Goal: Task Accomplishment & Management: Use online tool/utility

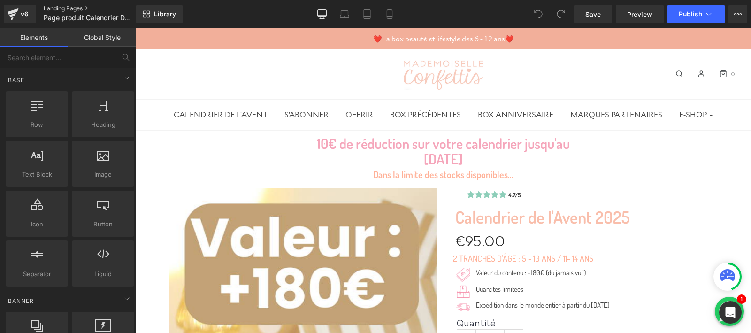
click at [52, 5] on link "Landing Pages" at bounding box center [98, 9] width 108 height 8
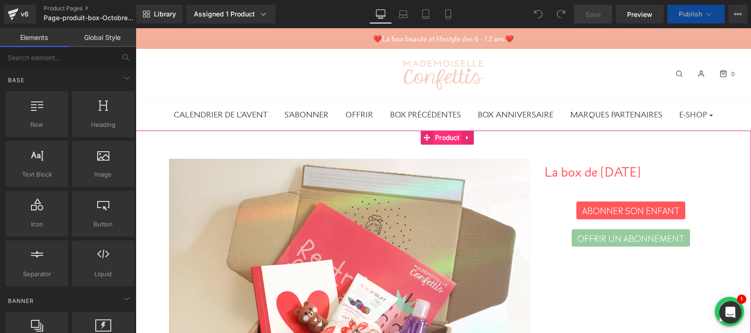
click at [441, 137] on span "Product" at bounding box center [447, 137] width 29 height 14
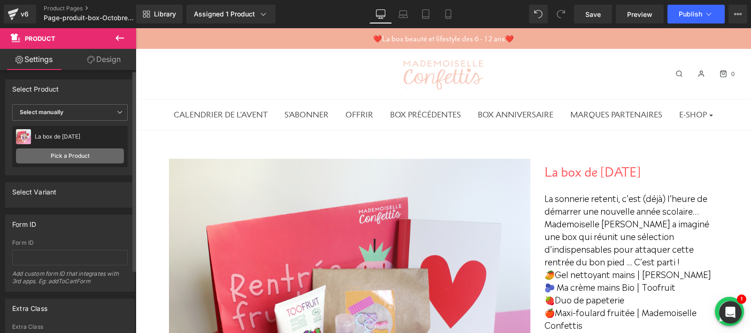
click at [59, 157] on link "Pick a Product" at bounding box center [70, 155] width 108 height 15
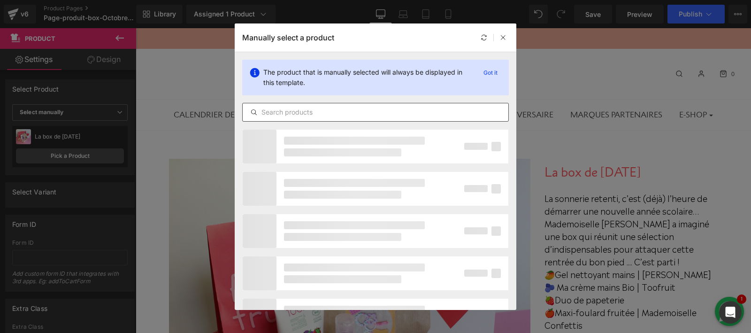
click at [303, 114] on input "text" at bounding box center [376, 112] width 266 height 11
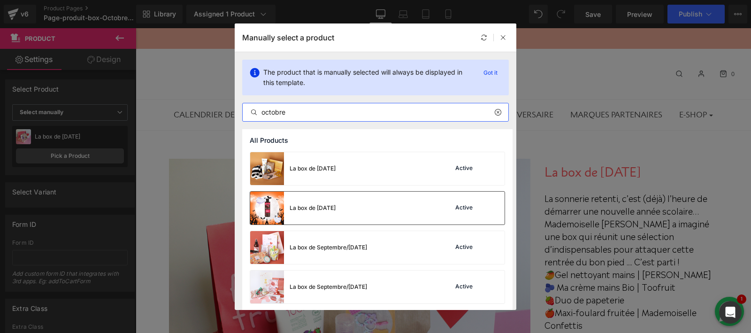
type input "octobre"
click at [299, 207] on div "La box de [DATE]" at bounding box center [312, 208] width 46 height 8
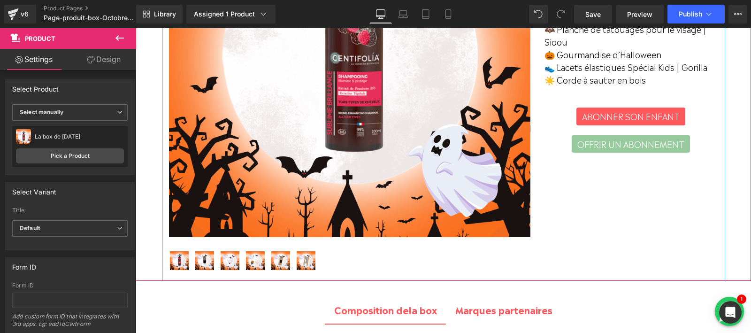
scroll to position [229, 0]
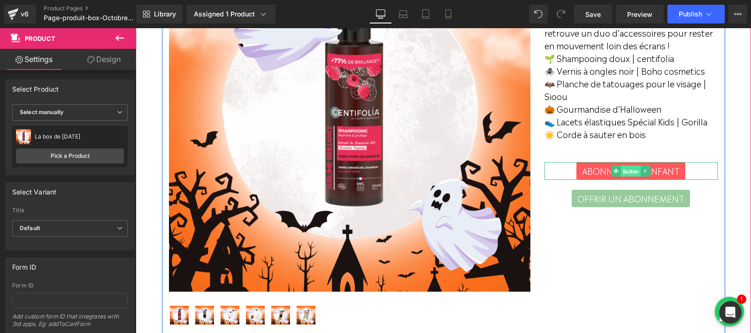
click at [634, 176] on span "Button" at bounding box center [631, 170] width 20 height 11
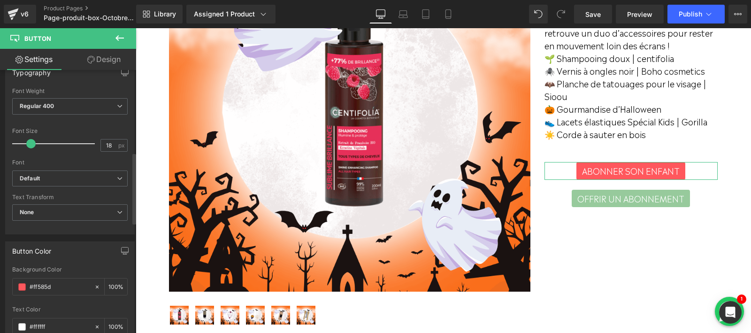
scroll to position [313, 0]
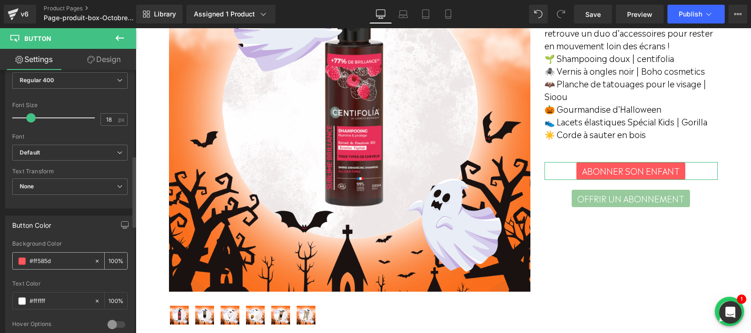
click at [16, 253] on div "#ff585d" at bounding box center [53, 260] width 81 height 16
click at [19, 257] on span at bounding box center [22, 261] width 8 height 8
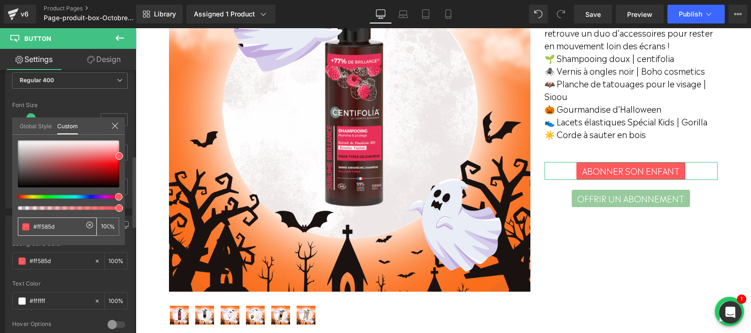
click at [44, 222] on input "#ff585d" at bounding box center [58, 226] width 50 height 10
paste input "7d1c"
type input "#ff7d1c"
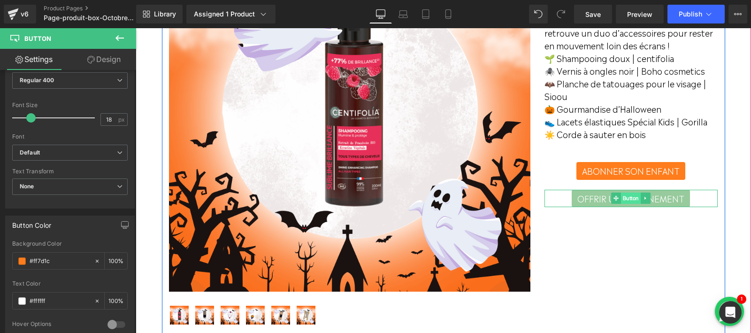
click at [632, 204] on span "Button" at bounding box center [631, 197] width 20 height 11
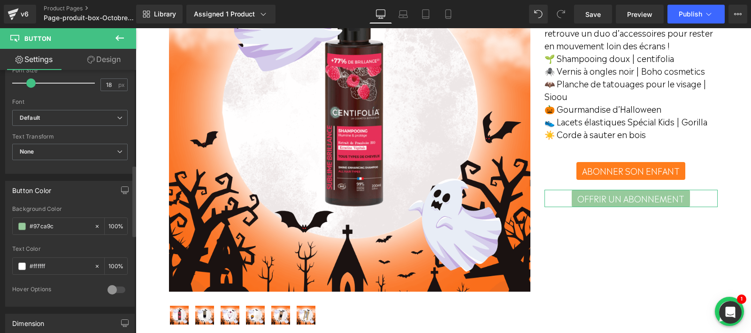
scroll to position [372, 0]
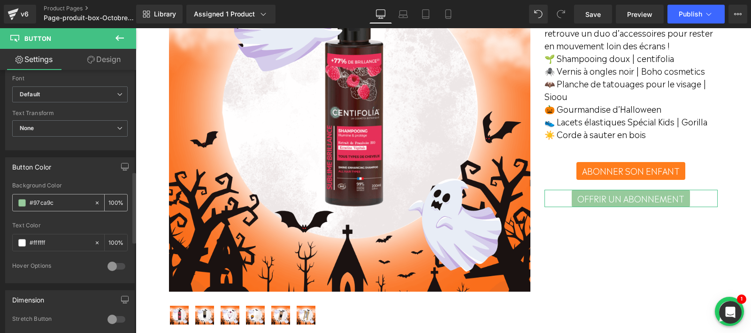
click at [23, 199] on span at bounding box center [22, 203] width 8 height 8
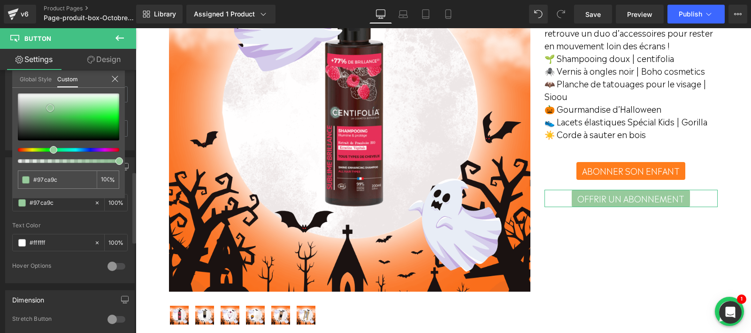
type input "#8ad091"
type input "#85cf8d"
type input "#449b4d"
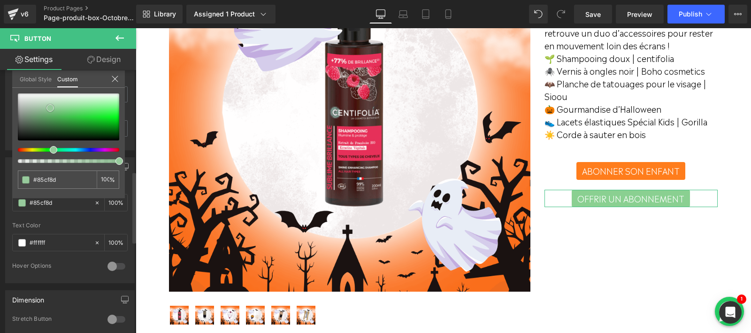
type input "#449b4d"
type input "#1d2f1e"
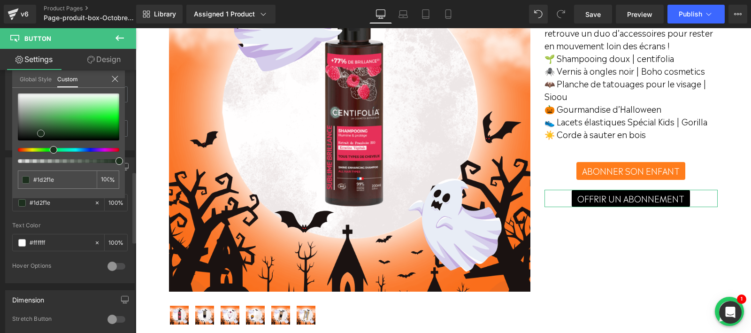
type input "#000000"
drag, startPoint x: 62, startPoint y: 108, endPoint x: 0, endPoint y: 148, distance: 73.7
click at [0, 150] on div "Button Color rgba(0, 0, 0, 1) Background Color #000000 100 % rgba(255, 255, 255…" at bounding box center [70, 216] width 140 height 133
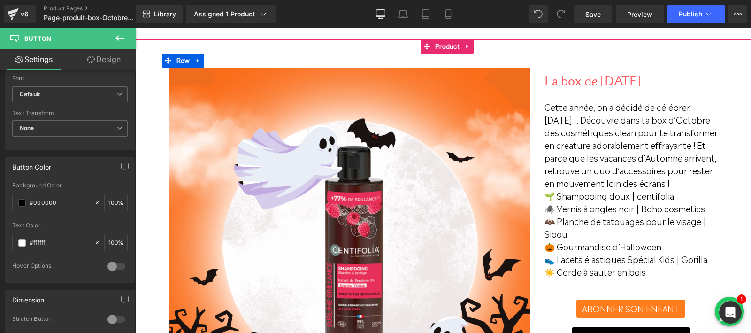
scroll to position [46, 0]
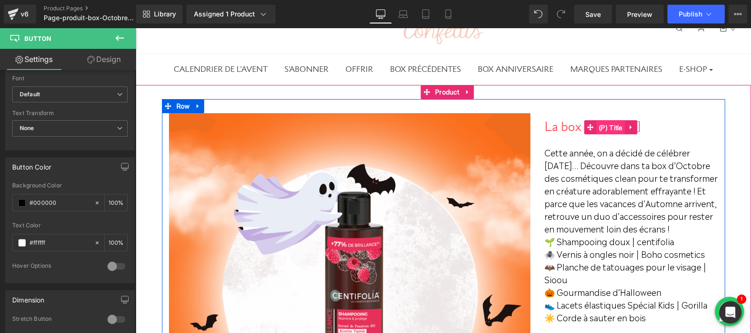
click at [617, 125] on span "(P) Title" at bounding box center [610, 128] width 29 height 14
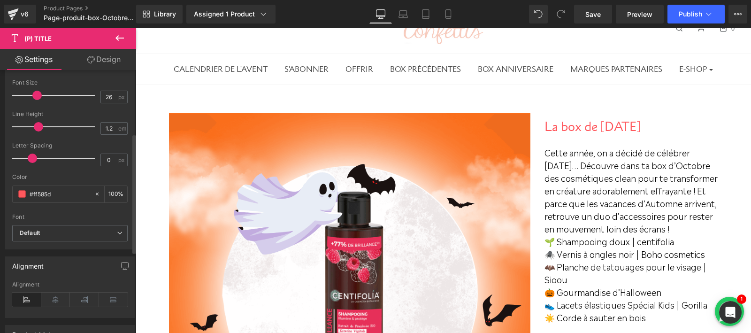
scroll to position [153, 0]
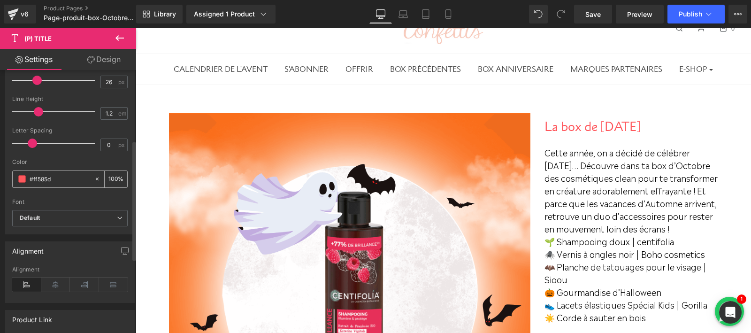
click at [43, 174] on input "#ff585d" at bounding box center [60, 179] width 60 height 10
paste input "7d1c"
type input "#ff7d1c"
click at [69, 159] on div "Color" at bounding box center [69, 162] width 115 height 7
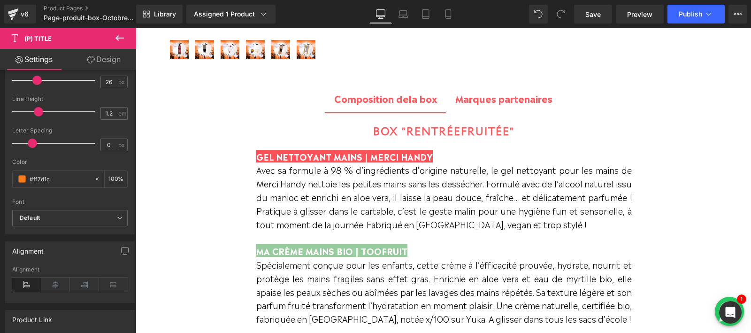
scroll to position [503, 0]
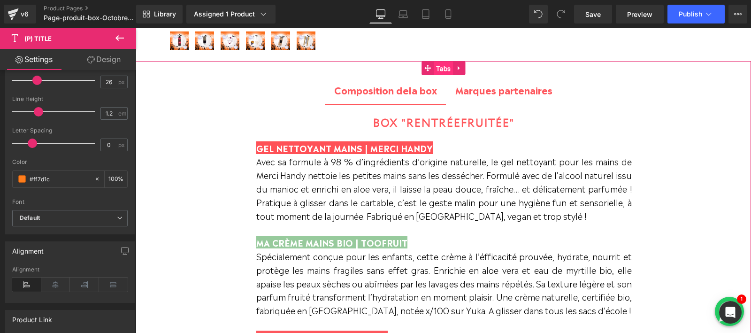
click at [447, 70] on span "Tabs" at bounding box center [443, 68] width 19 height 14
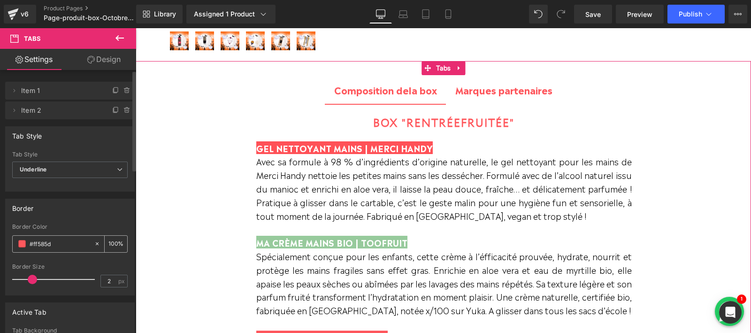
click at [40, 244] on input "#ff585d" at bounding box center [60, 243] width 60 height 10
paste input "7d1c"
type input "#ff7d1c"
click at [397, 90] on b "Composition d" at bounding box center [368, 90] width 69 height 14
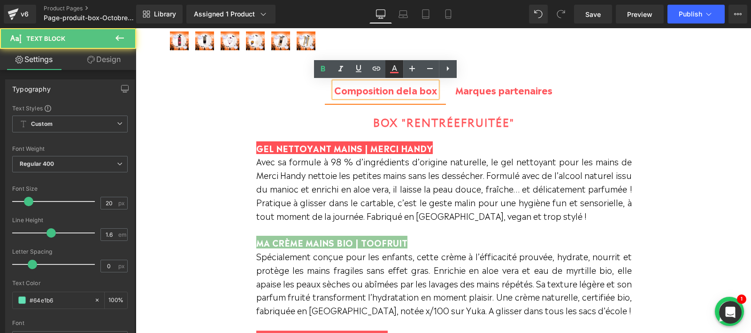
click at [394, 73] on icon at bounding box center [394, 72] width 8 height 1
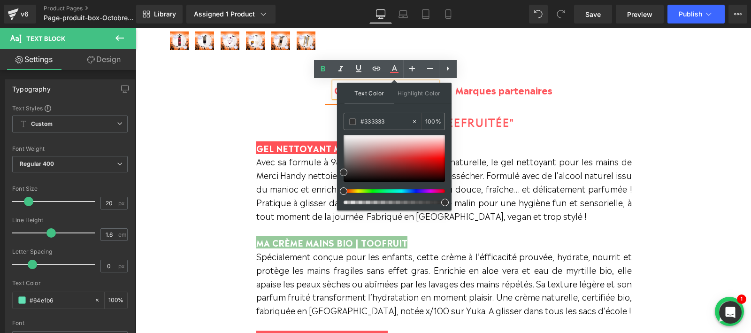
click at [334, 90] on div "Composition d e la box" at bounding box center [385, 89] width 103 height 15
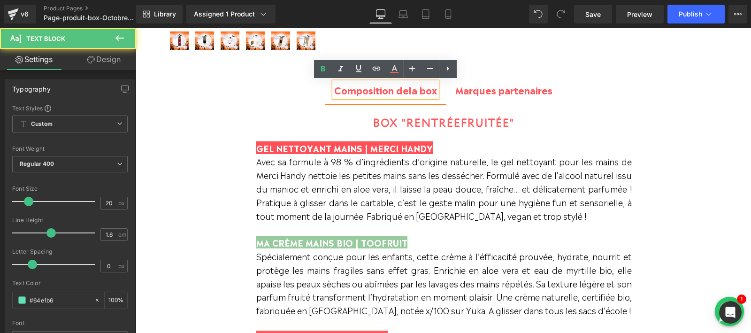
click at [340, 90] on b "Composition d" at bounding box center [368, 90] width 69 height 14
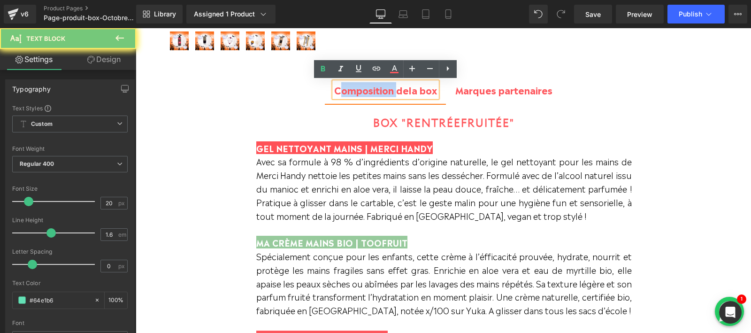
click at [340, 90] on b "Composition d" at bounding box center [368, 90] width 69 height 14
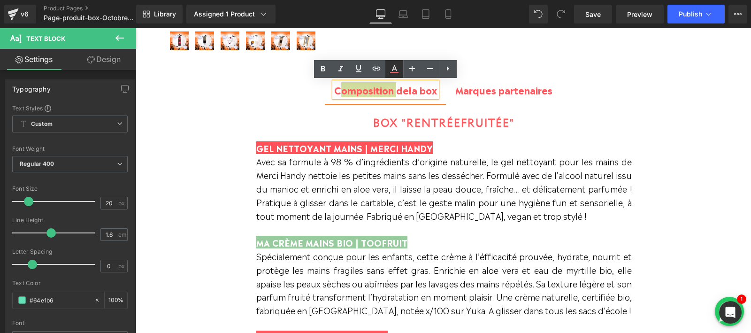
click at [396, 71] on icon at bounding box center [394, 68] width 11 height 11
type input "#ff585d"
type input "100"
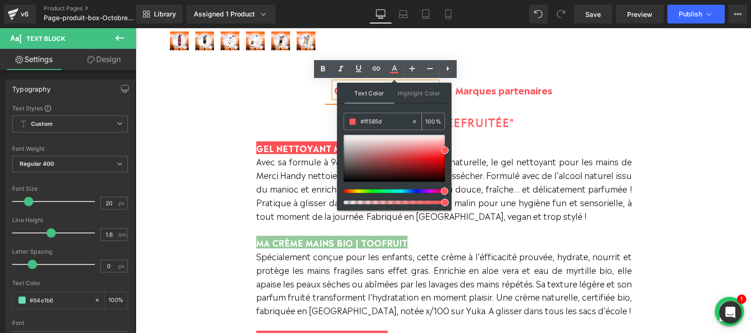
click at [371, 118] on input "#ff585d" at bounding box center [385, 121] width 51 height 10
paste input "7d1c"
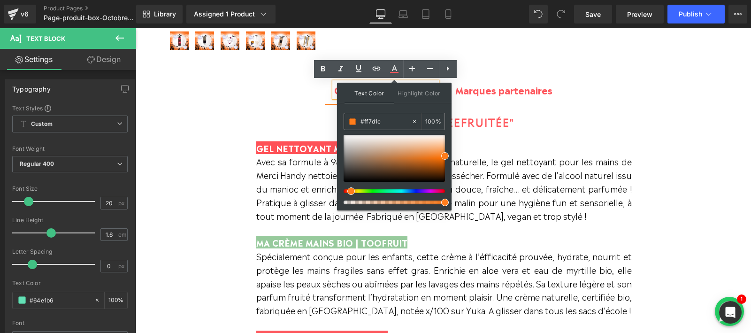
type input "#ff7d1c"
click at [390, 109] on div "Text Color Highlight Color rgba(255, 125, 28, 1) #ff7d1c 100 % #ffffff #ffffff …" at bounding box center [394, 147] width 114 height 128
click at [488, 91] on span "Marques partenaires" at bounding box center [503, 90] width 97 height 14
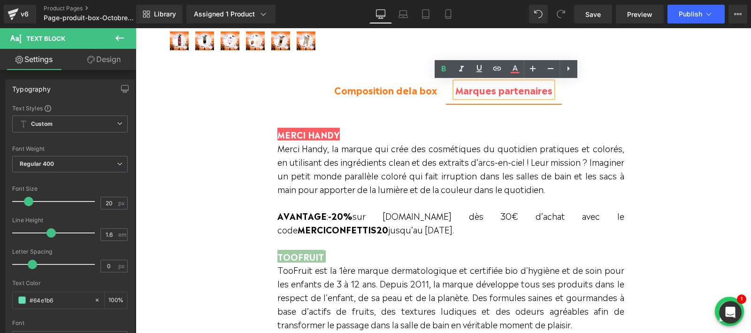
click at [506, 88] on span "Marques partenaires" at bounding box center [503, 90] width 97 height 14
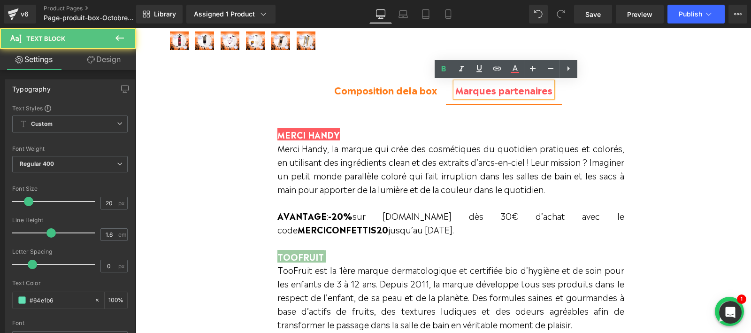
click at [506, 88] on span "Marques partenaires" at bounding box center [503, 90] width 97 height 14
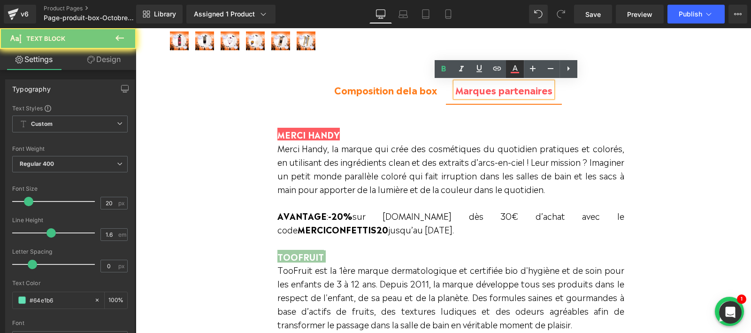
click at [514, 69] on icon at bounding box center [514, 68] width 5 height 6
type input "#fe575d"
type input "100"
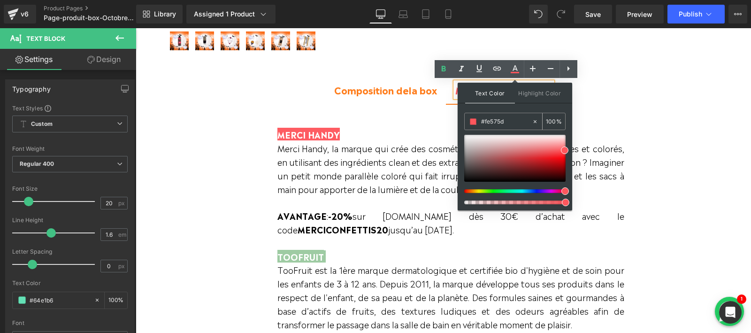
click at [492, 124] on input "#fe575d" at bounding box center [506, 121] width 51 height 10
paste input "f7d1c"
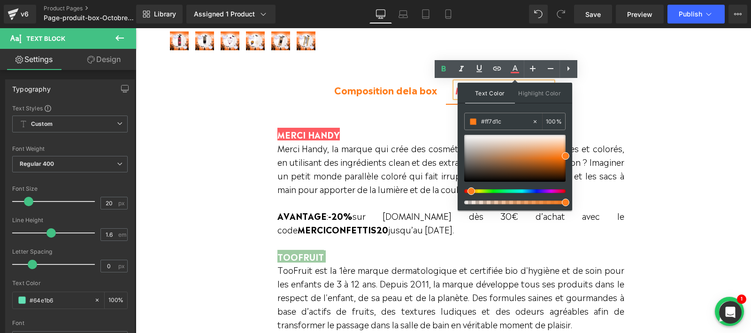
click at [518, 107] on div "Text Color Highlight Color rgba(255, 125, 28, 1) #ff7d1c 100 % #ffffff #ffffff …" at bounding box center [514, 147] width 114 height 128
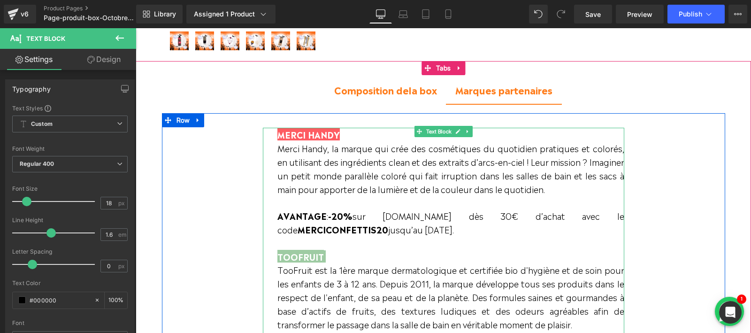
drag, startPoint x: 277, startPoint y: 132, endPoint x: 342, endPoint y: 133, distance: 64.3
click at [340, 133] on span "MERCI HANDY" at bounding box center [308, 134] width 62 height 13
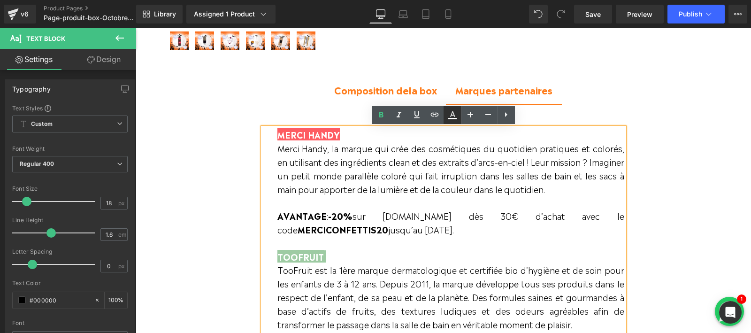
click at [455, 109] on icon at bounding box center [452, 114] width 11 height 11
type input "#ffffff"
type input "100"
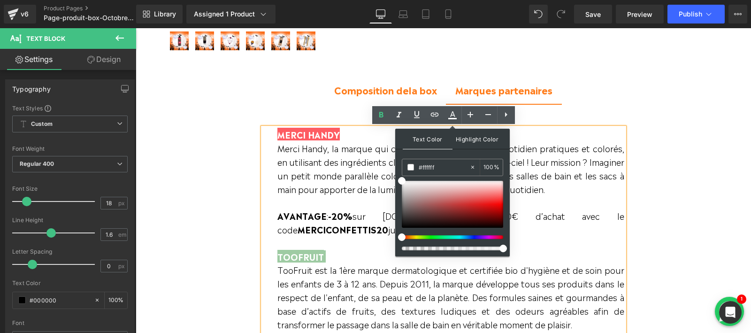
click at [476, 133] on span "Highlight Color" at bounding box center [477, 139] width 50 height 20
click at [424, 163] on input "#fe5c62" at bounding box center [444, 167] width 51 height 10
click at [429, 164] on input "#fe5c62" at bounding box center [444, 167] width 51 height 10
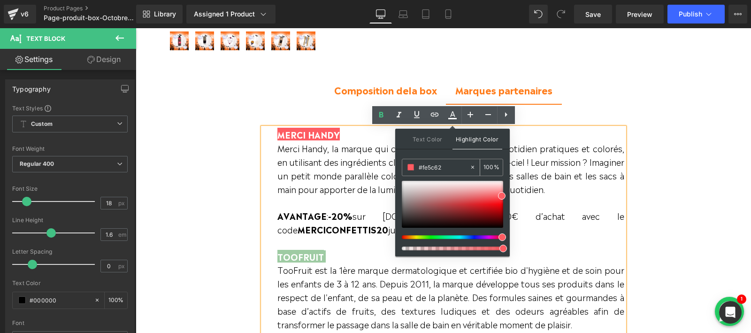
paste input "f7d1c"
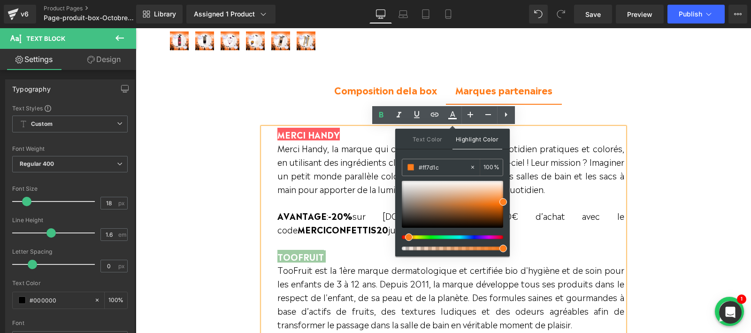
type input "#ff7d1c"
click at [441, 152] on div "Text Color Highlight Color rgba(255, 255, 255, 1) #ffffff 100 % rgba(255, 125, …" at bounding box center [452, 193] width 114 height 128
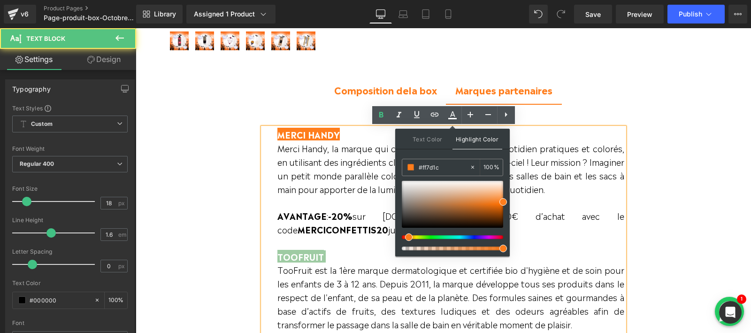
click at [315, 176] on p "Merci Handy, la marque qui crée des cosmétiques du quotidien pratiques et color…" at bounding box center [450, 188] width 347 height 95
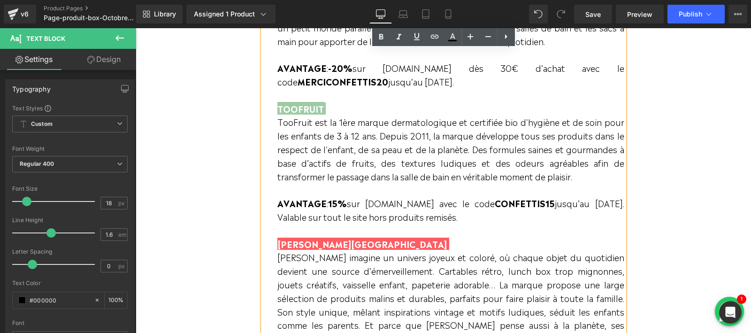
scroll to position [657, 0]
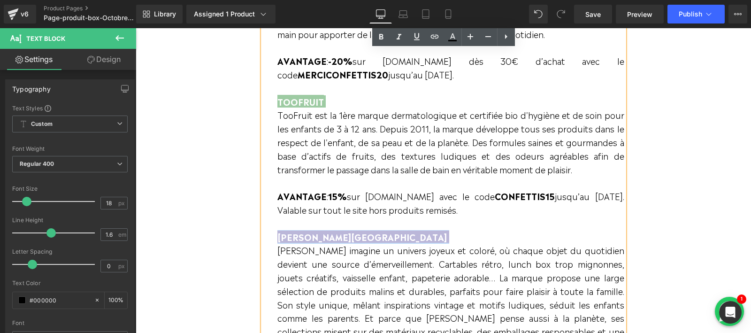
drag, startPoint x: 277, startPoint y: 236, endPoint x: 339, endPoint y: 236, distance: 61.9
click at [339, 236] on p "[PERSON_NAME][GEOGRAPHIC_DATA]" at bounding box center [450, 237] width 347 height 14
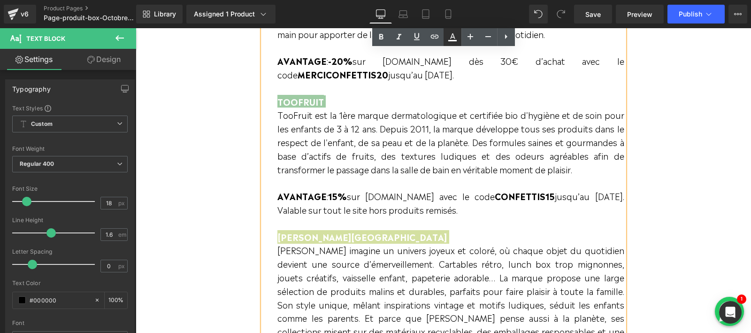
click at [451, 35] on icon at bounding box center [452, 36] width 5 height 6
type input "100"
type input "#fd5d62"
type input "100"
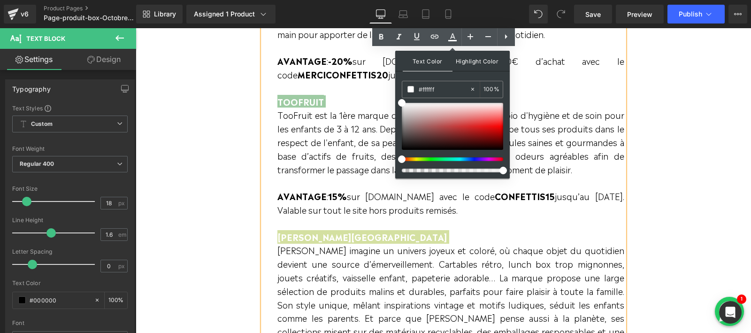
click at [469, 64] on span "Highlight Color" at bounding box center [477, 61] width 50 height 20
click at [436, 90] on input "#fd5d62" at bounding box center [444, 89] width 51 height 10
paste input "f7d1c"
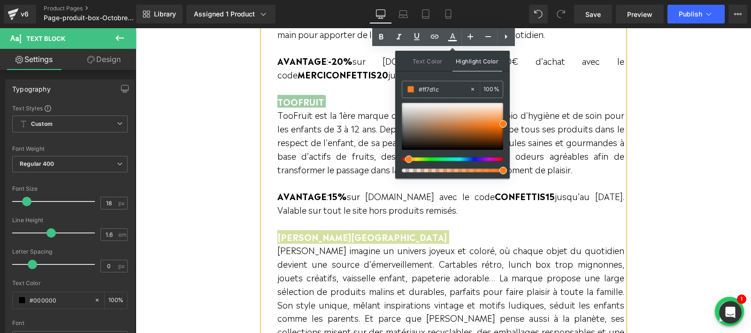
type input "#ff7d1c"
click at [434, 73] on div "Text Color Highlight Color #ffffff #ffffff 100 % rgba(255, 125, 28, 1) #ff7d1c …" at bounding box center [452, 115] width 114 height 128
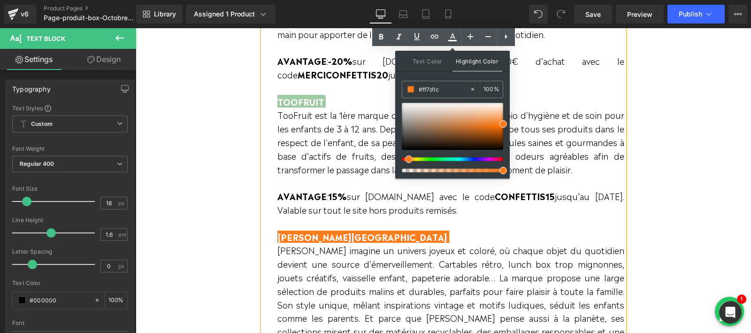
click at [317, 216] on p "AVANTAGE : 15% sur [DOMAIN_NAME] avec le code CONFETTIS15 jusqu’au [DATE]. Vala…" at bounding box center [450, 195] width 347 height 40
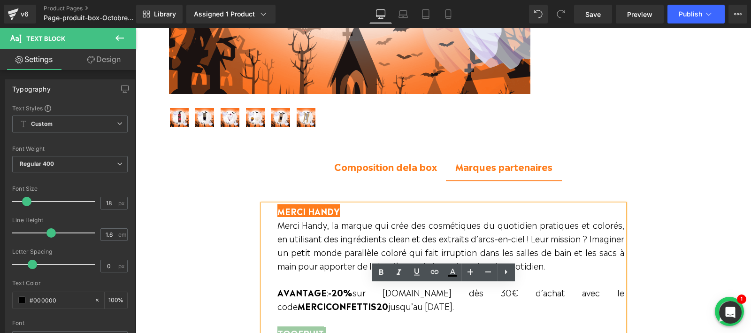
scroll to position [448, 0]
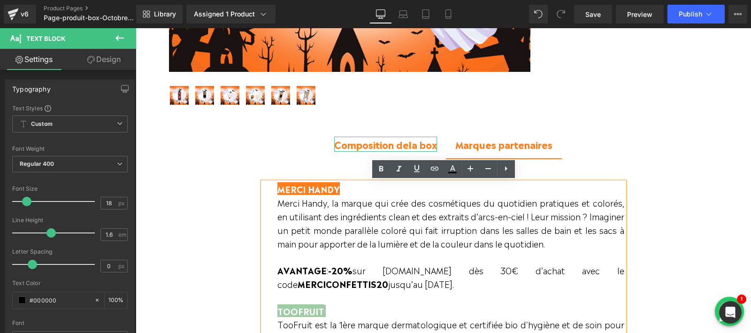
click at [380, 145] on b "Composition d" at bounding box center [368, 144] width 69 height 14
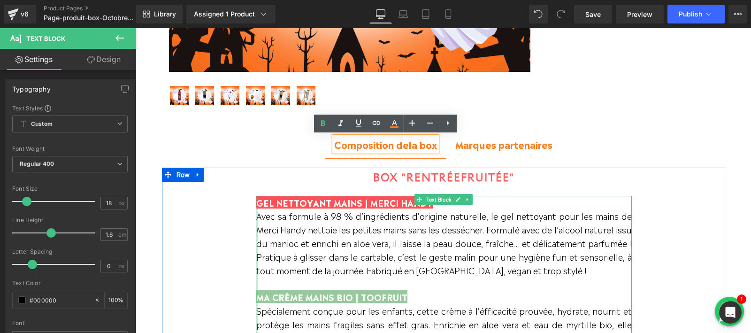
drag, startPoint x: 430, startPoint y: 205, endPoint x: 258, endPoint y: 202, distance: 171.8
click at [258, 202] on span "GEL NETTOYANT MAINS | MERCI HANDY" at bounding box center [344, 202] width 176 height 13
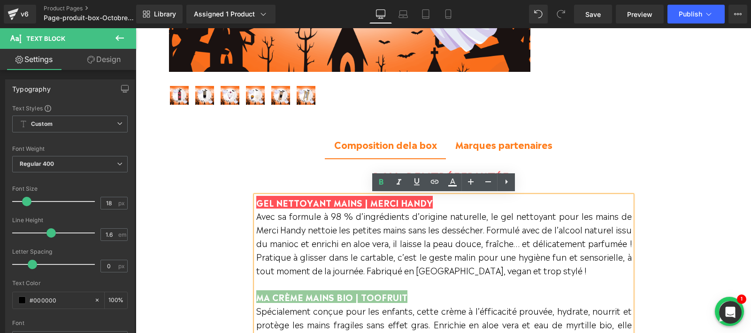
click at [519, 222] on p "Avec sa formule à 98 % d’ingrédients d’origine naturelle, le gel nettoyant pour…" at bounding box center [443, 249] width 375 height 81
drag, startPoint x: 434, startPoint y: 200, endPoint x: 257, endPoint y: 198, distance: 176.4
click at [257, 198] on p "GEL NETTOYANT MAINS | MERCI HANDY" at bounding box center [443, 203] width 375 height 14
click at [435, 202] on p "GEL NETTOYANT MAINS | MERCI HANDY" at bounding box center [443, 203] width 375 height 14
drag, startPoint x: 438, startPoint y: 202, endPoint x: 256, endPoint y: 202, distance: 182.1
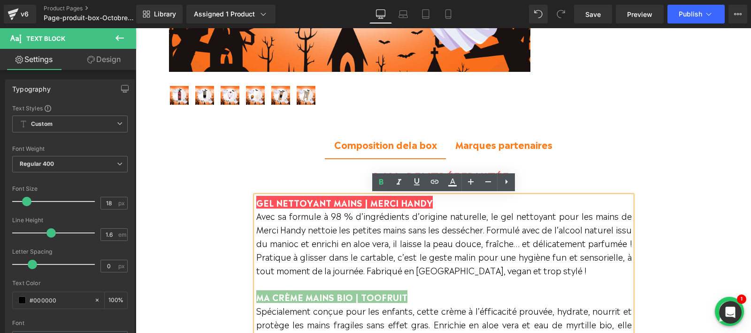
click at [256, 202] on p "GEL NETTOYANT MAINS | MERCI HANDY" at bounding box center [443, 203] width 375 height 14
click at [453, 182] on icon at bounding box center [452, 181] width 11 height 11
type input "100"
type input "#ff5157"
type input "100"
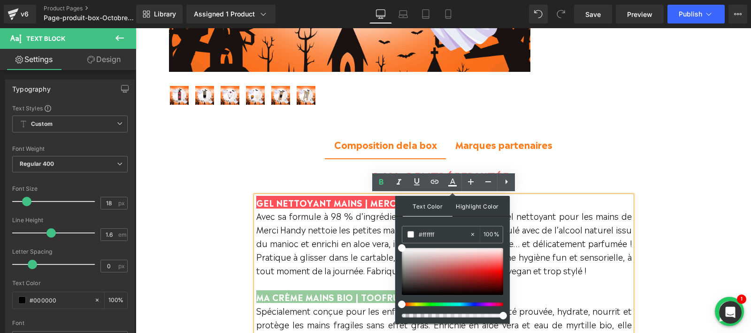
click at [468, 205] on span "Highlight Color" at bounding box center [477, 206] width 50 height 20
click at [430, 230] on input "#ff5157" at bounding box center [444, 234] width 51 height 10
paste input "7d1c"
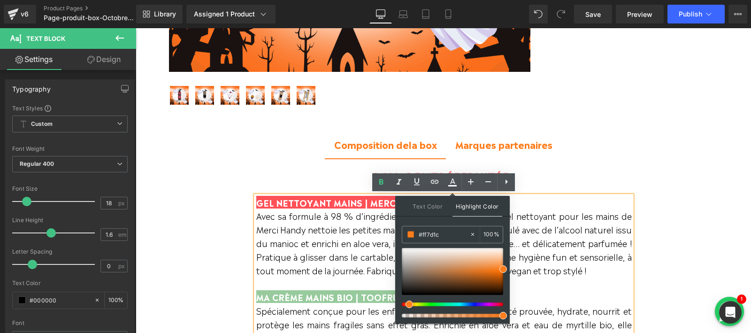
type input "#ff7d1c"
click at [444, 218] on div "Text Color Highlight Color #ffffff #ffffff 100 % rgba(255, 125, 28, 1) #ff7d1c …" at bounding box center [452, 260] width 114 height 128
click at [335, 219] on p "Avec sa formule à 98 % d’ingrédients d’origine naturelle, le gel nettoyant pour…" at bounding box center [443, 249] width 375 height 81
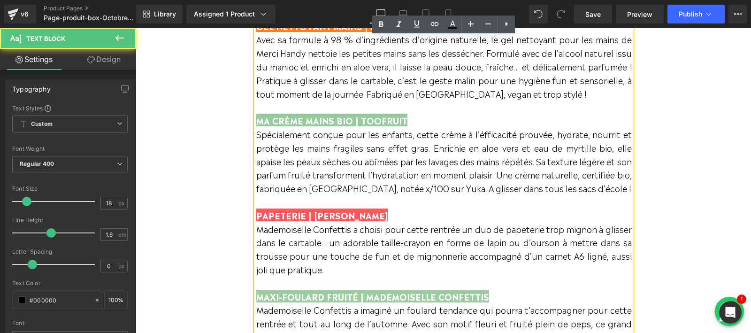
scroll to position [646, 0]
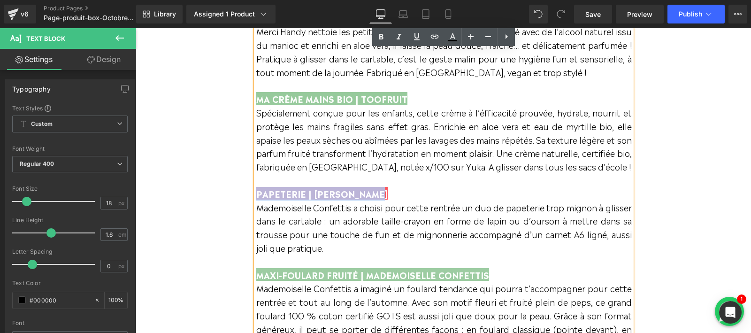
drag, startPoint x: 383, startPoint y: 192, endPoint x: 256, endPoint y: 192, distance: 127.6
click at [256, 192] on p "PAPETERIE | [PERSON_NAME]" at bounding box center [443, 194] width 375 height 14
click at [457, 39] on icon at bounding box center [452, 36] width 11 height 11
type input "100"
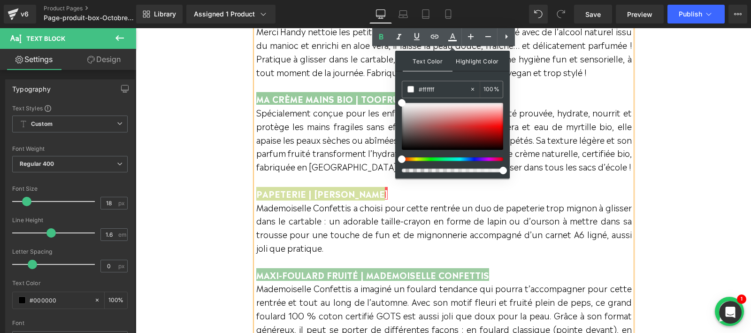
click at [478, 59] on span "Highlight Color" at bounding box center [477, 61] width 50 height 20
click at [435, 88] on input "#fe575d" at bounding box center [444, 89] width 51 height 10
paste input "f7d1c"
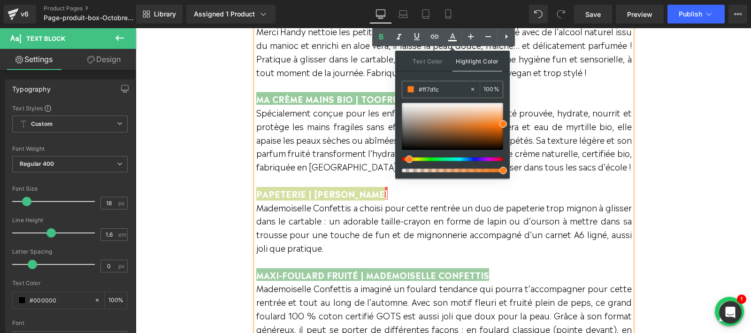
type input "#ff7d1c"
click at [434, 76] on div "Text Color Highlight Color #ffffff #ffffff 100 % rgba(255, 125, 28, 1) #ff7d1c …" at bounding box center [452, 115] width 114 height 128
click at [375, 212] on p "Mademoiselle Confettis a choisi pour cette rentrée un duo de papeterie trop mig…" at bounding box center [443, 234] width 375 height 68
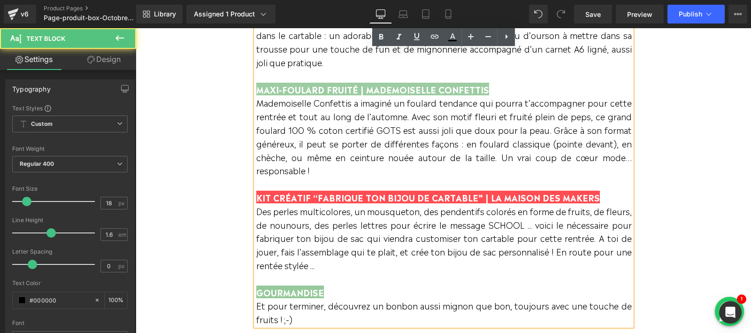
scroll to position [847, 0]
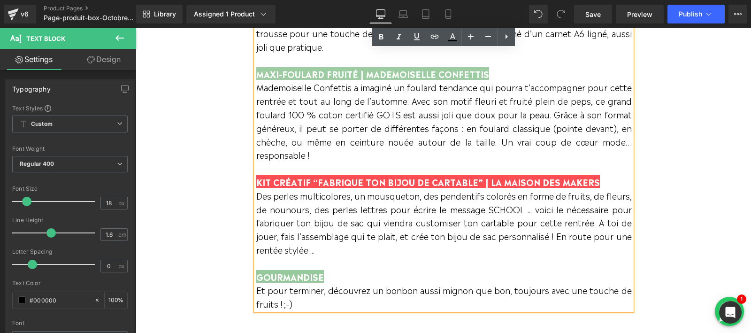
drag, startPoint x: 597, startPoint y: 185, endPoint x: 257, endPoint y: 179, distance: 340.2
click at [257, 179] on p "KIT CRÉATIF “FABRIQUE TON BIJOU DE CARTABLE” | LA MAISON DES MAKERS" at bounding box center [443, 182] width 375 height 14
click at [455, 36] on icon at bounding box center [452, 36] width 11 height 11
type input "100"
type input "#fe4d53"
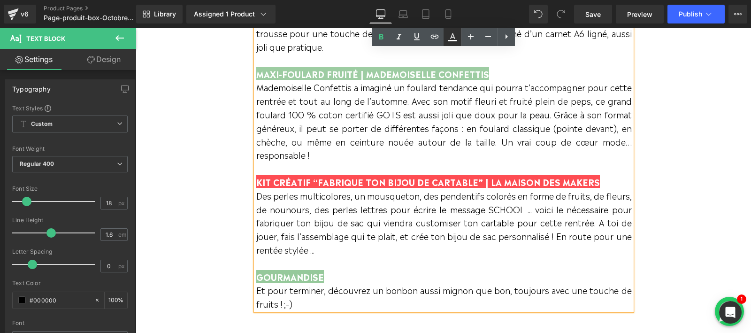
type input "100"
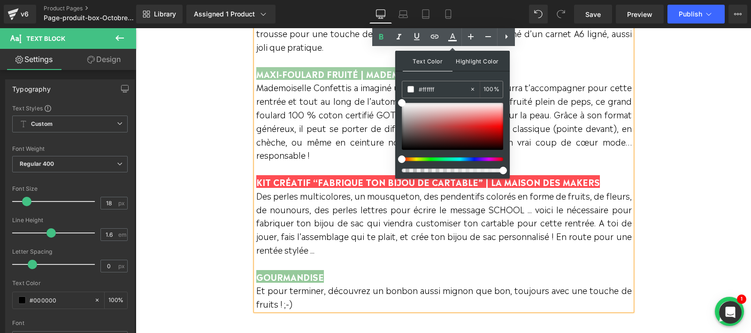
click at [471, 62] on span "Highlight Color" at bounding box center [477, 61] width 50 height 20
click at [431, 92] on input "#fe4d53" at bounding box center [444, 89] width 51 height 10
paste input "f7d1c"
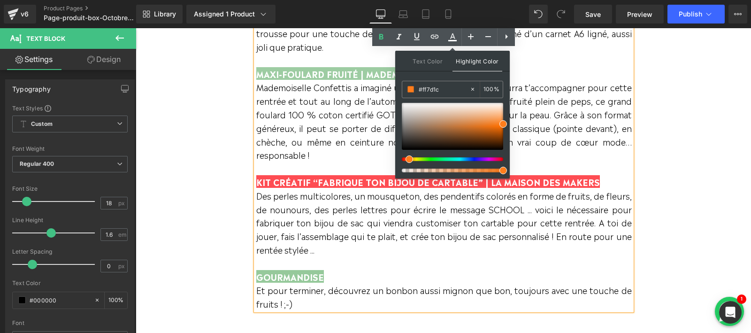
type input "#ff7d1c"
click at [433, 77] on div "Text Color Highlight Color #ffffff #ffffff 100 % rgba(255, 125, 28, 1) #ff7d1c …" at bounding box center [452, 115] width 114 height 128
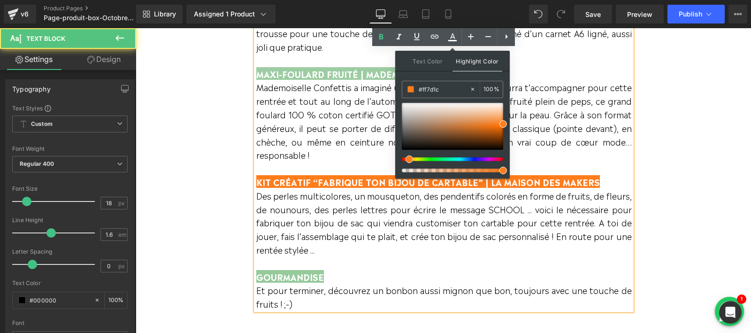
click at [314, 237] on p "Des perles multicolores, un mousqueton, des pendentifs colorés en forme de frui…" at bounding box center [443, 229] width 375 height 81
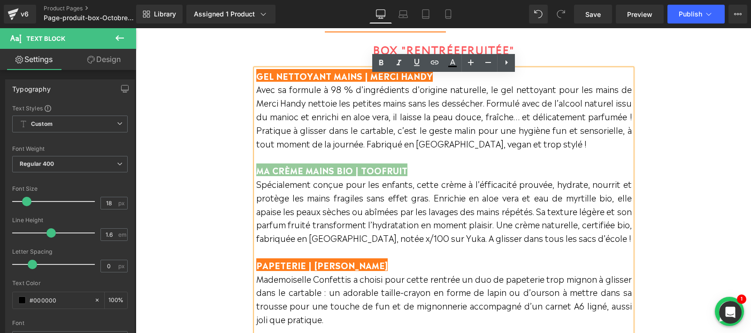
scroll to position [543, 0]
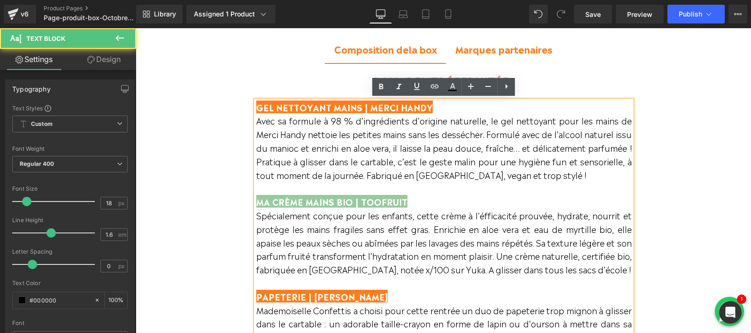
drag, startPoint x: 411, startPoint y: 199, endPoint x: 256, endPoint y: 198, distance: 155.3
click at [256, 198] on p "MA CRÈME MAINS BIO | TOOFRUIT" at bounding box center [443, 202] width 375 height 14
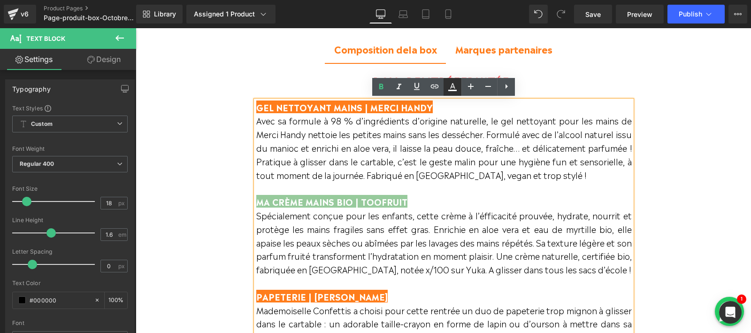
click at [449, 87] on icon at bounding box center [452, 86] width 11 height 11
type input "100"
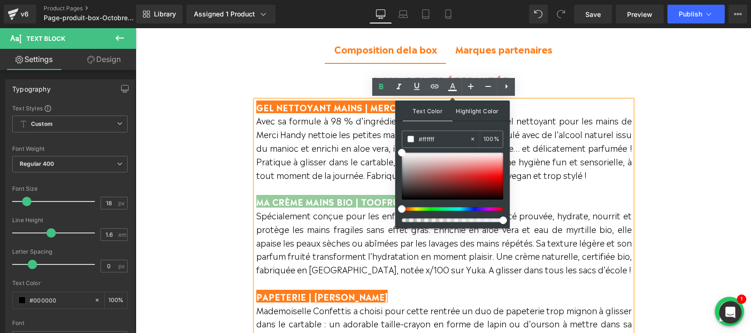
click at [471, 111] on span "Highlight Color" at bounding box center [477, 110] width 50 height 20
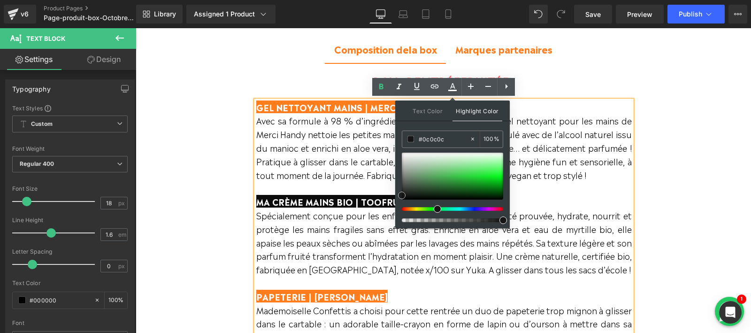
type input "#050505"
drag, startPoint x: 569, startPoint y: 191, endPoint x: 388, endPoint y: 205, distance: 181.6
click at [344, 251] on p "Spécialement conçue pour les enfants, cette crème à l’éfficacité prouvée, hydra…" at bounding box center [443, 248] width 375 height 81
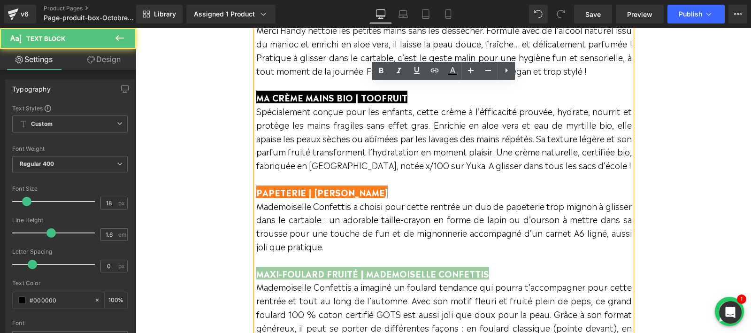
scroll to position [722, 0]
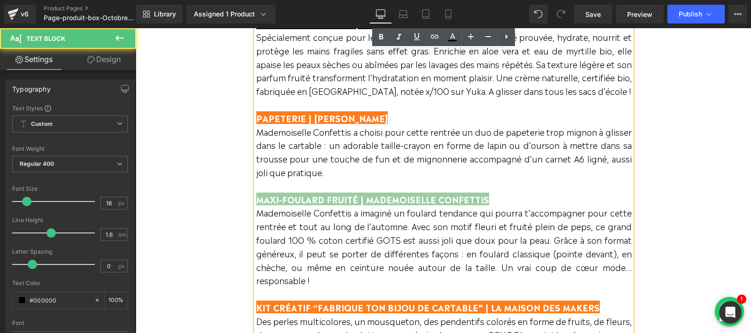
drag, startPoint x: 489, startPoint y: 198, endPoint x: 257, endPoint y: 200, distance: 232.7
click at [257, 200] on p "MAXI-FOULARD FRUITÉ | MADEMOISELLE CONFETTIS" at bounding box center [443, 199] width 375 height 14
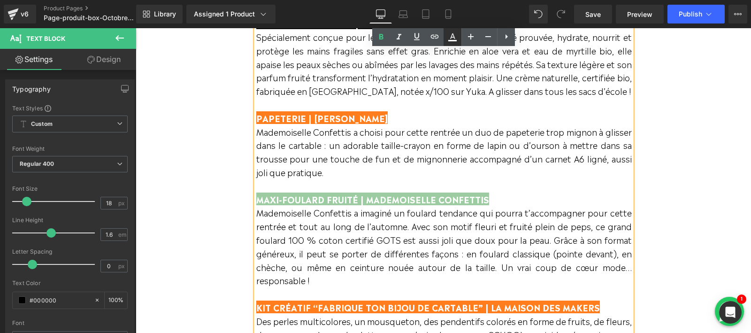
click at [451, 38] on icon at bounding box center [452, 36] width 11 height 11
type input "100"
type input "#9dcca2"
type input "100"
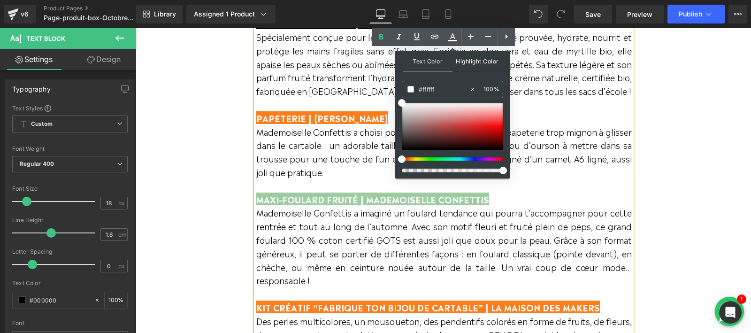
click at [465, 68] on span "Highlight Color" at bounding box center [477, 61] width 50 height 20
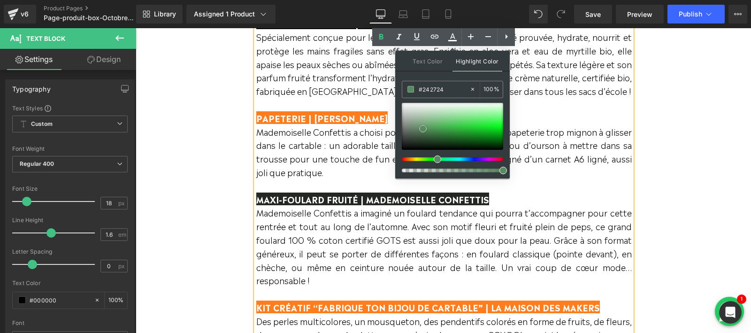
type input "#050505"
drag, startPoint x: 561, startPoint y: 152, endPoint x: 381, endPoint y: 161, distance: 180.8
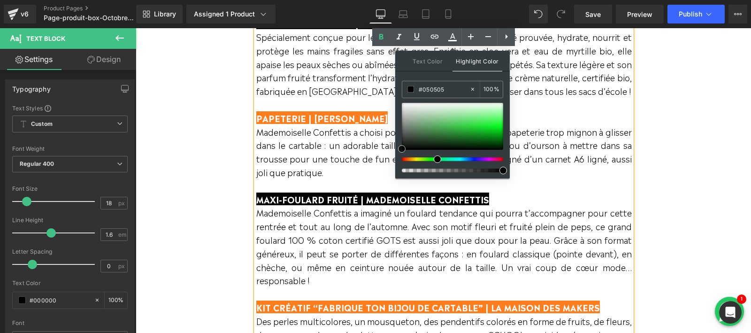
click at [356, 259] on p "Mademoiselle Confettis a imaginé un foulard tendance qui pourra t’accompagner p…" at bounding box center [443, 253] width 375 height 95
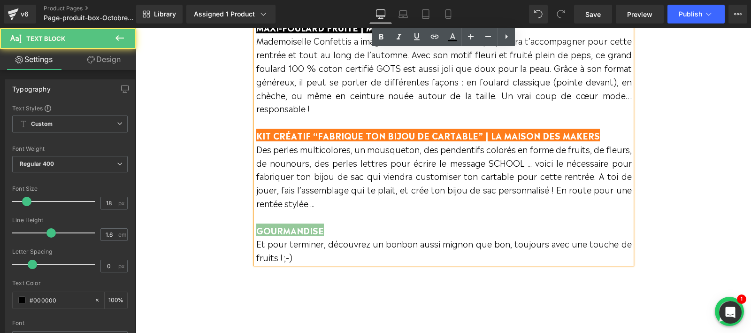
scroll to position [931, 0]
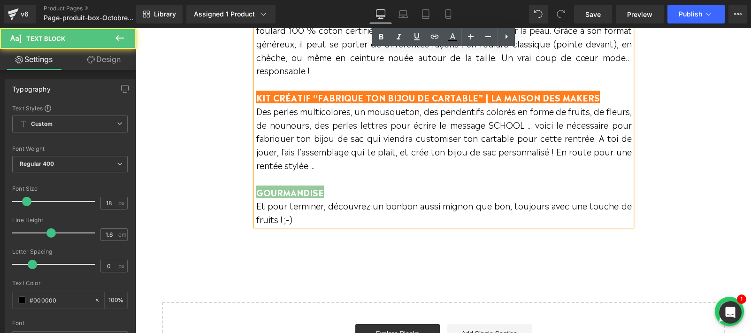
drag, startPoint x: 337, startPoint y: 192, endPoint x: 256, endPoint y: 191, distance: 80.7
click at [256, 191] on p "GOURMANDISE" at bounding box center [443, 192] width 375 height 14
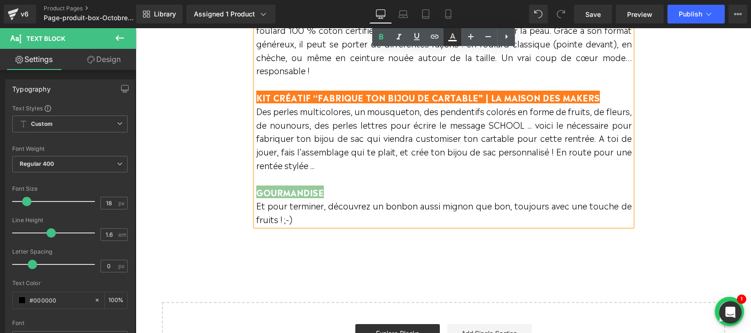
click at [450, 39] on icon at bounding box center [452, 36] width 11 height 11
type input "100"
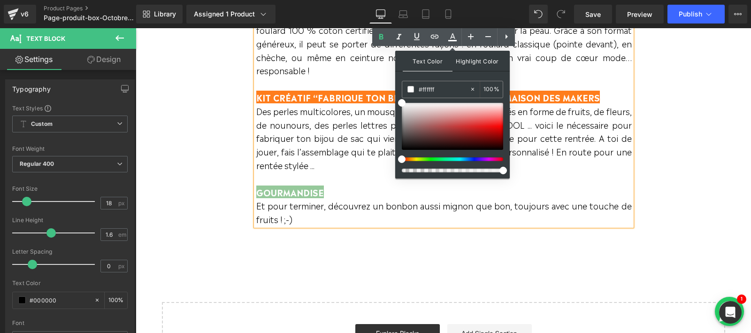
click at [482, 61] on span "Highlight Color" at bounding box center [477, 61] width 50 height 20
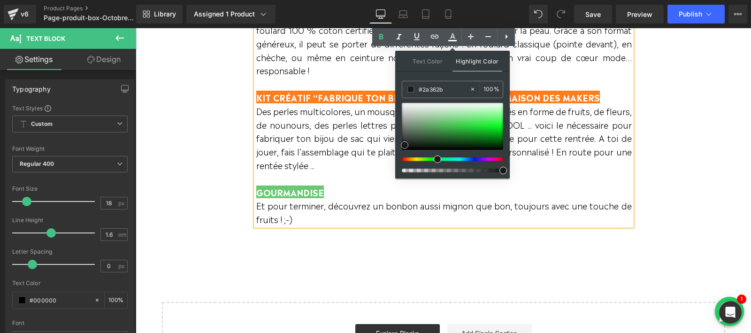
type input "#0c0c0c"
drag, startPoint x: 586, startPoint y: 149, endPoint x: 365, endPoint y: 160, distance: 221.2
click at [334, 213] on p "Et pour terminer, découvrez un bonbon aussi mignon que bon, toujours avec une t…" at bounding box center [443, 211] width 375 height 27
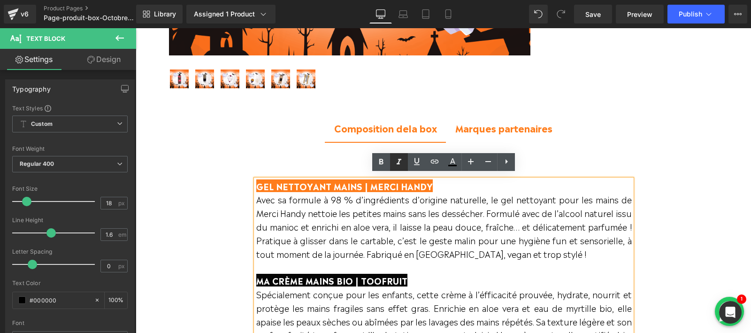
scroll to position [476, 0]
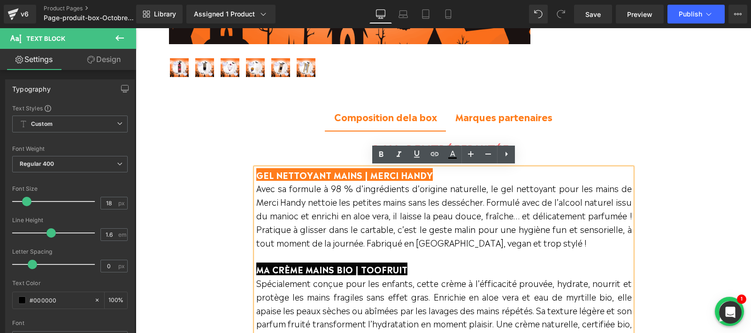
click at [505, 112] on span "Marques partenaires" at bounding box center [503, 116] width 97 height 14
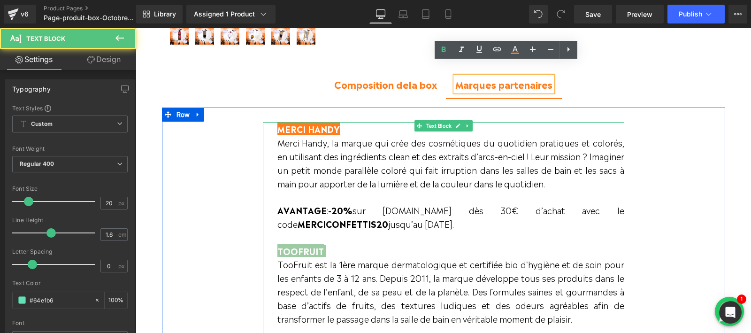
scroll to position [549, 0]
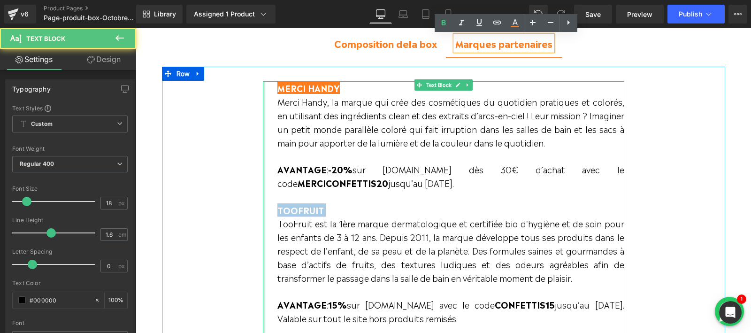
drag, startPoint x: 335, startPoint y: 212, endPoint x: 265, endPoint y: 212, distance: 70.8
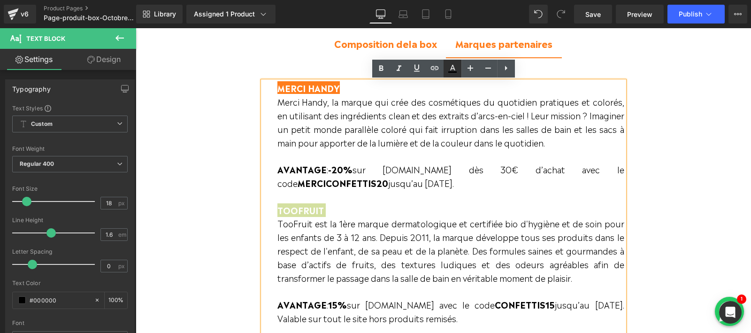
click at [450, 67] on icon at bounding box center [452, 68] width 11 height 11
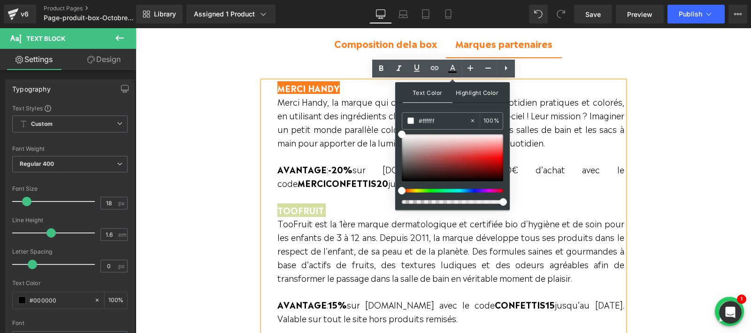
click at [476, 91] on span "Highlight Color" at bounding box center [477, 92] width 50 height 20
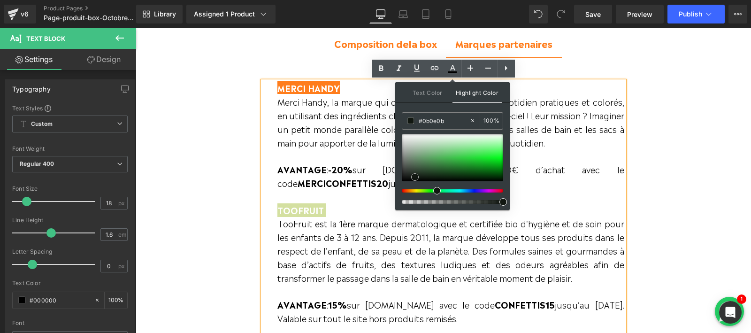
type input "#000000"
drag, startPoint x: 584, startPoint y: 174, endPoint x: 373, endPoint y: 195, distance: 211.3
click at [345, 263] on span "TooFruit est la 1ère marque dermatologique et certifiée bio d'hygiène et de soi…" at bounding box center [450, 250] width 347 height 66
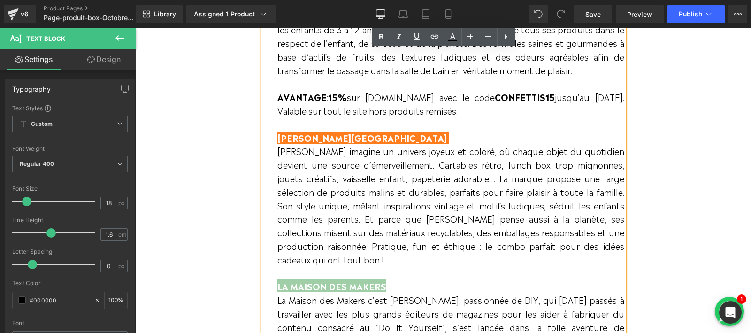
scroll to position [799, 0]
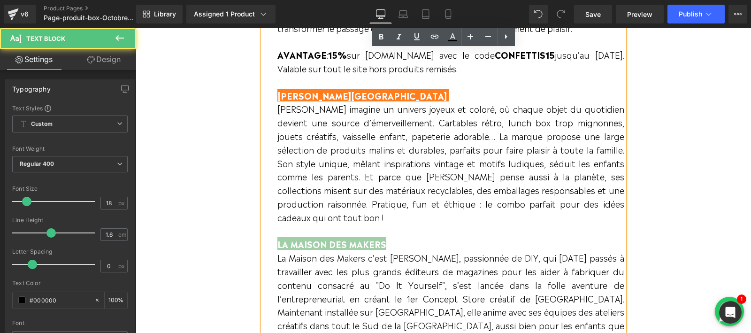
drag, startPoint x: 400, startPoint y: 229, endPoint x: 225, endPoint y: 229, distance: 174.5
click at [225, 229] on div "MERCI HANDY Merci Handy, la marque qui crée des cosmétiques du quotidien pratiq…" at bounding box center [443, 97] width 563 height 560
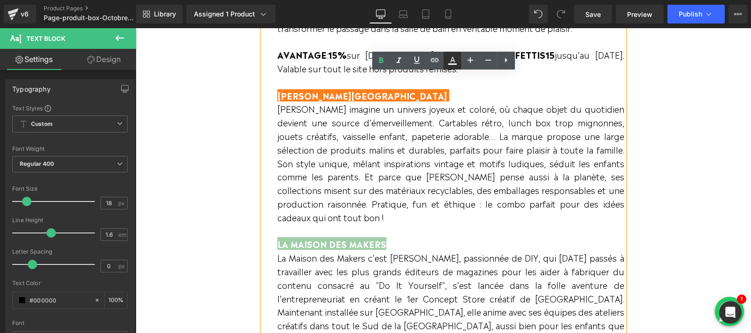
click at [456, 60] on icon at bounding box center [452, 60] width 11 height 11
type input "100"
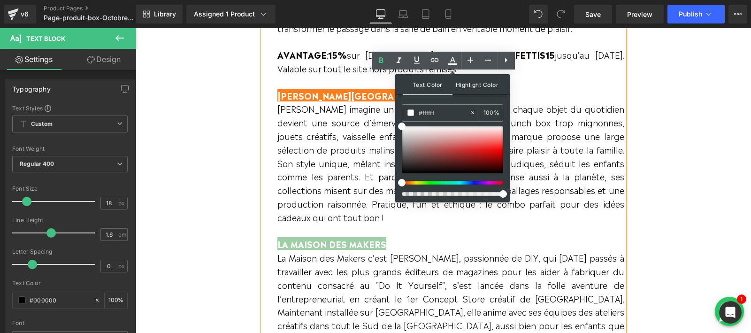
click at [481, 86] on span "Highlight Color" at bounding box center [477, 84] width 50 height 20
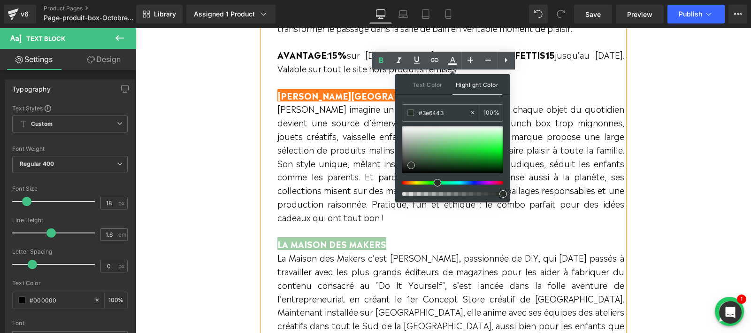
type input "#0a0a0a"
drag, startPoint x: 580, startPoint y: 176, endPoint x: 354, endPoint y: 190, distance: 226.6
click at [339, 261] on p "La Maison des Makers c’est [PERSON_NAME], passionnée de DIY, qui [DATE] passés …" at bounding box center [450, 312] width 347 height 122
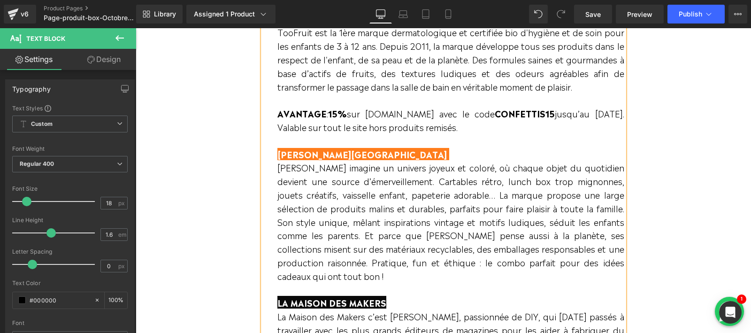
scroll to position [735, 0]
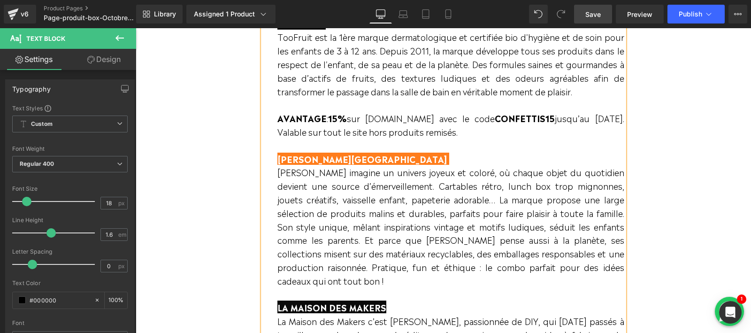
click at [592, 14] on span "Save" at bounding box center [592, 14] width 15 height 10
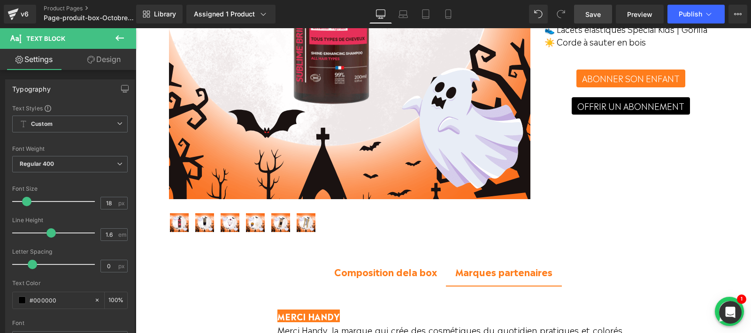
scroll to position [382, 0]
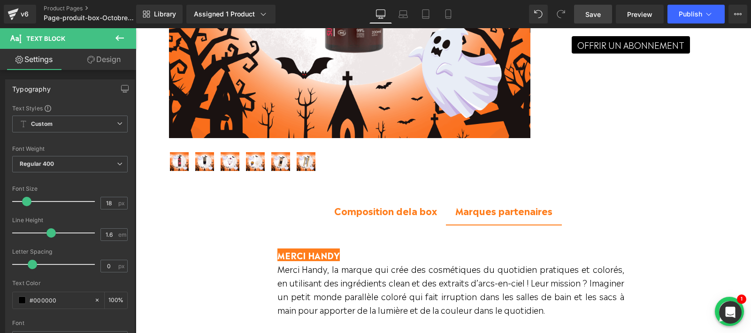
click at [389, 210] on b "Composition d" at bounding box center [368, 210] width 69 height 14
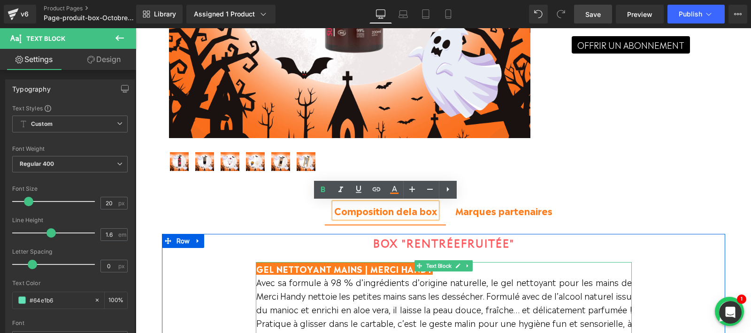
click at [327, 267] on span "GEL NETTOYANT MAINS | MERCI HANDY" at bounding box center [344, 268] width 176 height 13
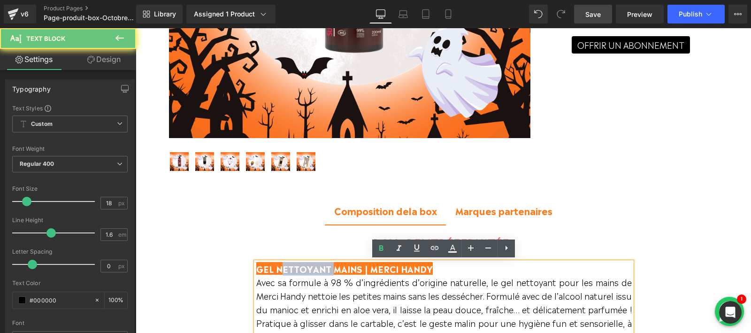
click at [327, 267] on span "GEL NETTOYANT MAINS | MERCI HANDY" at bounding box center [344, 268] width 176 height 13
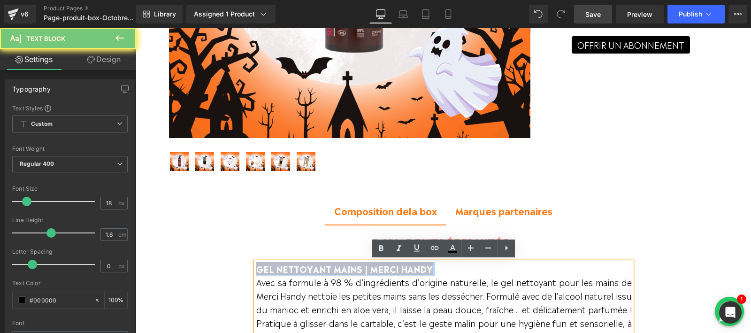
paste div
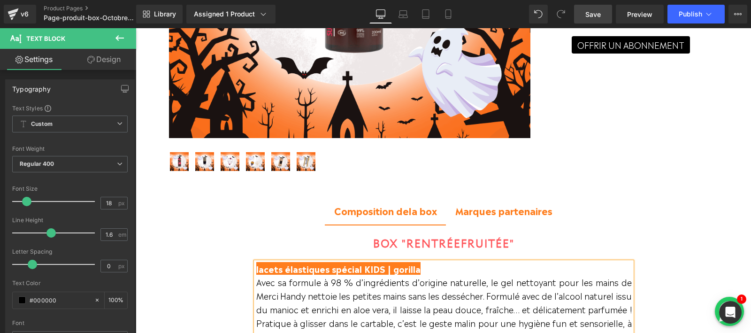
click at [256, 268] on span "lacets élastiques spécial KIDS | gorilla" at bounding box center [338, 268] width 164 height 13
click at [265, 268] on span "lacets élastiques spécial KIDS | gorilla" at bounding box center [338, 268] width 164 height 13
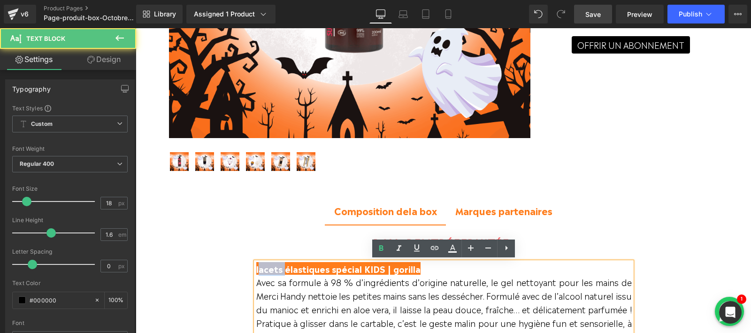
click at [265, 268] on span "lacets élastiques spécial KIDS | gorilla" at bounding box center [338, 268] width 164 height 13
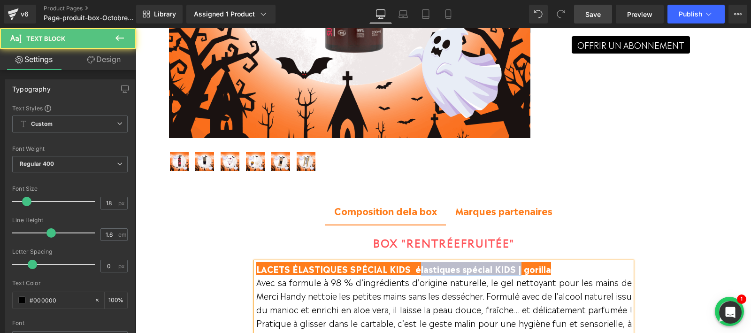
drag, startPoint x: 411, startPoint y: 268, endPoint x: 512, endPoint y: 268, distance: 101.3
click at [512, 268] on span "LACETS ÉLASTIQUES SPÉCIAL KIDS élastiques spécial KIDS | gorilla" at bounding box center [403, 268] width 295 height 13
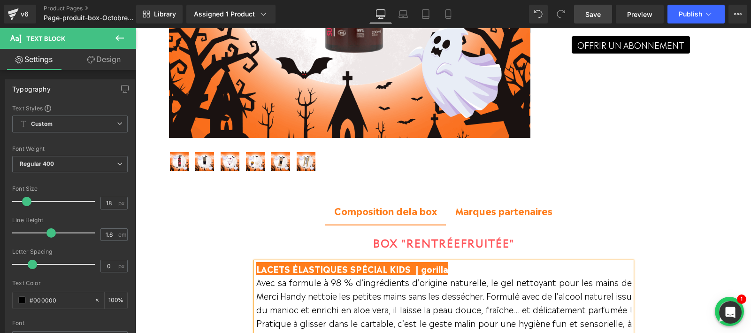
click at [431, 266] on span "LACETS ÉLASTIQUES SPÉCIAL KIDS | gorilla" at bounding box center [352, 268] width 192 height 13
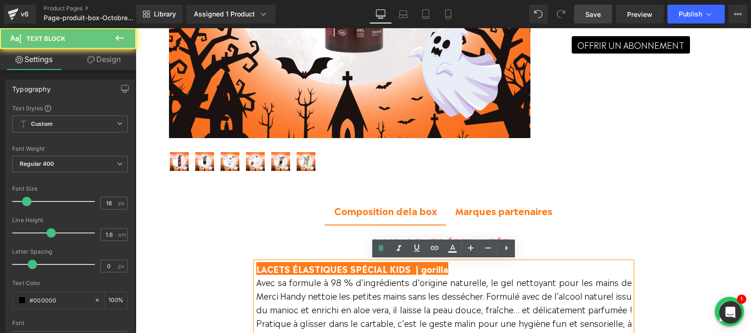
click at [431, 266] on span "LACETS ÉLASTIQUES SPÉCIAL KIDS | gorilla" at bounding box center [352, 268] width 192 height 13
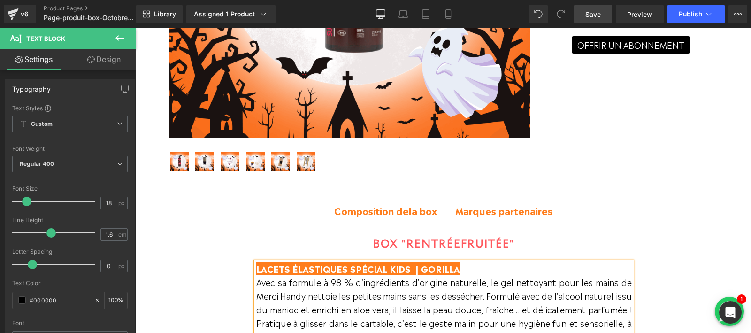
click at [423, 297] on span "LACETS ÉLASTIQUES SPÉCIAL KIDS | GORILLA Avec sa formule à 98 % d’ingrédients d…" at bounding box center [443, 302] width 375 height 80
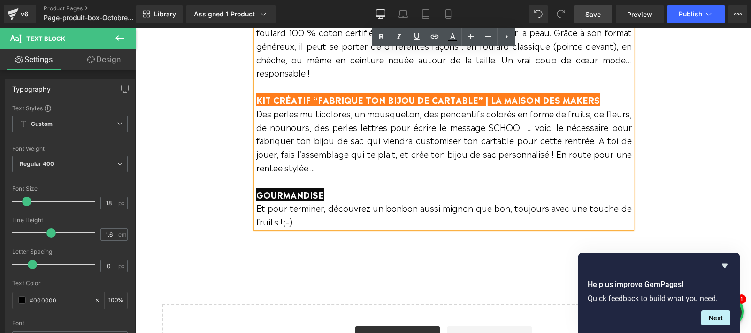
scroll to position [899, 0]
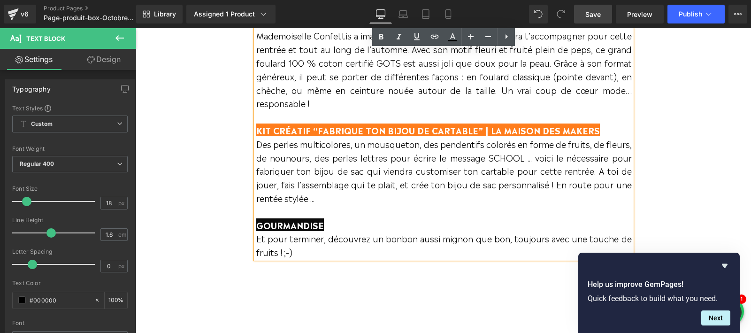
click at [296, 152] on p "Des perles multicolores, un mousqueton, des pendentifs colorés en forme de frui…" at bounding box center [443, 177] width 375 height 81
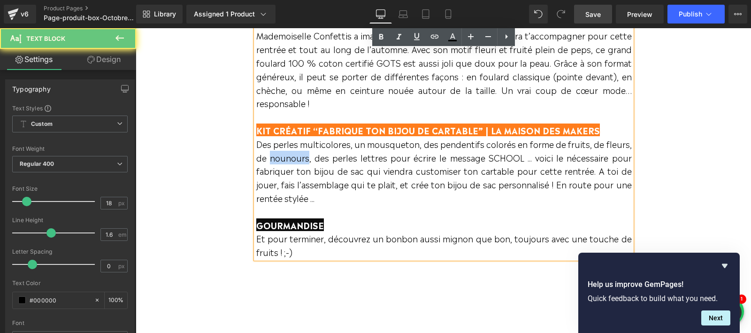
click at [296, 152] on p "Des perles multicolores, un mousqueton, des pendentifs colorés en forme de frui…" at bounding box center [443, 177] width 375 height 81
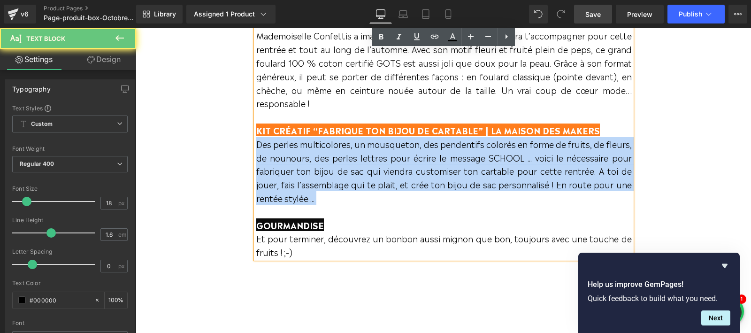
click at [296, 152] on p "Des perles multicolores, un mousqueton, des pendentifs colorés en forme de frui…" at bounding box center [443, 177] width 375 height 81
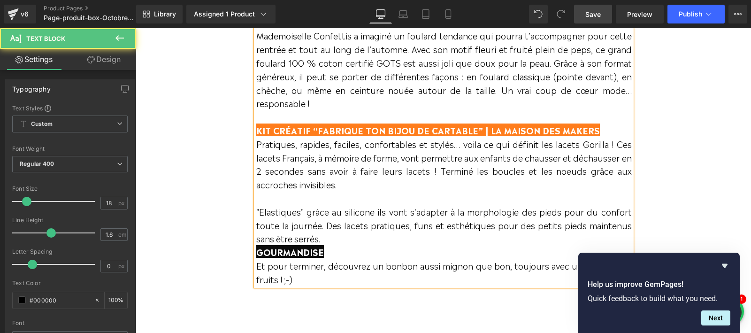
click at [256, 209] on div "LACETS ÉLASTIQUES SPÉCIAL KIDS | GORILLA Avec sa formule à 98 % d’ingrédients d…" at bounding box center [444, 15] width 376 height 541
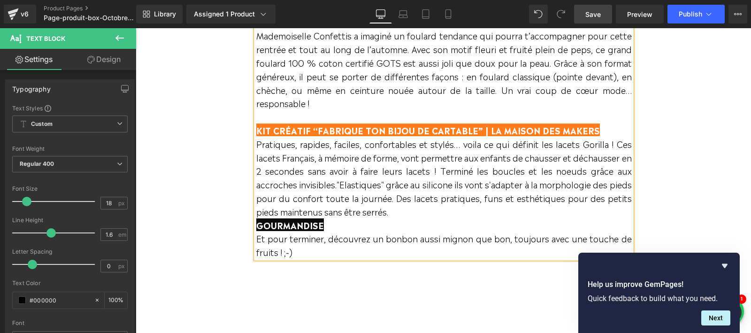
click at [429, 212] on p "Pratiques, rapides, faciles, confortables et stylés… voila ce qui définit les l…" at bounding box center [443, 177] width 375 height 81
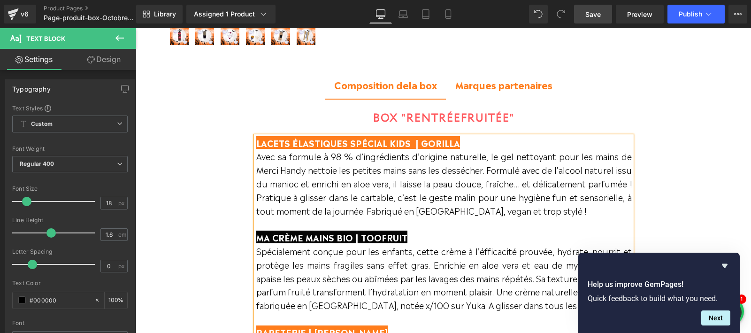
scroll to position [504, 0]
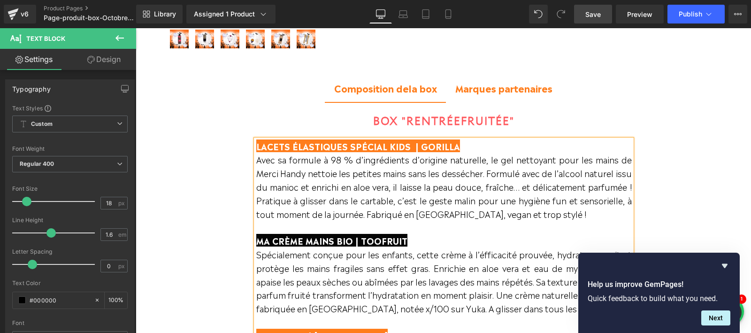
drag, startPoint x: 457, startPoint y: 146, endPoint x: 256, endPoint y: 144, distance: 201.8
click at [256, 144] on p "LACETS ÉLASTIQUES SPÉCIAL KIDS | GORILLA Avec sa formule à 98 % d’ingrédients d…" at bounding box center [443, 179] width 375 height 81
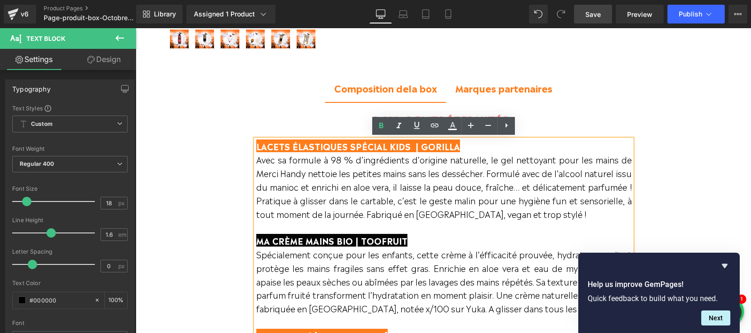
copy span "LACETS ÉLASTIQUES SPÉCIAL KIDS | GORILLA"
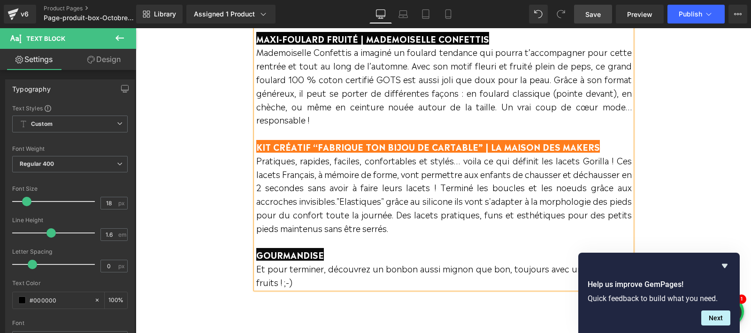
scroll to position [870, 0]
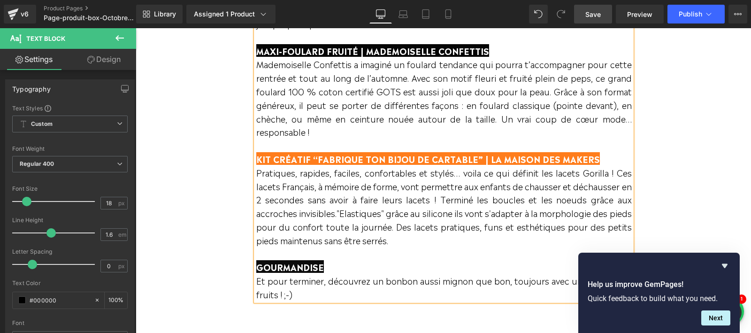
click at [362, 161] on span "KIT CRÉATIF “FABRIQUE TON BIJOU DE CARTABLE” | LA MAISON DES MAKERS" at bounding box center [427, 158] width 343 height 13
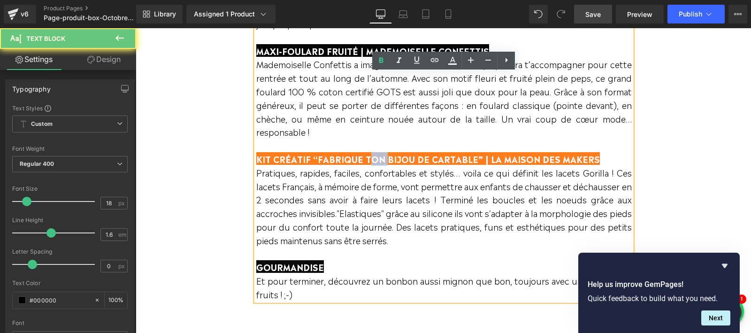
click at [362, 161] on span "KIT CRÉATIF “FABRIQUE TON BIJOU DE CARTABLE” | LA MAISON DES MAKERS" at bounding box center [427, 158] width 343 height 13
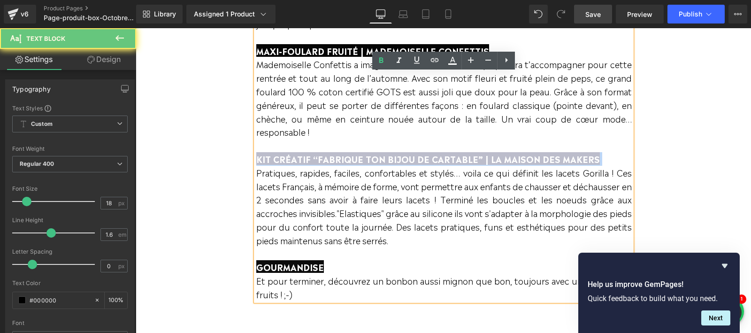
click at [362, 161] on span "KIT CRÉATIF “FABRIQUE TON BIJOU DE CARTABLE” | LA MAISON DES MAKERS" at bounding box center [427, 158] width 343 height 13
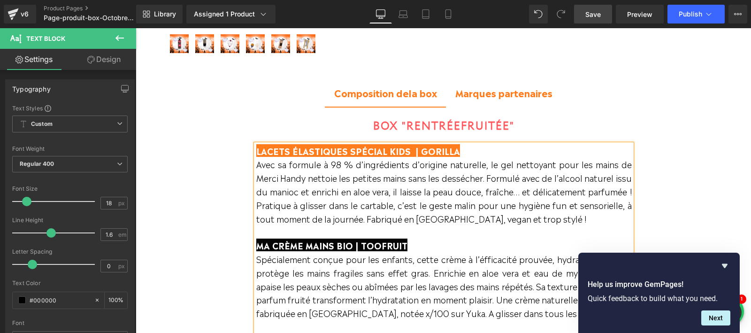
scroll to position [502, 0]
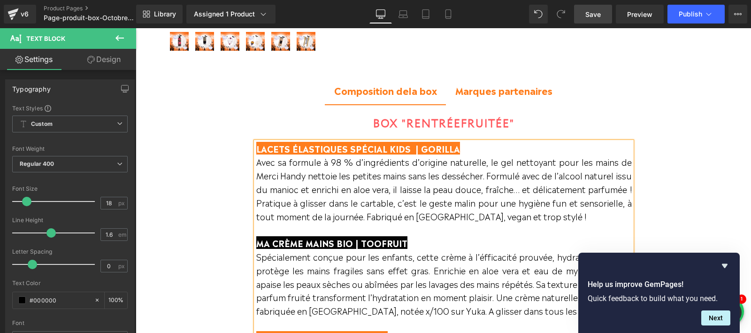
drag, startPoint x: 452, startPoint y: 148, endPoint x: 260, endPoint y: 145, distance: 192.4
click at [260, 145] on span "LACETS ÉLASTIQUES SPÉCIAL KIDS | GORILLA" at bounding box center [358, 148] width 204 height 13
click at [333, 145] on span "SHAMPOOING doux | CENTIFOLIA" at bounding box center [330, 148] width 148 height 13
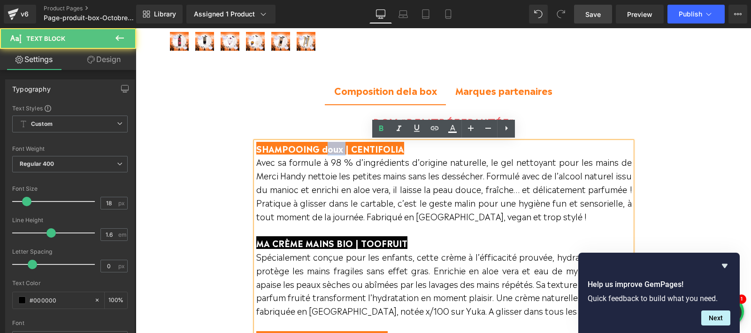
click at [333, 145] on span "SHAMPOOING doux | CENTIFOLIA" at bounding box center [330, 148] width 148 height 13
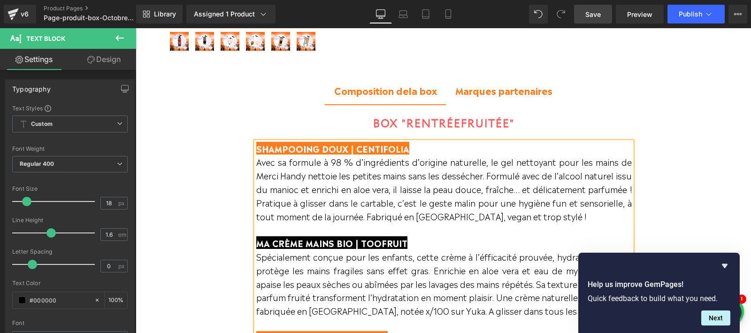
click at [354, 181] on span "SHAMPOOING DOUX | CENTIFOLIA Avec sa formule à 98 % d’ingrédients d’origine nat…" at bounding box center [443, 182] width 375 height 80
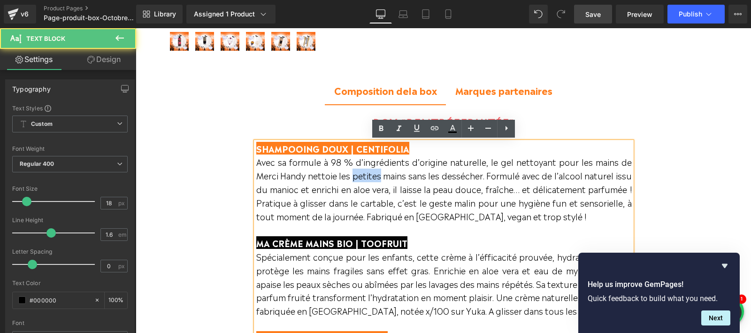
click at [354, 181] on span "SHAMPOOING DOUX | CENTIFOLIA Avec sa formule à 98 % d’ingrédients d’origine nat…" at bounding box center [443, 182] width 375 height 80
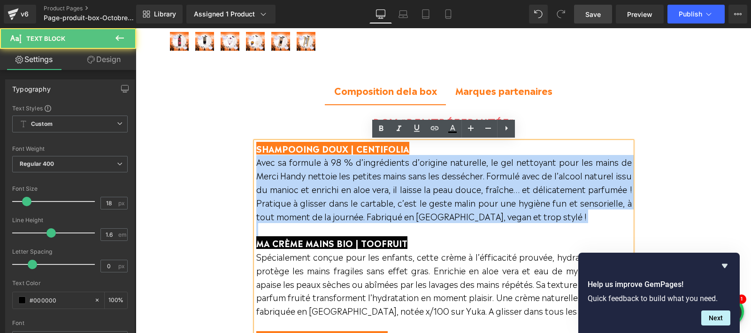
click at [354, 181] on span "SHAMPOOING DOUX | CENTIFOLIA Avec sa formule à 98 % d’ingrédients d’origine nat…" at bounding box center [443, 182] width 375 height 80
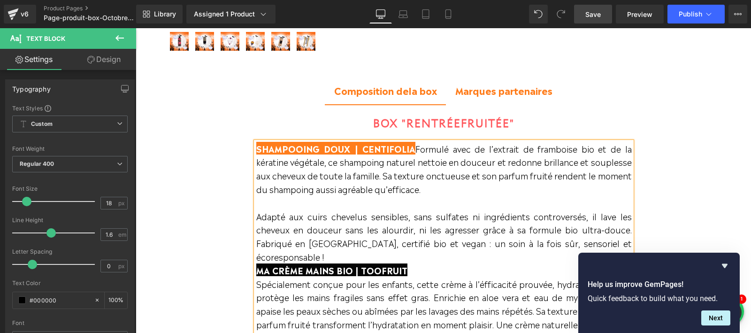
click at [419, 146] on span "Formulé avec de l’extrait de framboise bio et de la kératine végétale, ce shamp…" at bounding box center [443, 168] width 375 height 53
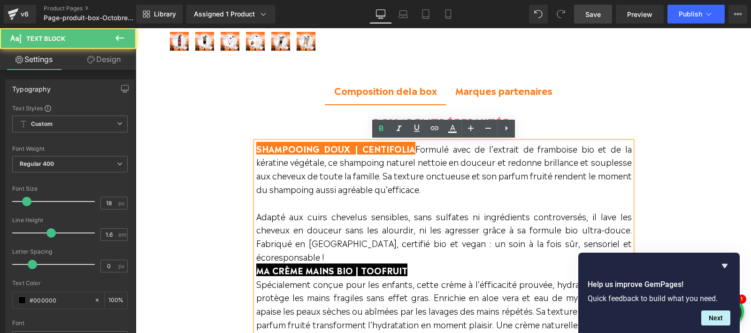
click at [415, 148] on span "SHAMPOOING DOUX | CENTIFOLIA" at bounding box center [336, 148] width 160 height 13
click at [417, 147] on span "Formulé avec de l’extrait de framboise bio et de la kératine végétale, ce shamp…" at bounding box center [443, 168] width 375 height 53
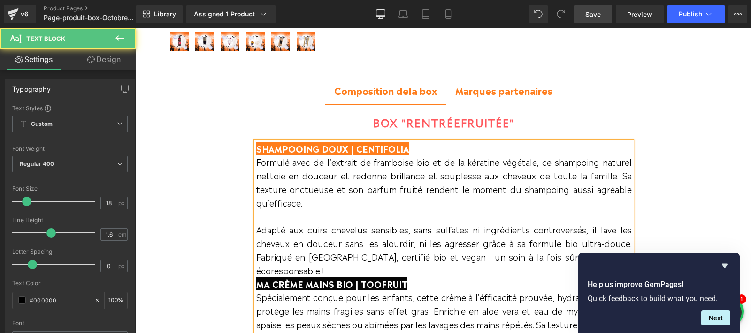
click at [257, 229] on span "Adapté aux cuirs chevelus sensibles, sans sulfates ni ingrédients controversés,…" at bounding box center [443, 249] width 375 height 53
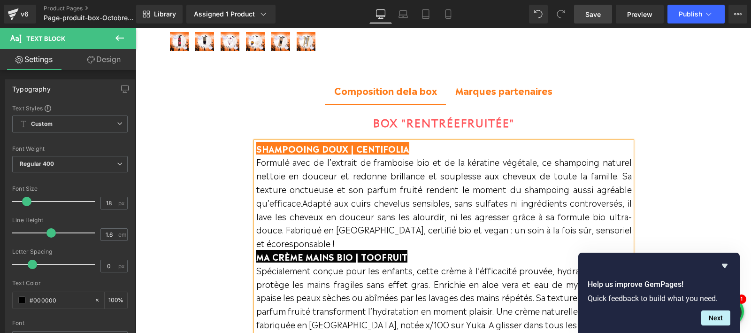
click at [336, 244] on p "SHAMPOOING DOUX | CENTIFOLIA Formulé avec de l’extrait de framboise bio et de l…" at bounding box center [443, 196] width 375 height 108
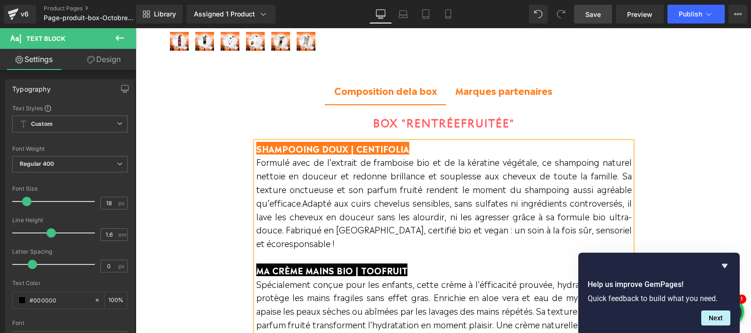
click at [271, 243] on span "Adapté aux cuirs chevelus sensibles, sans sulfates ni ingrédients controversés,…" at bounding box center [443, 222] width 375 height 53
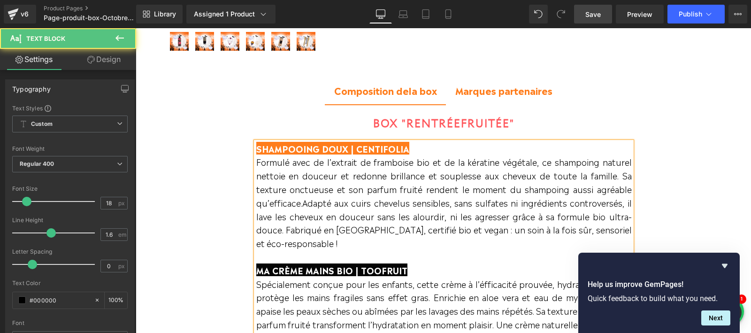
click at [343, 248] on p "SHAMPOOING DOUX | CENTIFOLIA Formulé avec de l’extrait de framboise bio et de l…" at bounding box center [443, 203] width 375 height 122
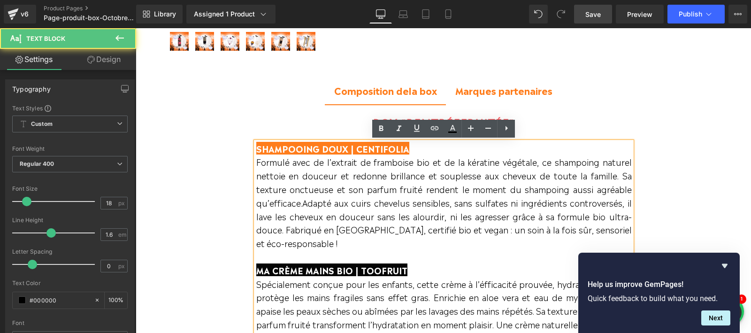
drag, startPoint x: 403, startPoint y: 271, endPoint x: 259, endPoint y: 273, distance: 144.1
click at [259, 273] on span "MA CRÈME MAINS BIO | TOOFRUIT" at bounding box center [331, 269] width 151 height 13
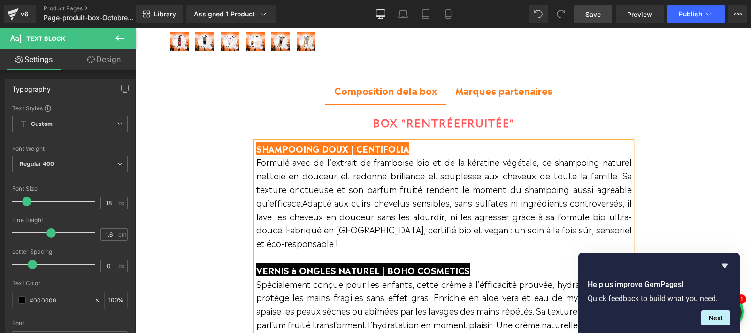
scroll to position [553, 0]
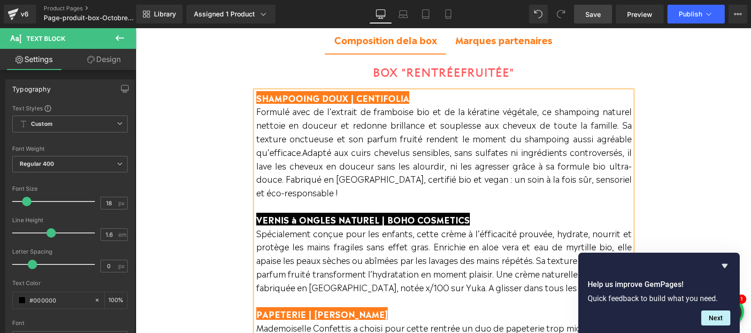
click at [293, 218] on span "VERNIS à ONGLES NATUREL | BOHO COSMETICS" at bounding box center [362, 219] width 213 height 13
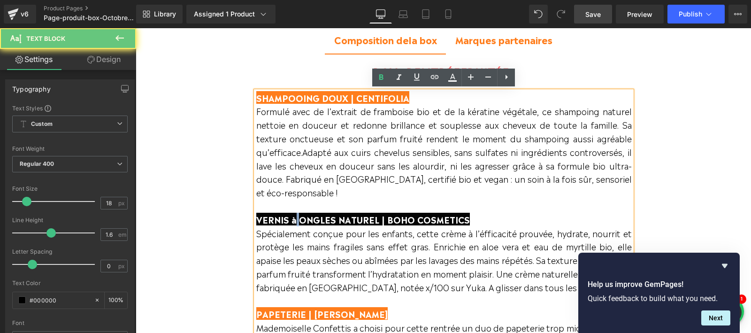
click at [293, 218] on span "VERNIS à ONGLES NATUREL | BOHO COSMETICS" at bounding box center [362, 219] width 213 height 13
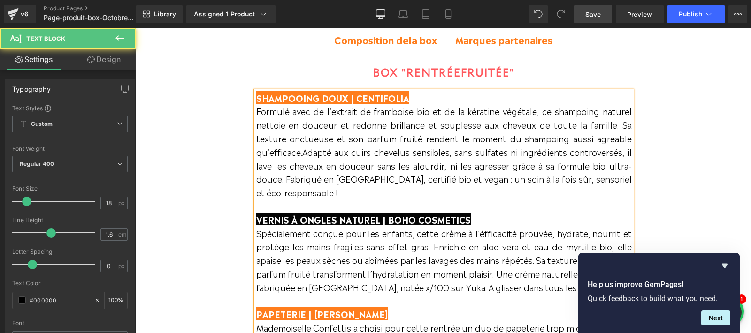
click at [297, 268] on p "Spécialement conçue pour les enfants, cette crème à l’éfficacité prouvée, hydra…" at bounding box center [443, 266] width 375 height 81
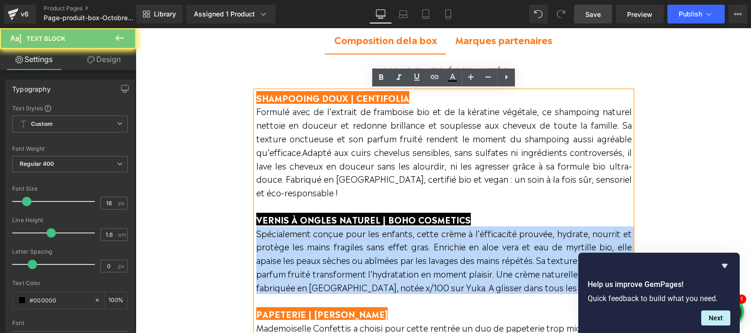
click at [297, 268] on p "Spécialement conçue pour les enfants, cette crème à l’éfficacité prouvée, hydra…" at bounding box center [443, 266] width 375 height 81
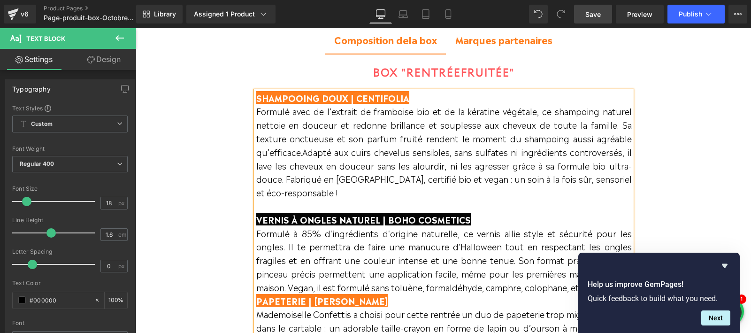
scroll to position [653, 0]
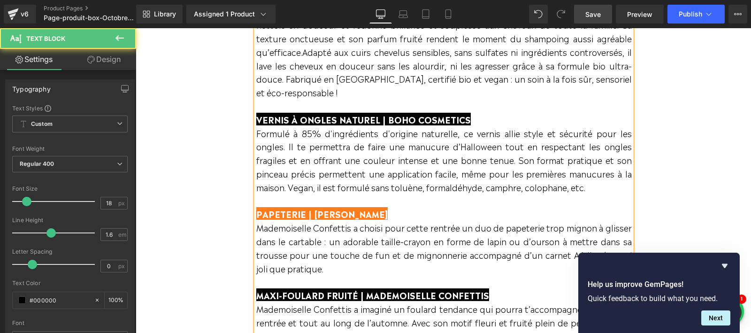
click at [300, 217] on span "PAPETERIE | [PERSON_NAME]" at bounding box center [321, 213] width 131 height 13
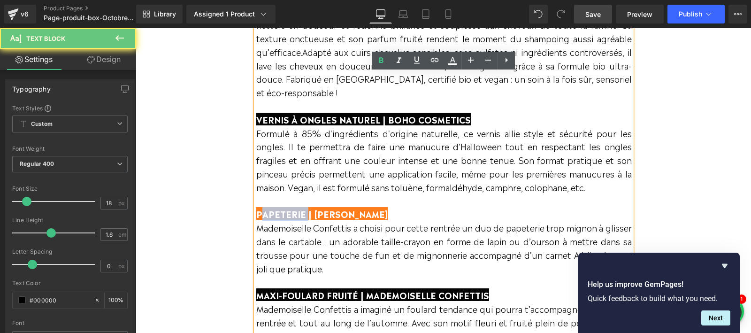
click at [267, 216] on span "PAPETERIE | [PERSON_NAME]" at bounding box center [321, 213] width 131 height 13
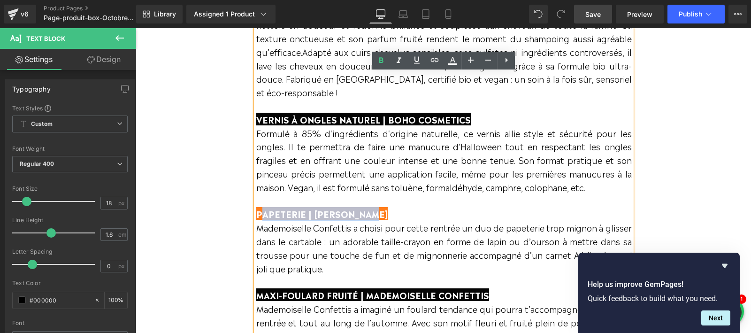
drag, startPoint x: 258, startPoint y: 215, endPoint x: 368, endPoint y: 215, distance: 110.3
click at [368, 215] on span "PAPETERIE | [PERSON_NAME]" at bounding box center [321, 213] width 131 height 13
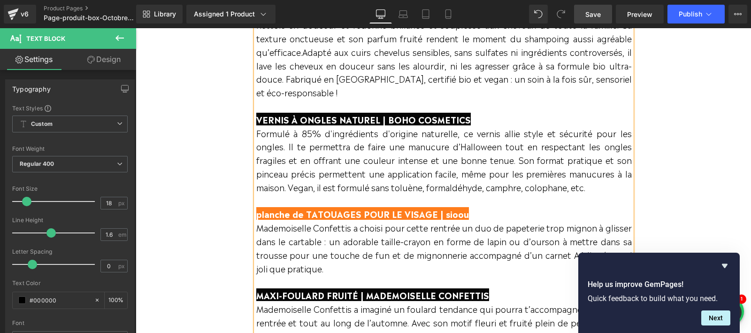
click at [264, 212] on span "planche de TATOUAGES POUR LE VISAGE | sioou" at bounding box center [362, 213] width 213 height 13
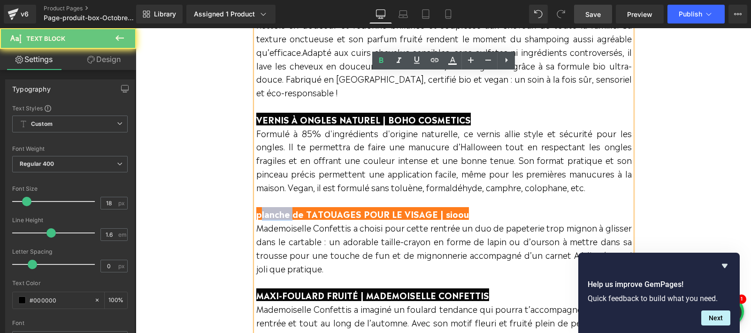
click at [264, 212] on span "planche de TATOUAGES POUR LE VISAGE | sioou" at bounding box center [362, 213] width 213 height 13
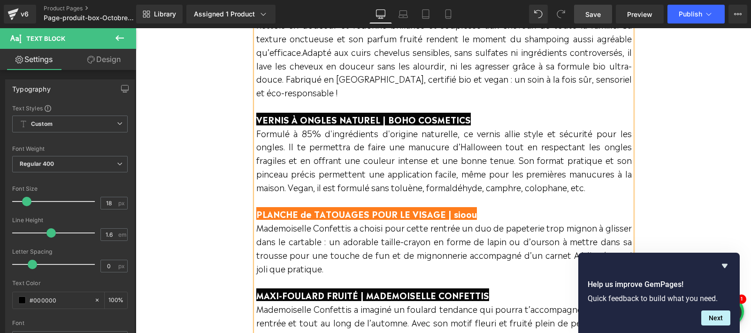
click at [304, 213] on span "PLANCHE de TATOUAGES POUR LE VISAGE | sioou" at bounding box center [366, 213] width 221 height 13
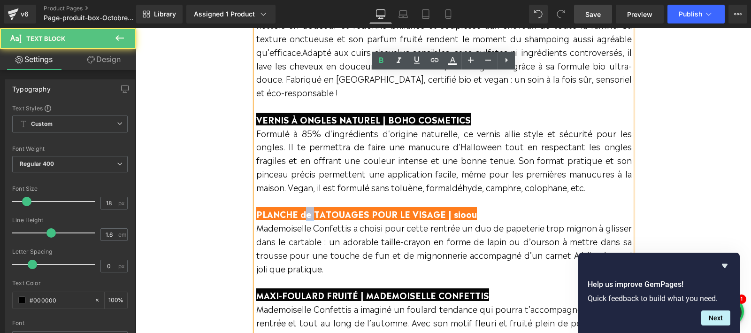
click at [304, 213] on span "PLANCHE de TATOUAGES POUR LE VISAGE | sioou" at bounding box center [366, 213] width 221 height 13
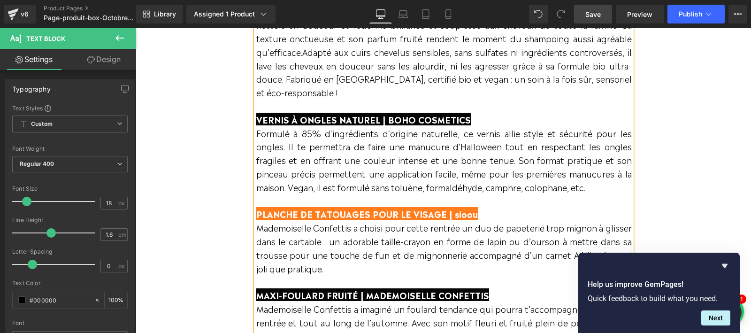
click at [456, 214] on span "PLANCHE DE TATOUAGES POUR LE VISAGE | sioou" at bounding box center [366, 213] width 221 height 13
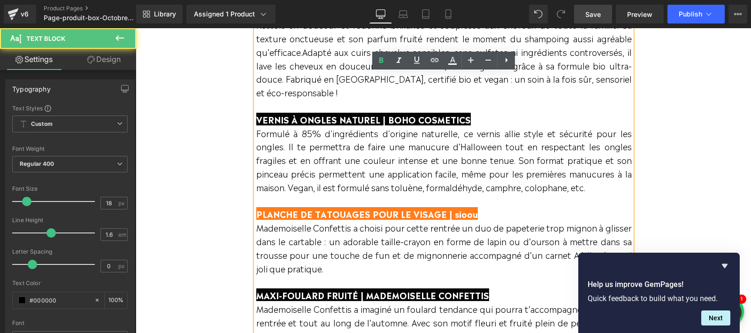
click at [456, 214] on span "PLANCHE DE TATOUAGES POUR LE VISAGE | sioou" at bounding box center [366, 213] width 221 height 13
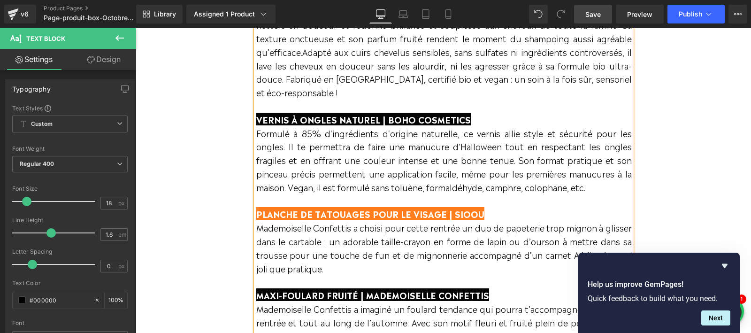
click at [419, 248] on p "Mademoiselle Confettis a choisi pour cette rentrée un duo de papeterie trop mig…" at bounding box center [443, 255] width 375 height 68
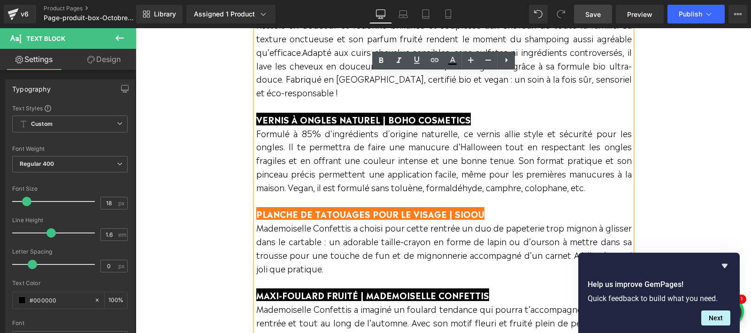
click at [275, 241] on p "Mademoiselle Confettis a choisi pour cette rentrée un duo de papeterie trop mig…" at bounding box center [443, 255] width 375 height 68
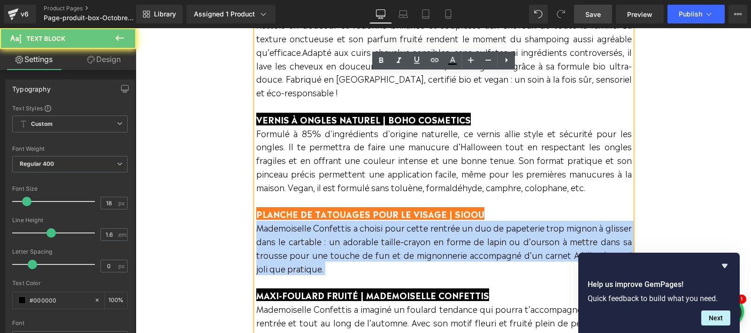
click at [275, 241] on p "Mademoiselle Confettis a choisi pour cette rentrée un duo de papeterie trop mig…" at bounding box center [443, 255] width 375 height 68
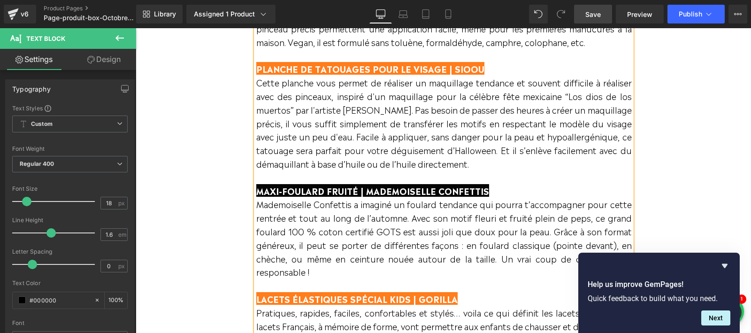
scroll to position [804, 0]
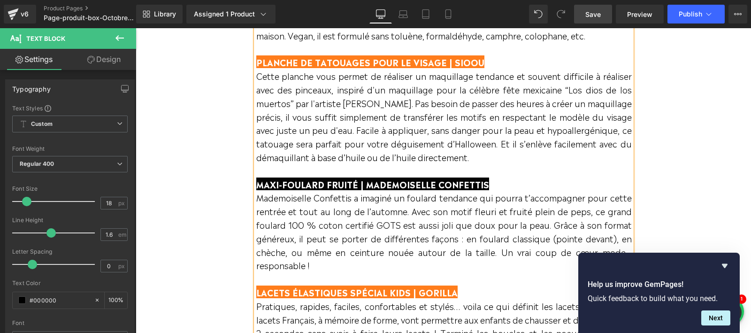
drag, startPoint x: 482, startPoint y: 187, endPoint x: 258, endPoint y: 186, distance: 223.8
click at [258, 186] on span "MAXI-FOULARD FRUITÉ | MADEMOISELLE CONFETTIS" at bounding box center [372, 183] width 233 height 13
click at [268, 184] on span "gourmandise d’HALLOWEEN" at bounding box center [317, 183] width 122 height 13
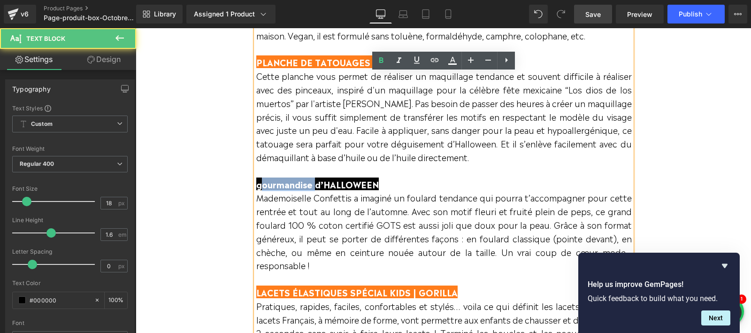
click at [268, 184] on span "gourmandise d’HALLOWEEN" at bounding box center [317, 183] width 122 height 13
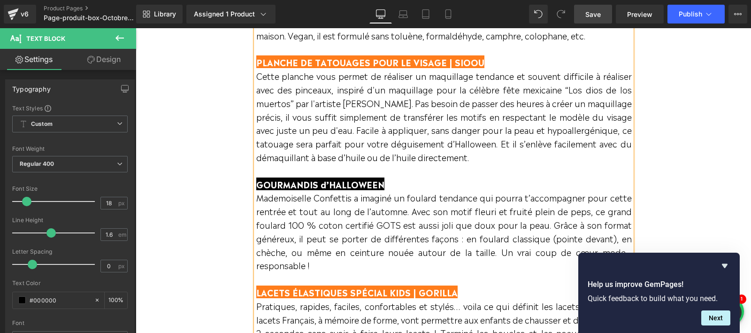
click at [324, 182] on span "GOURMANDIS d’HALLOWEEN" at bounding box center [320, 183] width 128 height 13
click at [597, 18] on span "Save" at bounding box center [592, 14] width 15 height 10
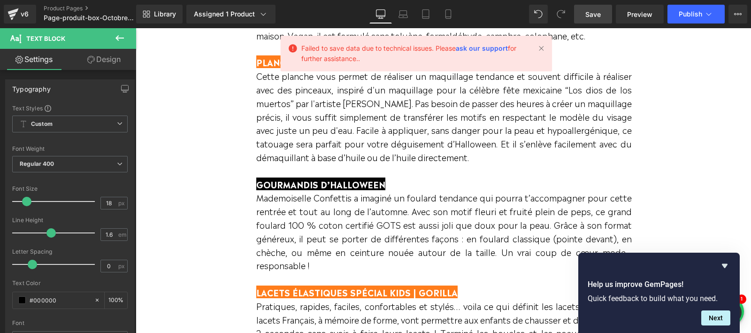
click at [596, 14] on span "Save" at bounding box center [592, 14] width 15 height 10
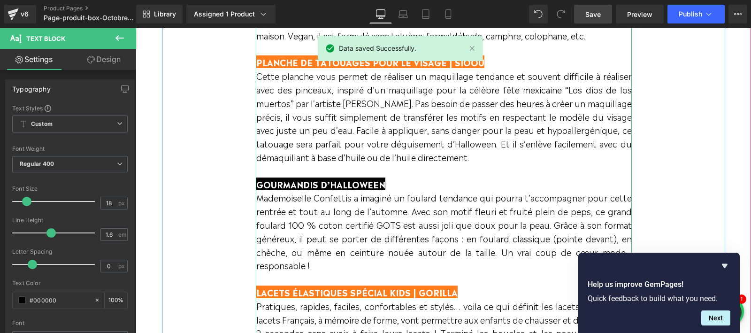
scroll to position [819, 0]
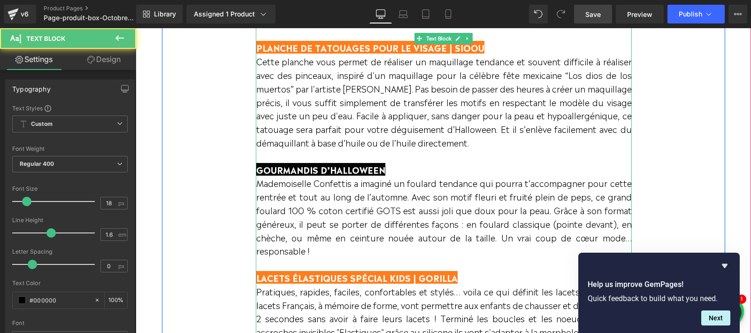
click at [316, 169] on span "GOURMANDIS D’HALLOWEEN" at bounding box center [320, 169] width 129 height 13
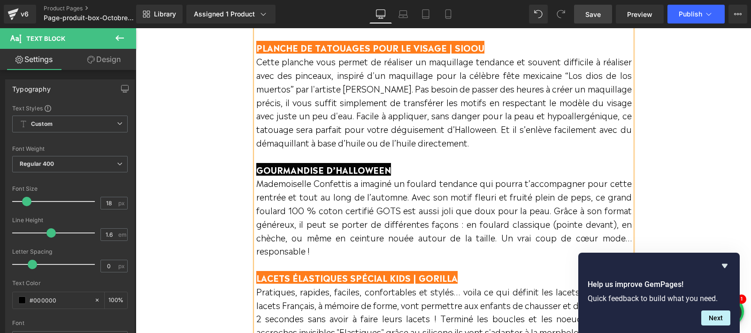
click at [348, 229] on p "Mademoiselle Confettis a imaginé un foulard tendance qui pourra t’accompagner p…" at bounding box center [443, 223] width 375 height 95
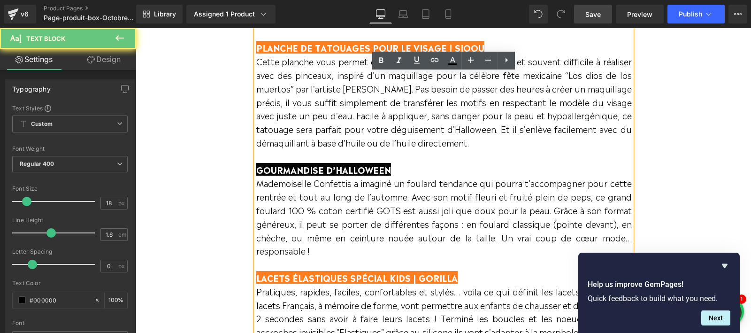
click at [348, 229] on p "Mademoiselle Confettis a imaginé un foulard tendance qui pourra t’accompagner p…" at bounding box center [443, 223] width 375 height 95
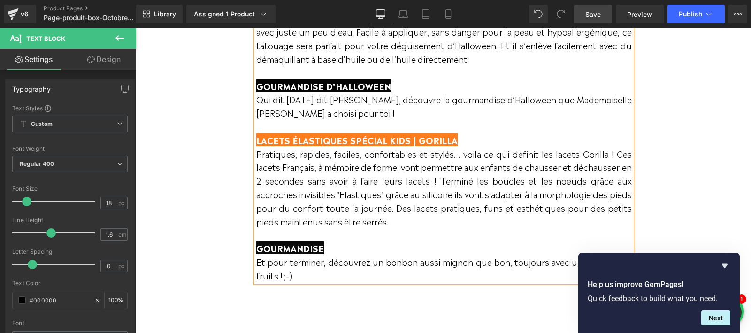
scroll to position [906, 0]
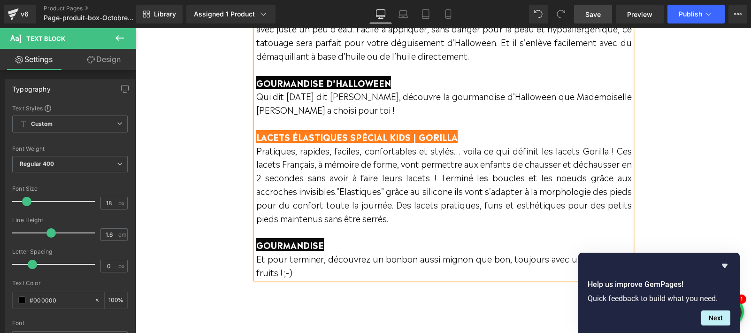
click at [295, 244] on span "GOURMANDISE" at bounding box center [290, 244] width 68 height 13
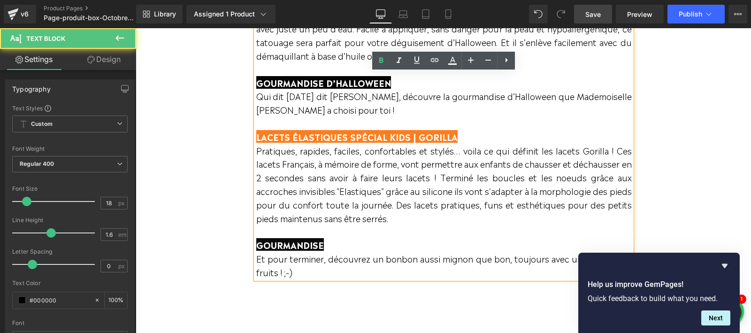
click at [295, 244] on span "GOURMANDISE" at bounding box center [290, 244] width 68 height 13
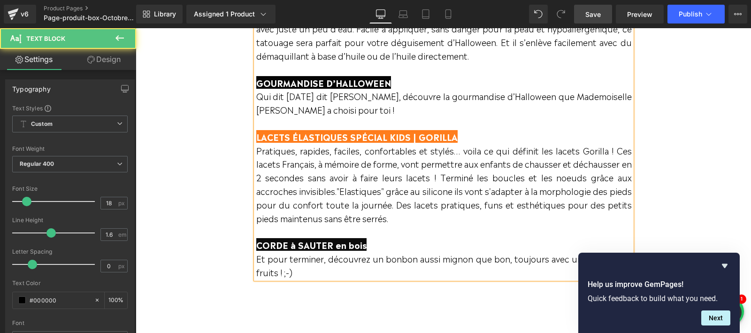
click at [293, 247] on span "CORDE à SAUTER en bois" at bounding box center [311, 244] width 110 height 13
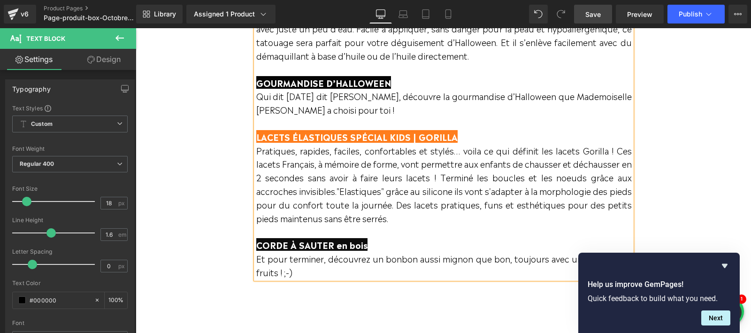
click at [341, 245] on span "CORDE À SAUTER en bois" at bounding box center [311, 244] width 111 height 13
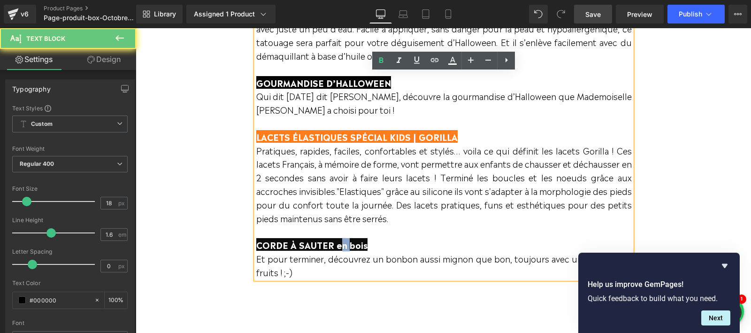
click at [341, 245] on span "CORDE À SAUTER en bois" at bounding box center [311, 244] width 111 height 13
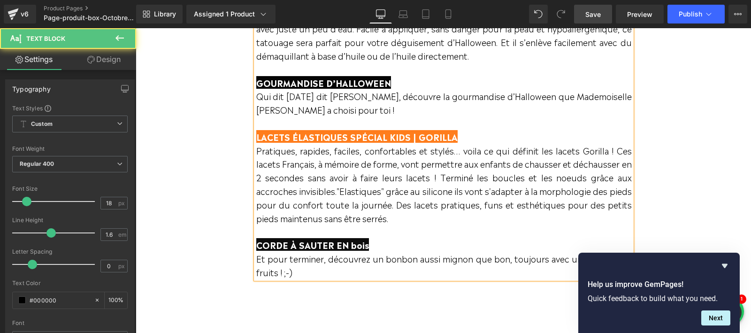
click at [351, 246] on span "CORDE À SAUTER EN bois" at bounding box center [312, 244] width 113 height 13
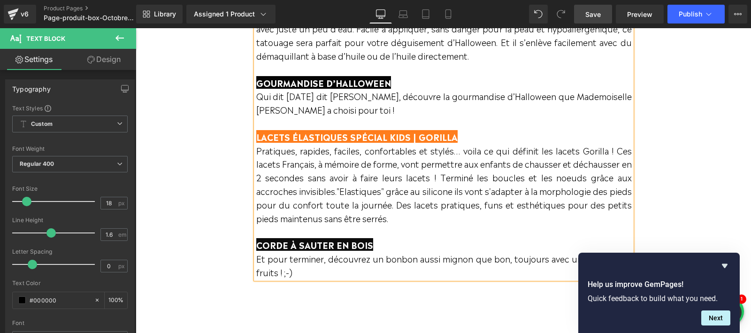
click at [303, 264] on p "Et pour terminer, découvrez un bonbon aussi mignon que bon, toujours avec une t…" at bounding box center [443, 264] width 375 height 27
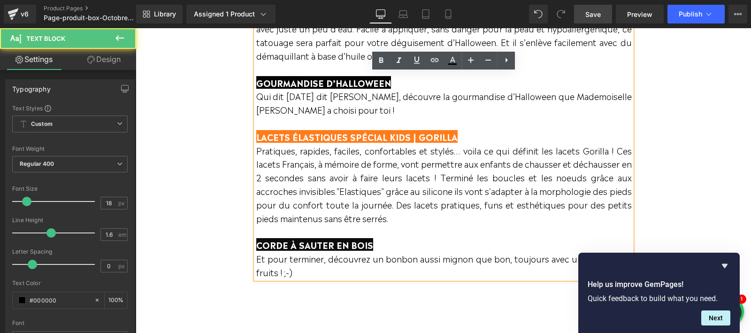
click at [303, 264] on p "Et pour terminer, découvrez un bonbon aussi mignon que bon, toujours avec une t…" at bounding box center [443, 264] width 375 height 27
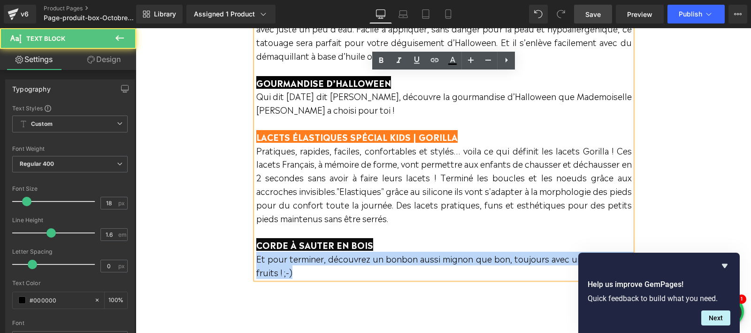
click at [303, 264] on p "Et pour terminer, découvrez un bonbon aussi mignon que bon, toujours avec une t…" at bounding box center [443, 264] width 375 height 27
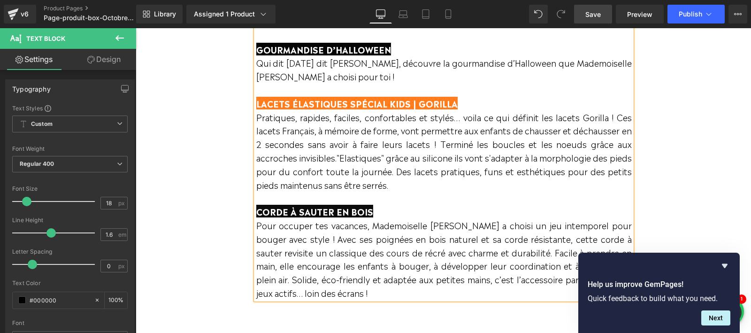
scroll to position [1026, 0]
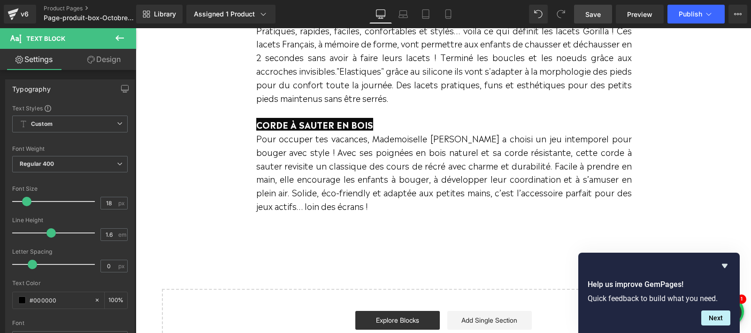
click at [590, 15] on span "Save" at bounding box center [592, 14] width 15 height 10
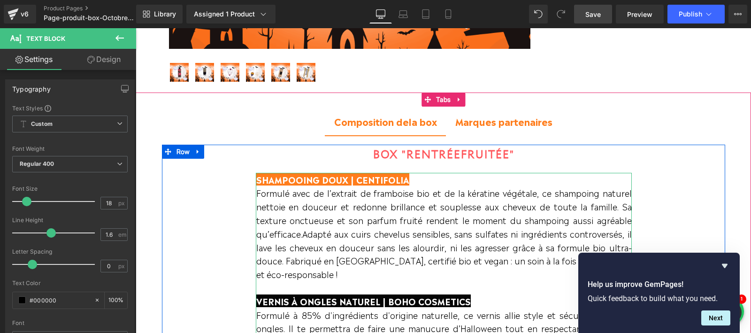
scroll to position [457, 0]
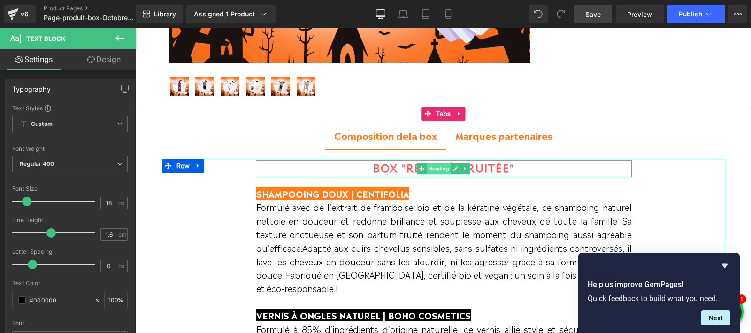
click at [436, 171] on span "Heading" at bounding box center [439, 168] width 24 height 11
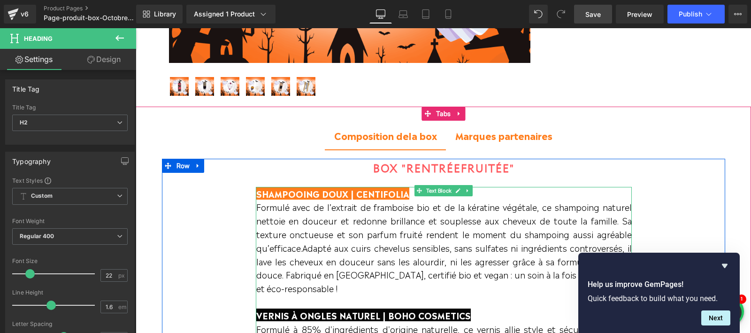
click at [328, 192] on span "SHAMPOOING DOUX | CENTIFOLIA" at bounding box center [332, 193] width 153 height 13
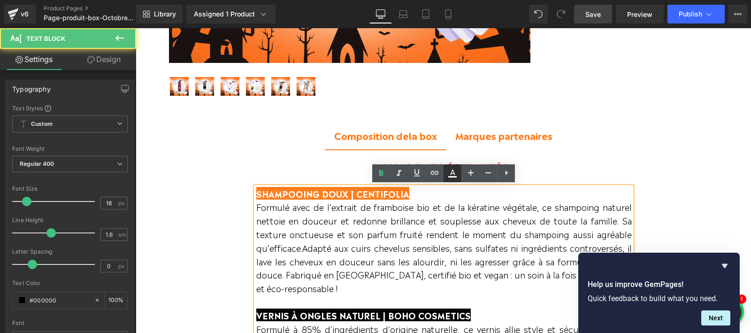
click at [445, 169] on link at bounding box center [452, 173] width 18 height 18
type input "100"
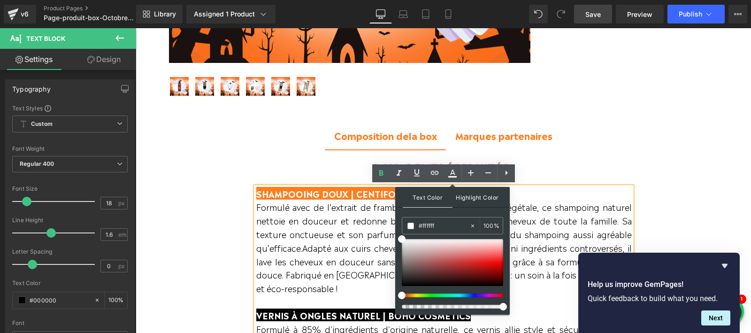
click at [468, 197] on span "Highlight Color" at bounding box center [477, 197] width 50 height 20
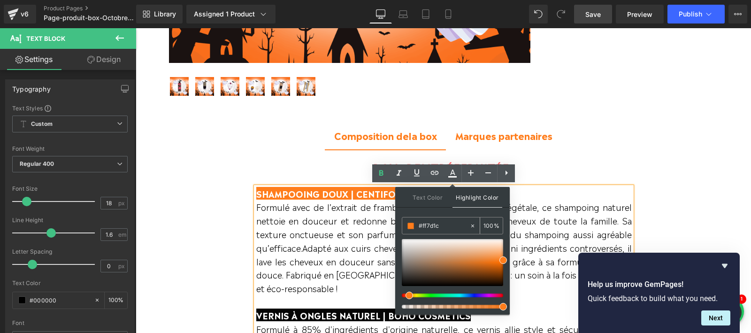
click at [431, 227] on input "#ff7d1c" at bounding box center [444, 226] width 51 height 10
click at [593, 148] on ul "Composition d e la box Text Block Marques partenaires Text Block" at bounding box center [443, 135] width 615 height 29
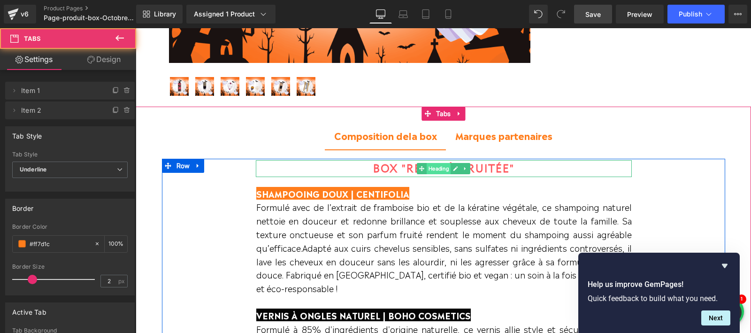
click at [432, 167] on span "Heading" at bounding box center [439, 168] width 24 height 11
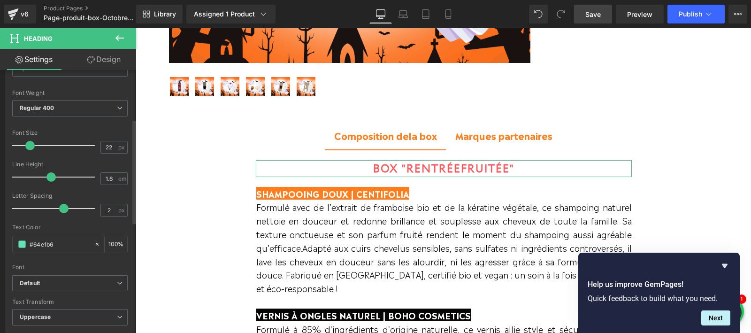
scroll to position [116, 0]
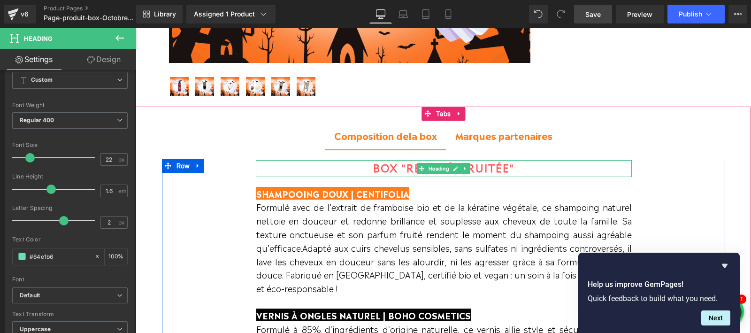
click at [381, 172] on b "BOX "Rentrée" at bounding box center [417, 168] width 88 height 13
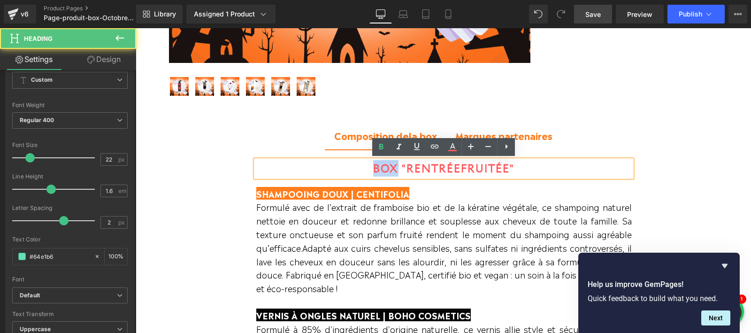
click at [381, 172] on b "BOX "Rentrée" at bounding box center [417, 168] width 88 height 13
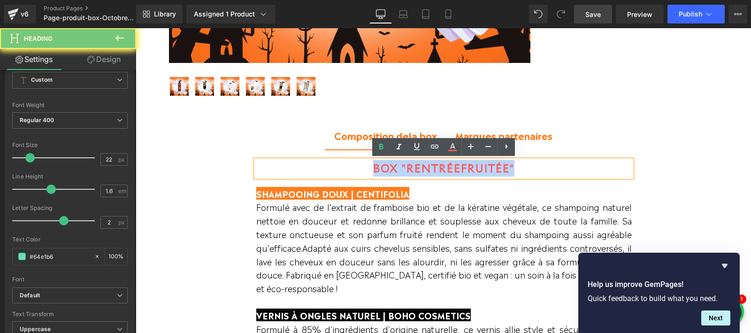
click at [381, 172] on b "BOX "Rentrée" at bounding box center [417, 168] width 88 height 13
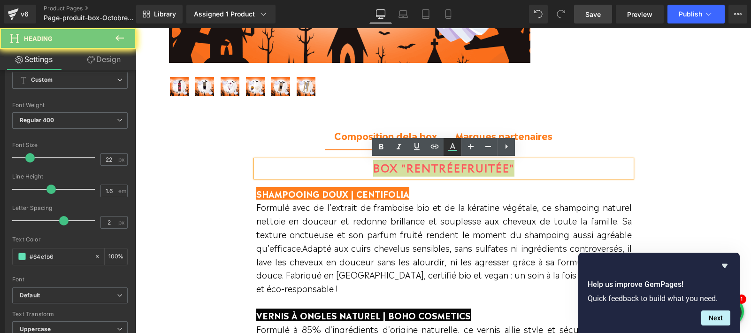
click at [453, 147] on icon at bounding box center [452, 146] width 5 height 6
type input "#64e1b6"
type input "100"
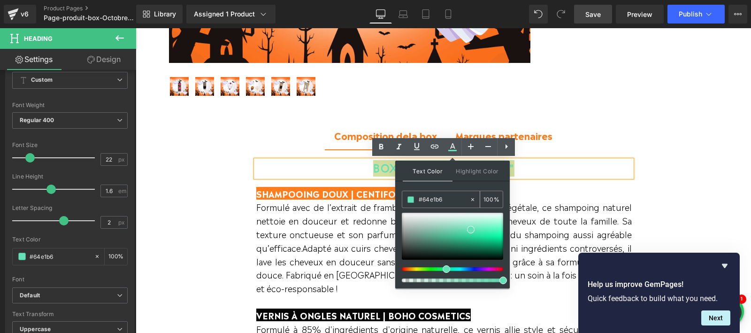
click at [437, 199] on input "#64e1b6" at bounding box center [444, 199] width 51 height 10
paste input "ff7d1c"
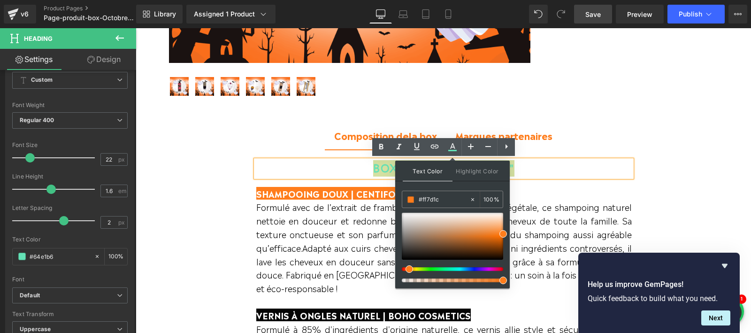
type input "#ff7d1c"
click at [455, 187] on div "Text Color Highlight Color rgba(255, 125, 28, 1) #ff7d1c 100 % transparent tran…" at bounding box center [452, 224] width 114 height 128
click at [533, 185] on div at bounding box center [444, 185] width 376 height 2
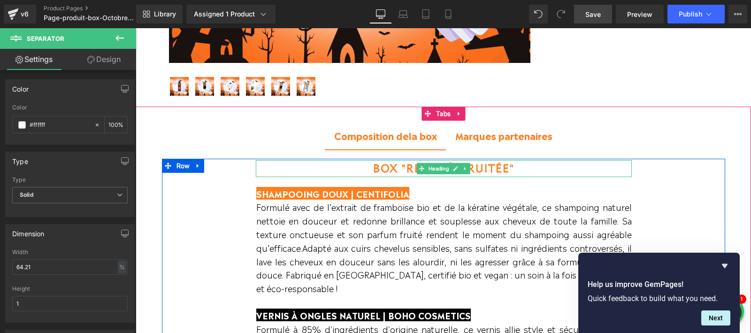
click at [486, 170] on b "fruitée"" at bounding box center [487, 168] width 53 height 13
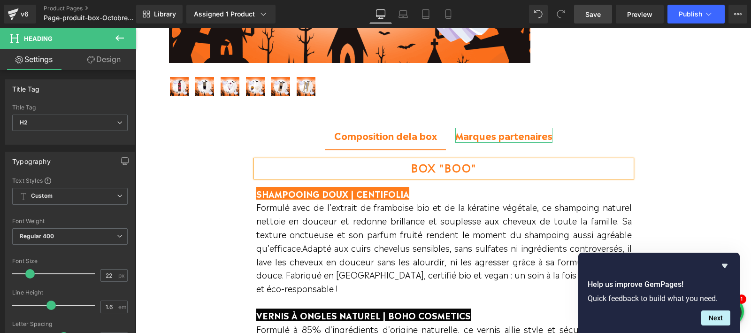
click at [495, 130] on span "Marques partenaires" at bounding box center [503, 135] width 97 height 14
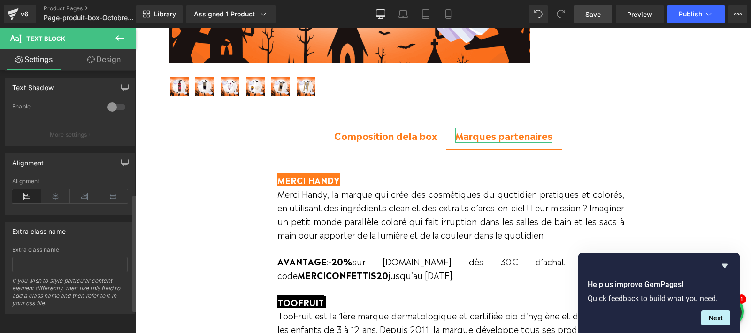
scroll to position [101, 0]
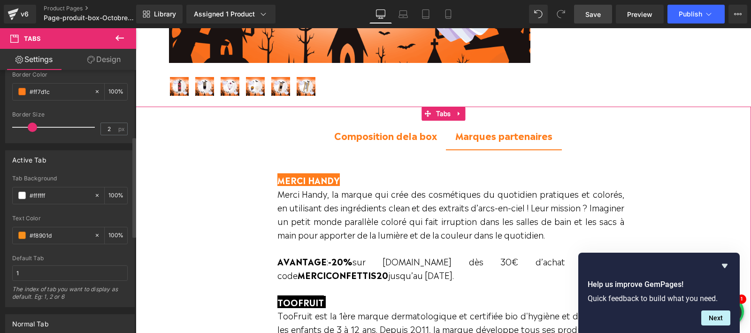
scroll to position [50, 0]
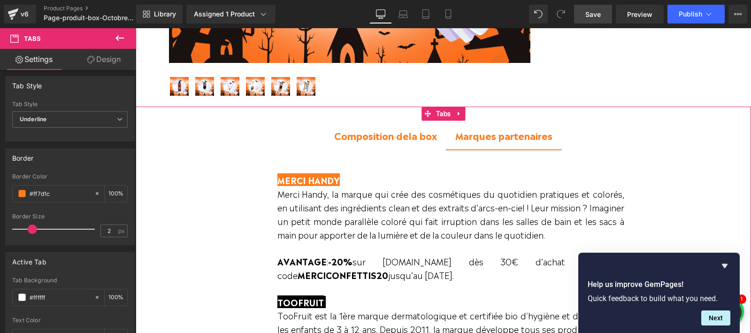
click at [366, 134] on b "Composition d" at bounding box center [368, 135] width 69 height 14
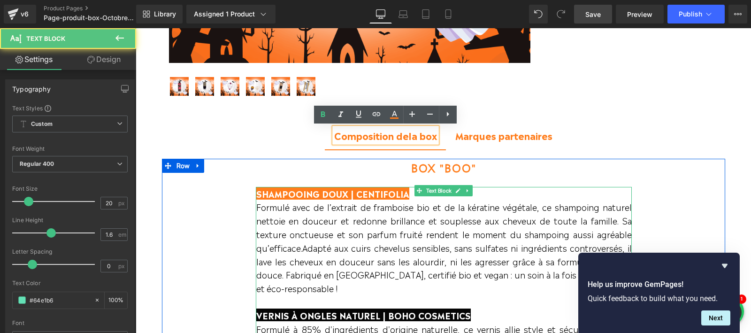
click at [375, 196] on span "SHAMPOOING DOUX | CENTIFOLIA" at bounding box center [332, 193] width 153 height 13
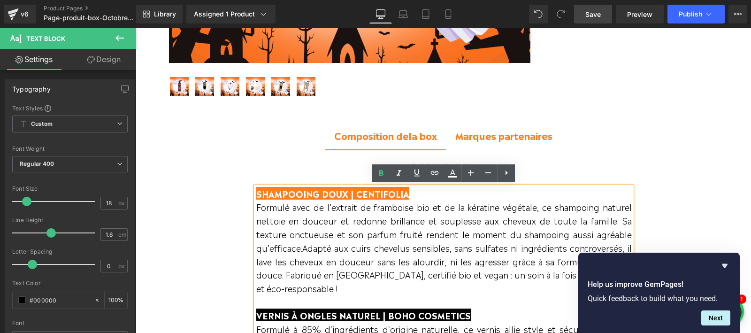
copy span "CENTIFOLIA"
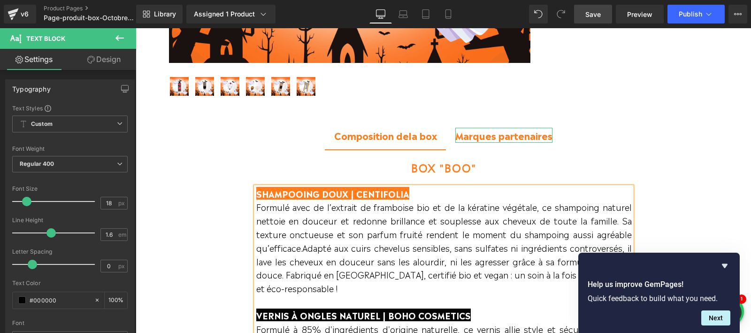
click at [497, 134] on span "Marques partenaires" at bounding box center [503, 135] width 97 height 14
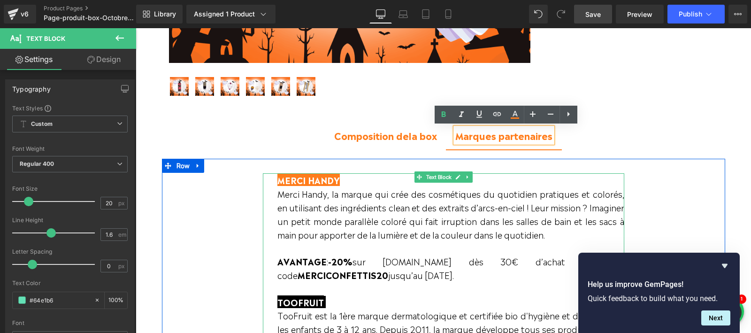
click at [287, 180] on span "MERCI HANDY" at bounding box center [308, 179] width 62 height 13
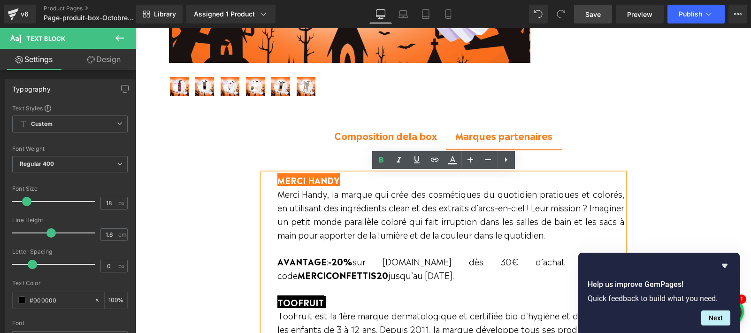
click at [287, 180] on span "MERCI HANDY" at bounding box center [308, 179] width 62 height 13
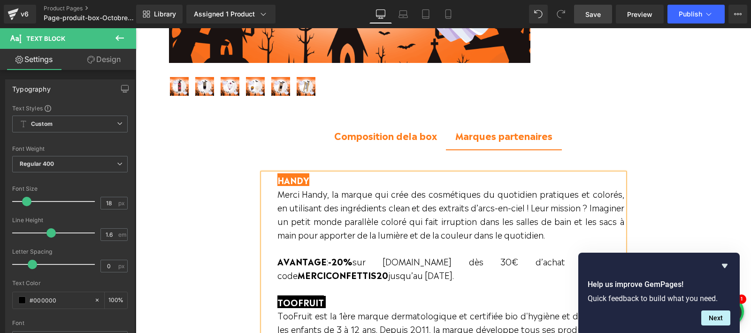
click at [294, 181] on span "HANDY" at bounding box center [293, 179] width 32 height 13
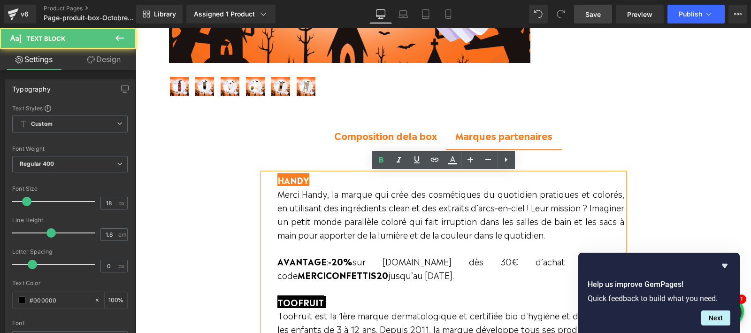
click at [294, 181] on span "HANDY" at bounding box center [293, 179] width 32 height 13
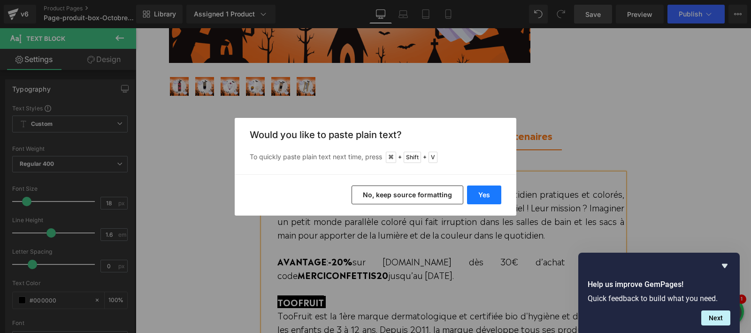
click at [481, 190] on button "Yes" at bounding box center [484, 194] width 34 height 19
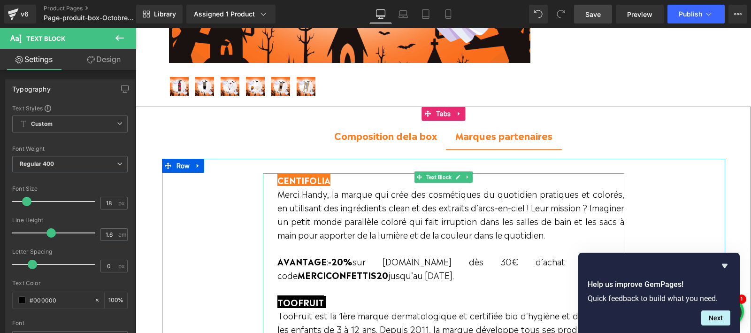
drag, startPoint x: 460, startPoint y: 276, endPoint x: 273, endPoint y: 197, distance: 203.1
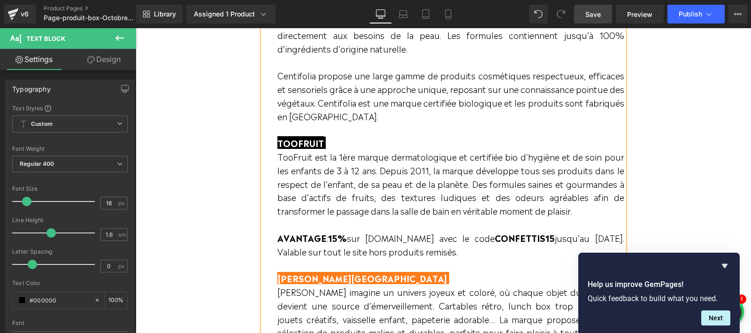
scroll to position [648, 0]
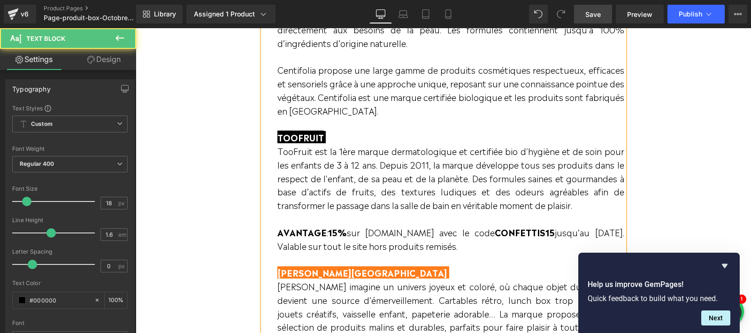
drag, startPoint x: 527, startPoint y: 243, endPoint x: 271, endPoint y: 153, distance: 271.4
click at [271, 153] on div "CENTIFOLIA L’aventure Centifolia commence en 1983 par une passion : l’amour des…" at bounding box center [443, 265] width 361 height 567
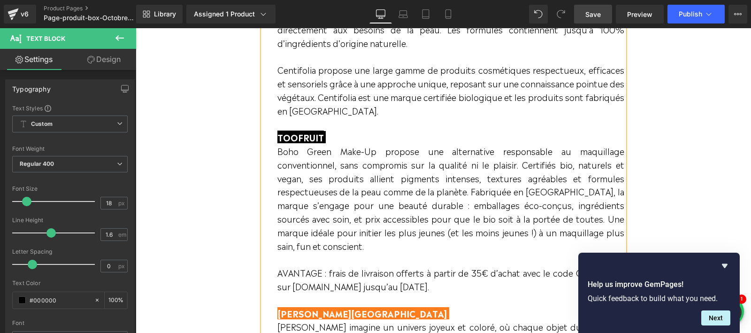
click at [297, 276] on span "AVANTAGE : frais de livraison offerts à partir de 35€ d’achat avec le code CONF…" at bounding box center [450, 279] width 347 height 26
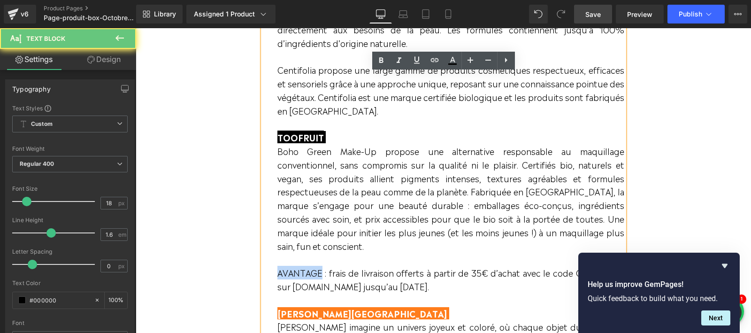
click at [297, 276] on span "AVANTAGE : frais de livraison offerts à partir de 35€ d’achat avec le code CONF…" at bounding box center [450, 279] width 347 height 26
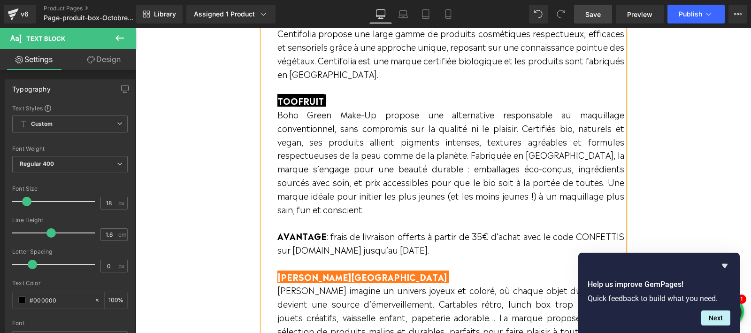
scroll to position [691, 0]
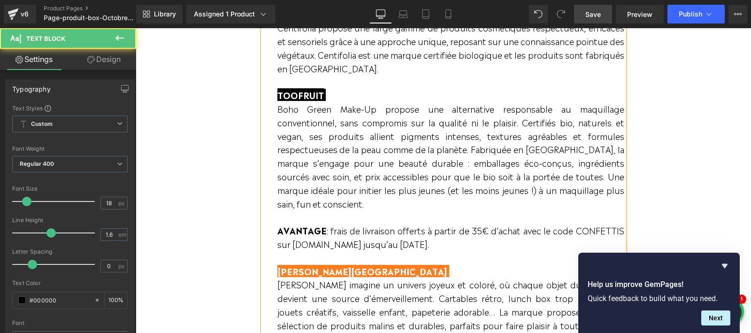
click at [590, 230] on span "AVANTAGE : frais de livraison offerts à partir de 35€ d’achat avec le code CONF…" at bounding box center [450, 237] width 347 height 26
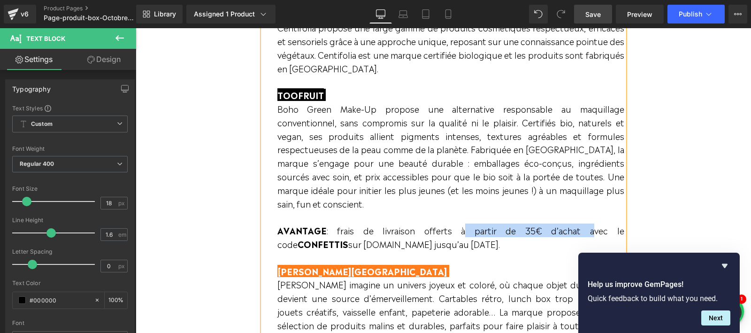
drag, startPoint x: 427, startPoint y: 230, endPoint x: 522, endPoint y: 228, distance: 94.8
click at [522, 228] on span "AVANTAGE : frais de livraison offerts à partir de 35€ d’achat avec le code CONF…" at bounding box center [450, 237] width 347 height 26
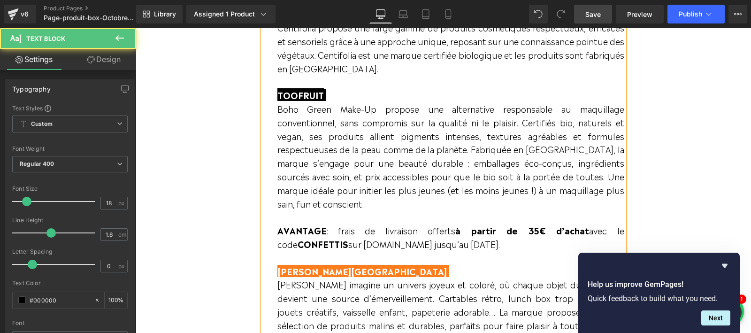
click at [443, 229] on span "AVANTAGE : frais de livraison offerts à partir de 35€ d’achat avec le code CONF…" at bounding box center [450, 237] width 347 height 26
click at [300, 94] on span "TOOFRUIT" at bounding box center [300, 94] width 46 height 13
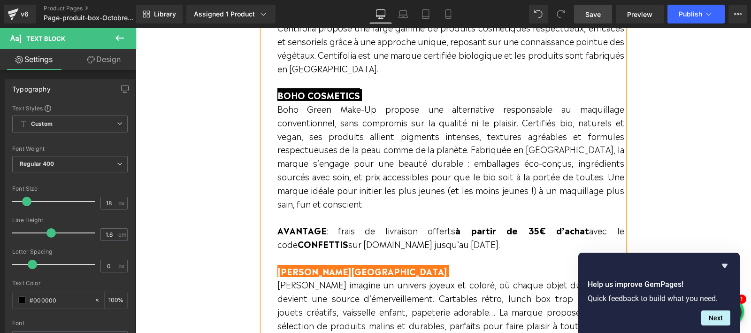
click at [327, 160] on span "Boho Green Make-Up propose une alternative responsable au maquillage convention…" at bounding box center [450, 149] width 347 height 120
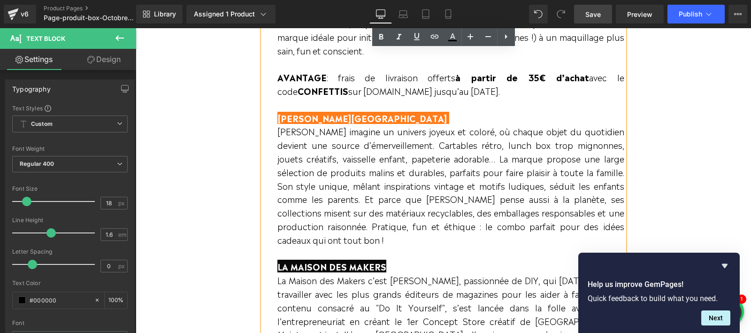
scroll to position [874, 0]
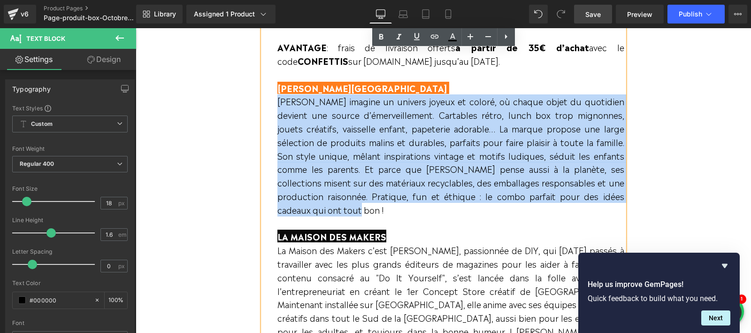
drag, startPoint x: 611, startPoint y: 194, endPoint x: 274, endPoint y: 104, distance: 348.4
click at [274, 104] on div "CENTIFOLIA L’aventure Centifolia commence en 1983 par une passion : l’amour des…" at bounding box center [443, 60] width 361 height 608
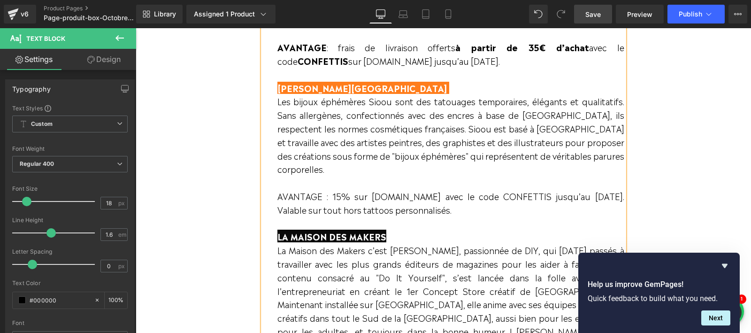
click at [295, 88] on span "[PERSON_NAME][GEOGRAPHIC_DATA]" at bounding box center [361, 87] width 169 height 13
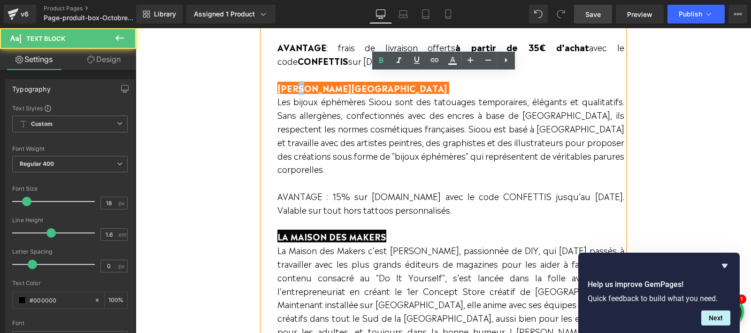
click at [295, 88] on span "[PERSON_NAME][GEOGRAPHIC_DATA]" at bounding box center [361, 87] width 169 height 13
click at [287, 89] on span "[PERSON_NAME][GEOGRAPHIC_DATA]" at bounding box center [361, 87] width 169 height 13
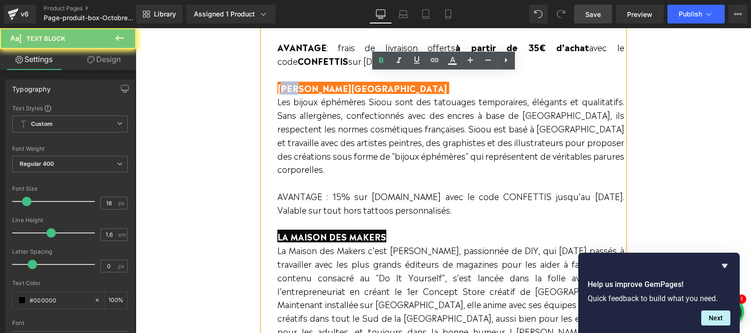
click at [287, 89] on span "[PERSON_NAME][GEOGRAPHIC_DATA]" at bounding box center [361, 87] width 169 height 13
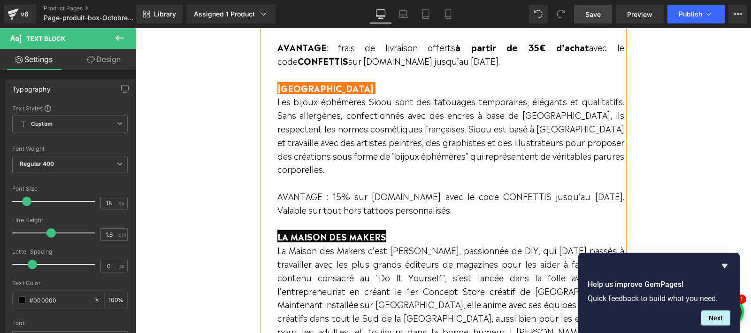
click at [290, 89] on span "[GEOGRAPHIC_DATA]" at bounding box center [325, 87] width 96 height 13
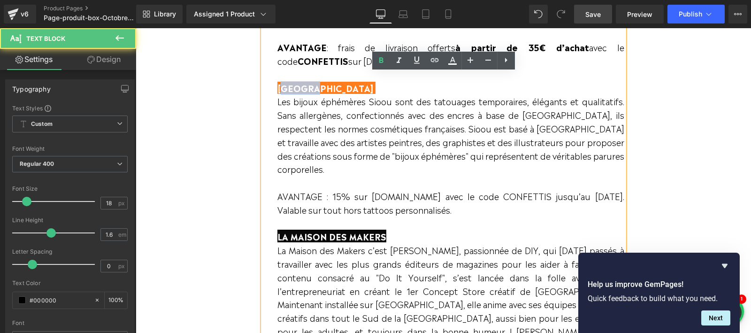
click at [290, 89] on span "[GEOGRAPHIC_DATA]" at bounding box center [325, 87] width 96 height 13
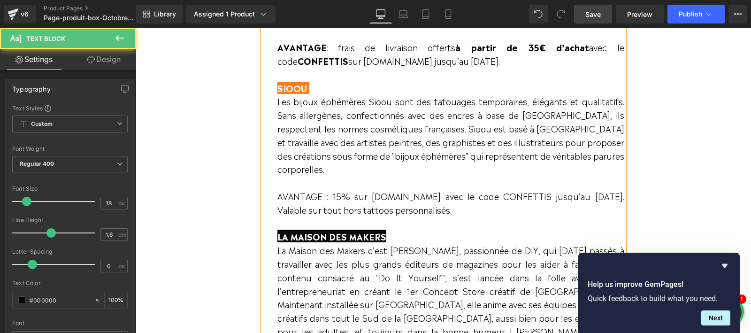
click at [303, 189] on p "AVANTAGE : 15% sur [DOMAIN_NAME] avec le code CONFETTIS jusqu’au [DATE]. Valabl…" at bounding box center [450, 202] width 347 height 27
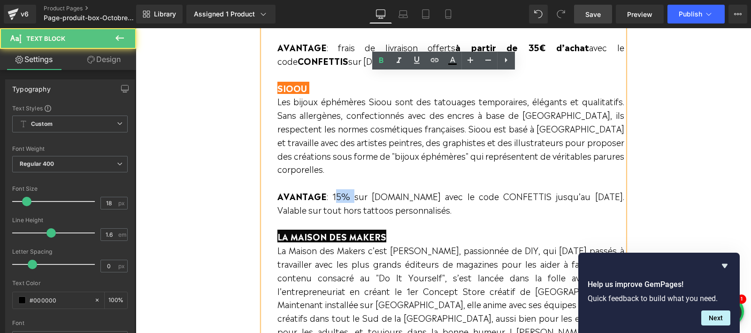
drag, startPoint x: 333, startPoint y: 183, endPoint x: 350, endPoint y: 183, distance: 17.8
click at [350, 189] on p "AVANTAGE : 15% sur [DOMAIN_NAME] avec le code CONFETTIS jusqu’au [DATE]. Valabl…" at bounding box center [450, 202] width 347 height 27
click at [509, 189] on p "AVANTAGE : 15% sur [DOMAIN_NAME] avec le code CONFETTIS jusqu’au [DATE]. Valabl…" at bounding box center [450, 202] width 347 height 27
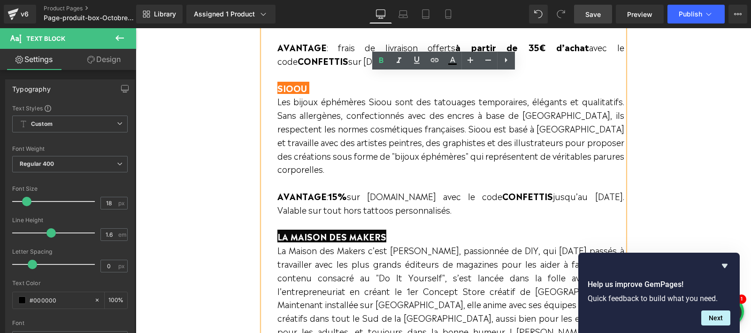
scroll to position [884, 0]
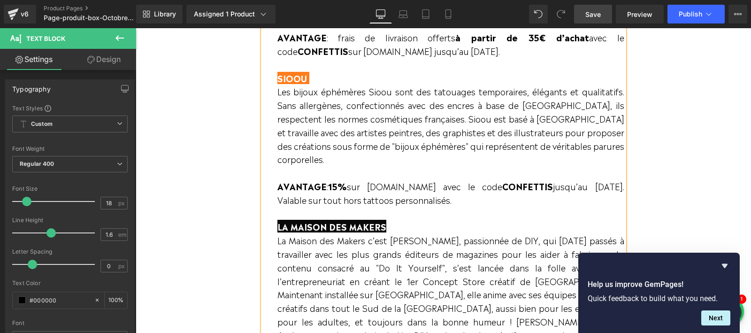
click at [338, 189] on p "AVANTAGE : 15% sur [DOMAIN_NAME] avec le code CONFETTIS jusqu’au [DATE]. Valabl…" at bounding box center [450, 192] width 347 height 27
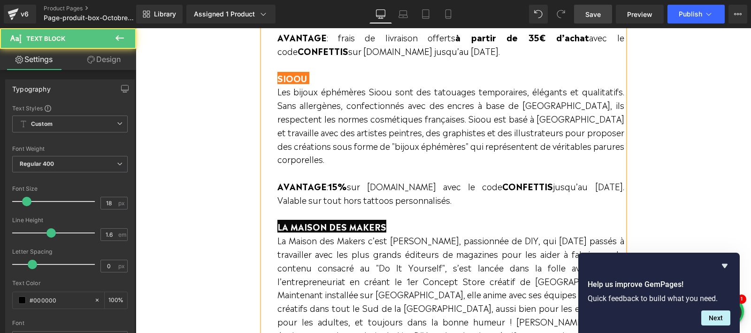
click at [338, 189] on p "AVANTAGE : 15% sur [DOMAIN_NAME] avec le code CONFETTIS jusqu’au [DATE]. Valabl…" at bounding box center [450, 192] width 347 height 27
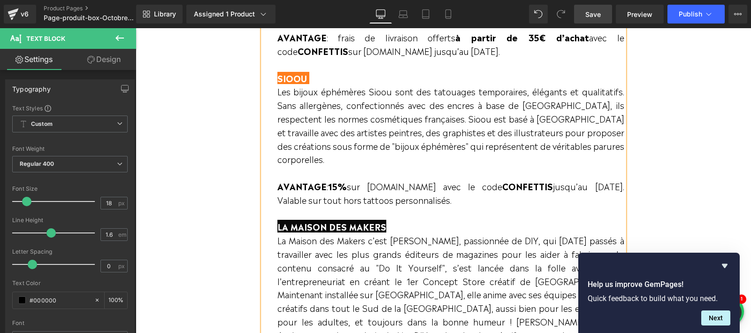
click at [340, 189] on p "AVANTAGE : 15% sur [DOMAIN_NAME] avec le code CONFETTIS jusqu’au [DATE]. Valabl…" at bounding box center [450, 192] width 347 height 27
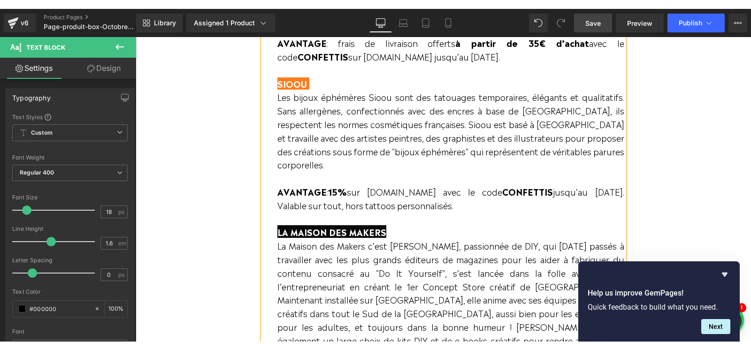
scroll to position [927, 0]
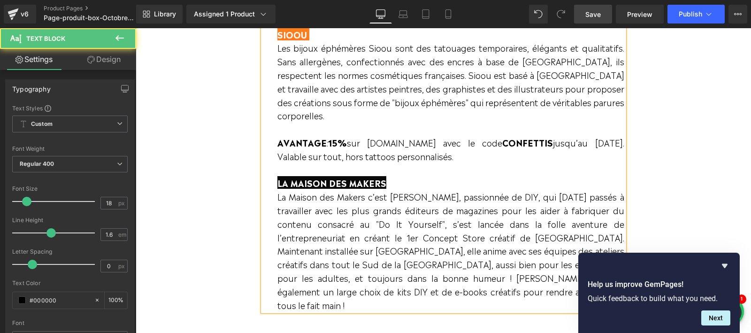
click at [350, 219] on p "La Maison des Makers c’est [PERSON_NAME], passionnée de DIY, qui [DATE] passés …" at bounding box center [450, 251] width 347 height 122
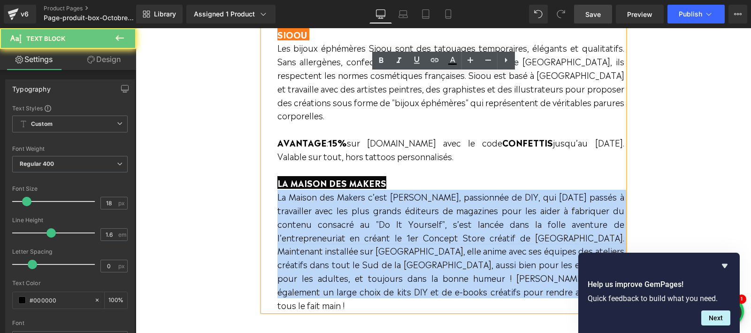
click at [350, 219] on p "La Maison des Makers c’est [PERSON_NAME], passionnée de DIY, qui [DATE] passés …" at bounding box center [450, 251] width 347 height 122
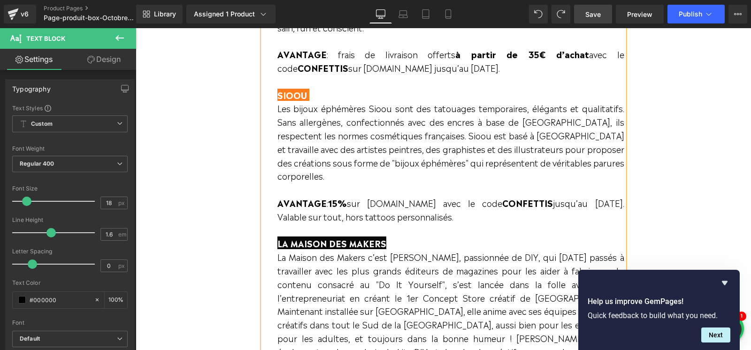
scroll to position [915, 0]
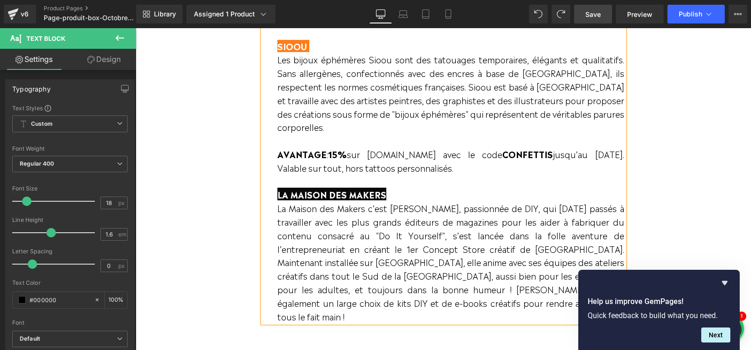
click at [341, 236] on p "La Maison des Makers c’est [PERSON_NAME], passionnée de DIY, qui [DATE] passés …" at bounding box center [450, 262] width 347 height 122
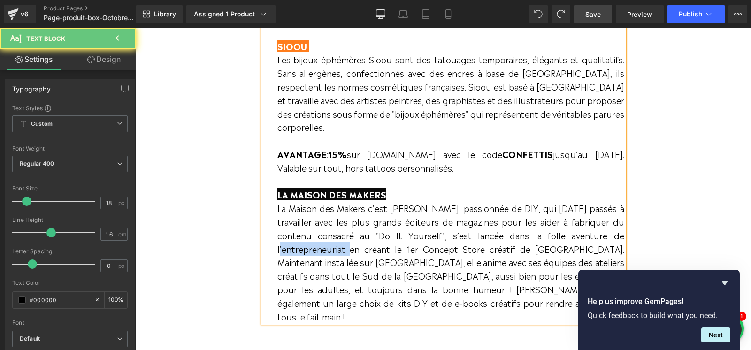
click at [341, 236] on p "La Maison des Makers c’est [PERSON_NAME], passionnée de DIY, qui [DATE] passés …" at bounding box center [450, 262] width 347 height 122
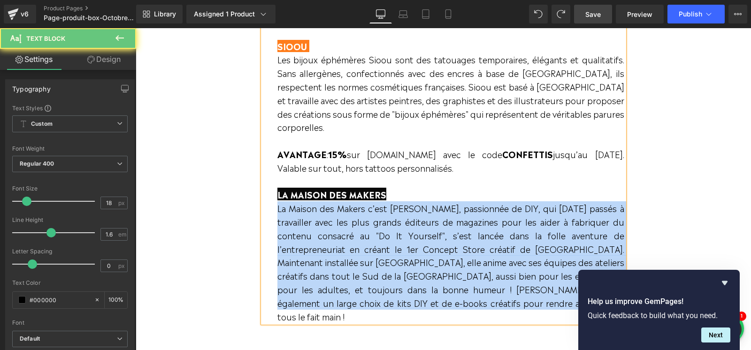
click at [341, 236] on p "La Maison des Makers c’est [PERSON_NAME], passionnée de DIY, qui [DATE] passés …" at bounding box center [450, 262] width 347 height 122
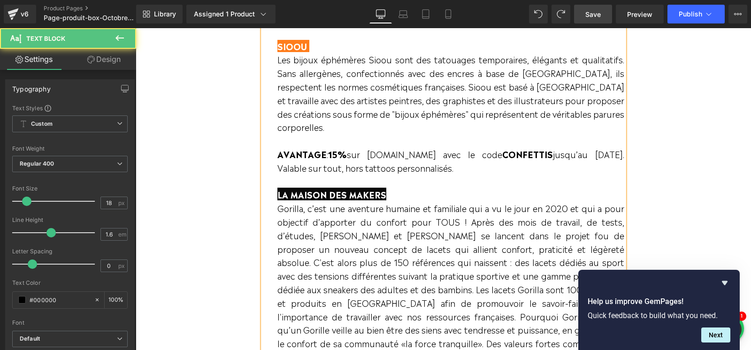
click at [303, 188] on span "LA MAISON DES MAKERS" at bounding box center [331, 194] width 109 height 13
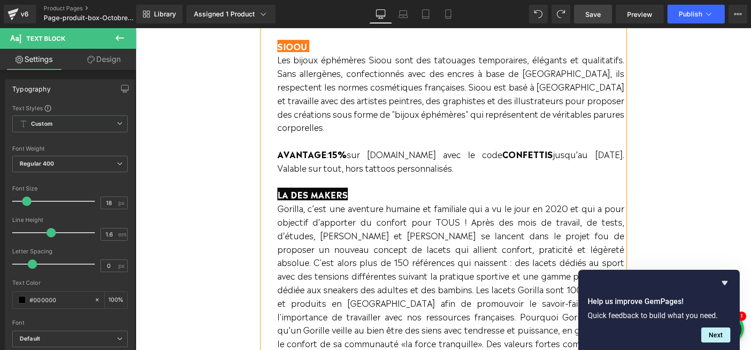
click at [303, 188] on span "LA DES MAKERS" at bounding box center [312, 194] width 70 height 13
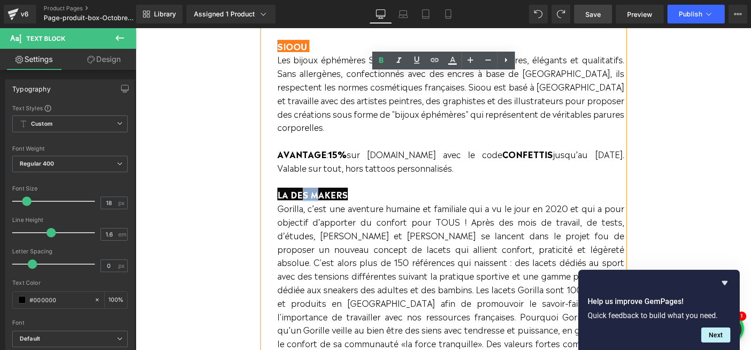
click at [303, 188] on span "LA DES MAKERS" at bounding box center [312, 194] width 70 height 13
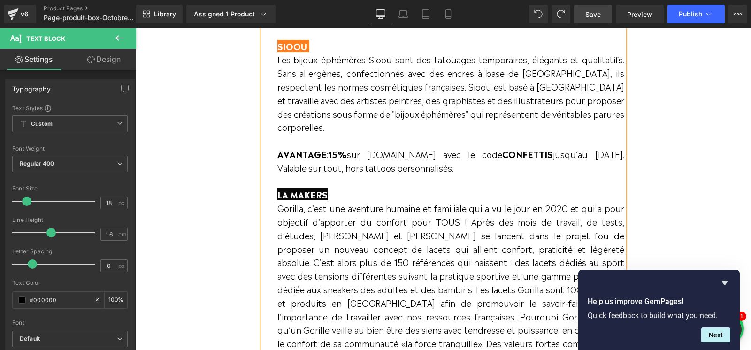
click at [288, 188] on span "LA MAKERS" at bounding box center [302, 194] width 50 height 13
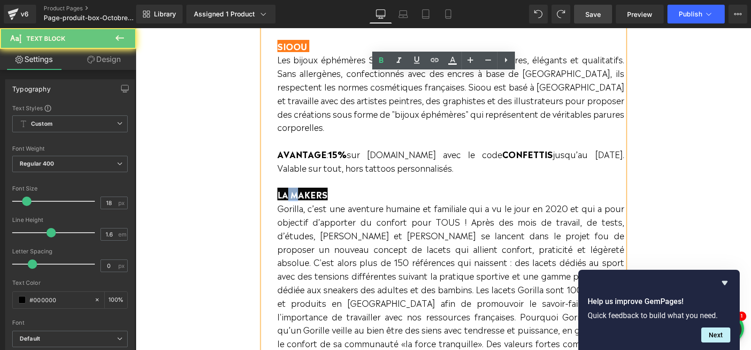
click at [288, 188] on span "LA MAKERS" at bounding box center [302, 194] width 50 height 13
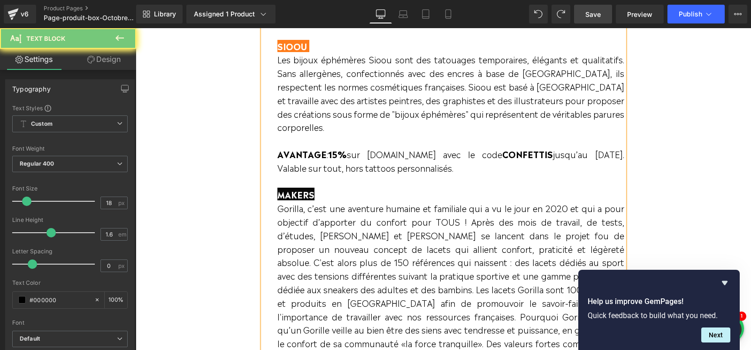
click at [292, 188] on span "MAKERS" at bounding box center [295, 194] width 37 height 13
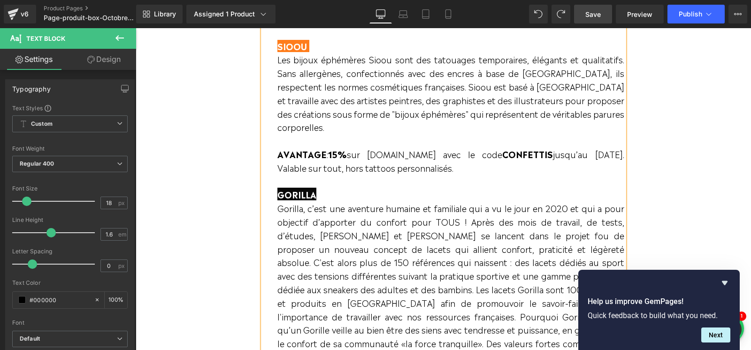
click at [309, 248] on p "Gorilla, c’est une aventure humaine et familiale qui a vu le jour en 2020 et qu…" at bounding box center [450, 282] width 347 height 162
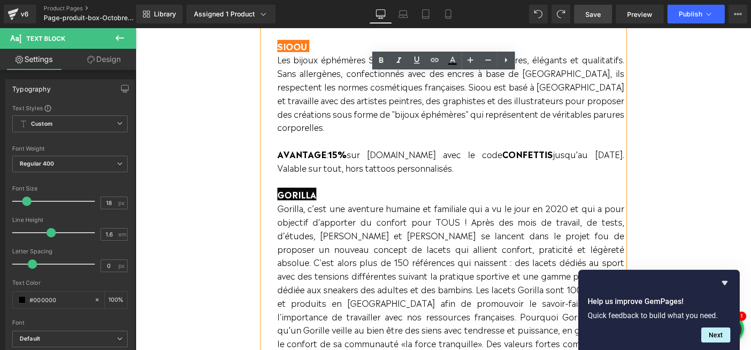
click at [281, 188] on span "GORILLA" at bounding box center [296, 194] width 39 height 13
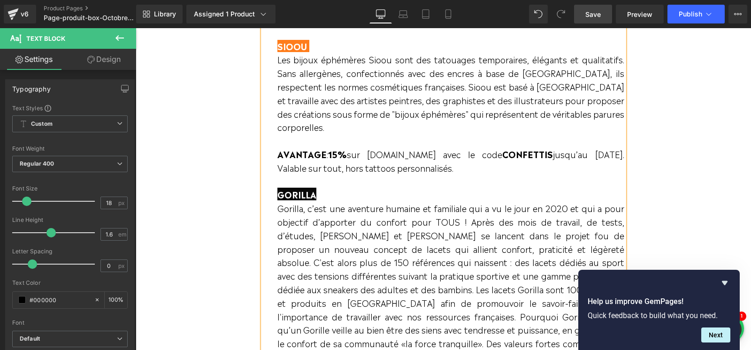
click at [323, 188] on p "GORILLA" at bounding box center [450, 195] width 347 height 14
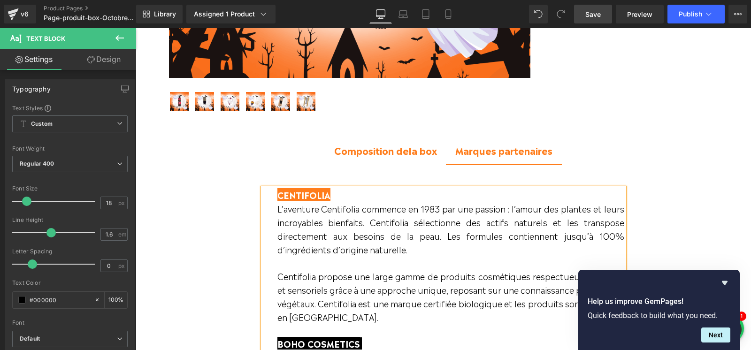
scroll to position [435, 0]
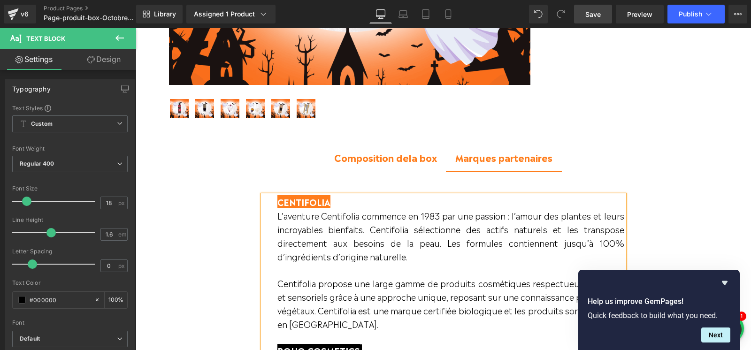
click at [589, 11] on span "Save" at bounding box center [592, 14] width 15 height 10
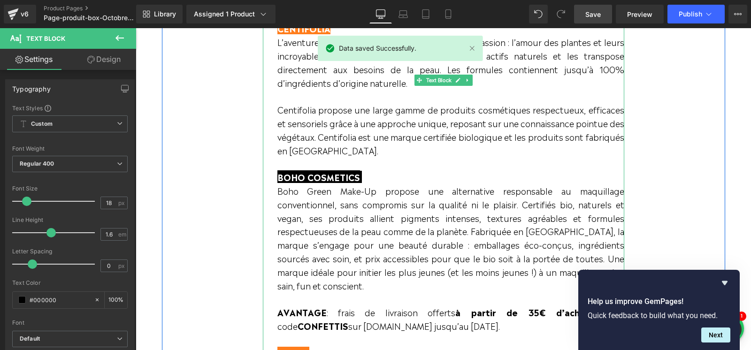
scroll to position [552, 0]
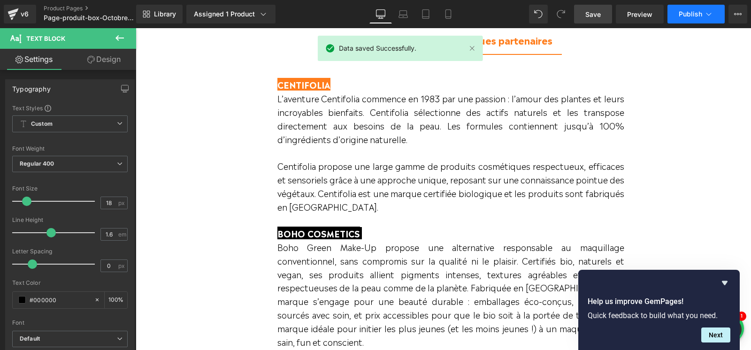
click at [688, 16] on span "Publish" at bounding box center [689, 14] width 23 height 8
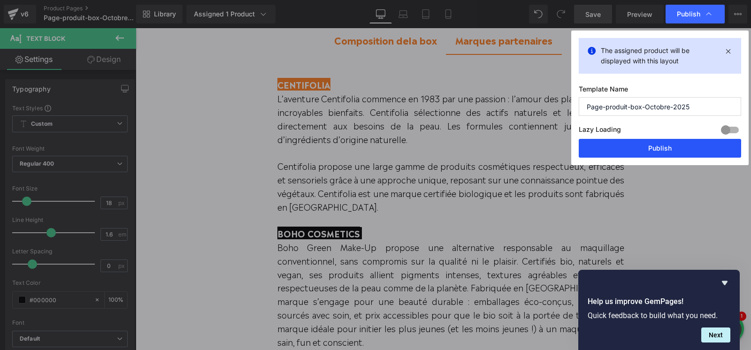
click at [641, 147] on button "Publish" at bounding box center [660, 148] width 162 height 19
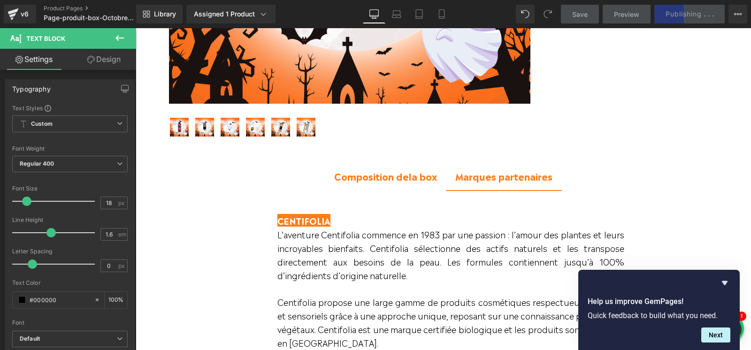
scroll to position [408, 0]
